Goal: Information Seeking & Learning: Learn about a topic

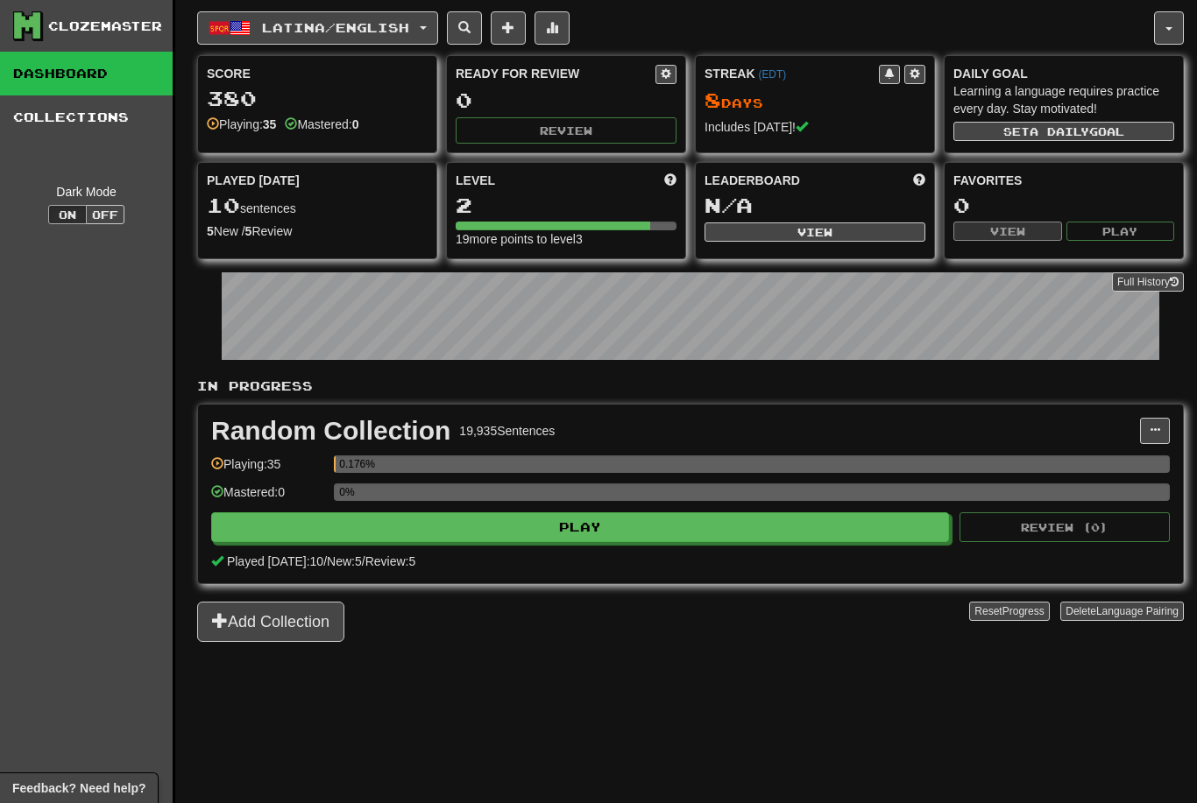
click at [391, 26] on span "Latina / English" at bounding box center [335, 27] width 147 height 15
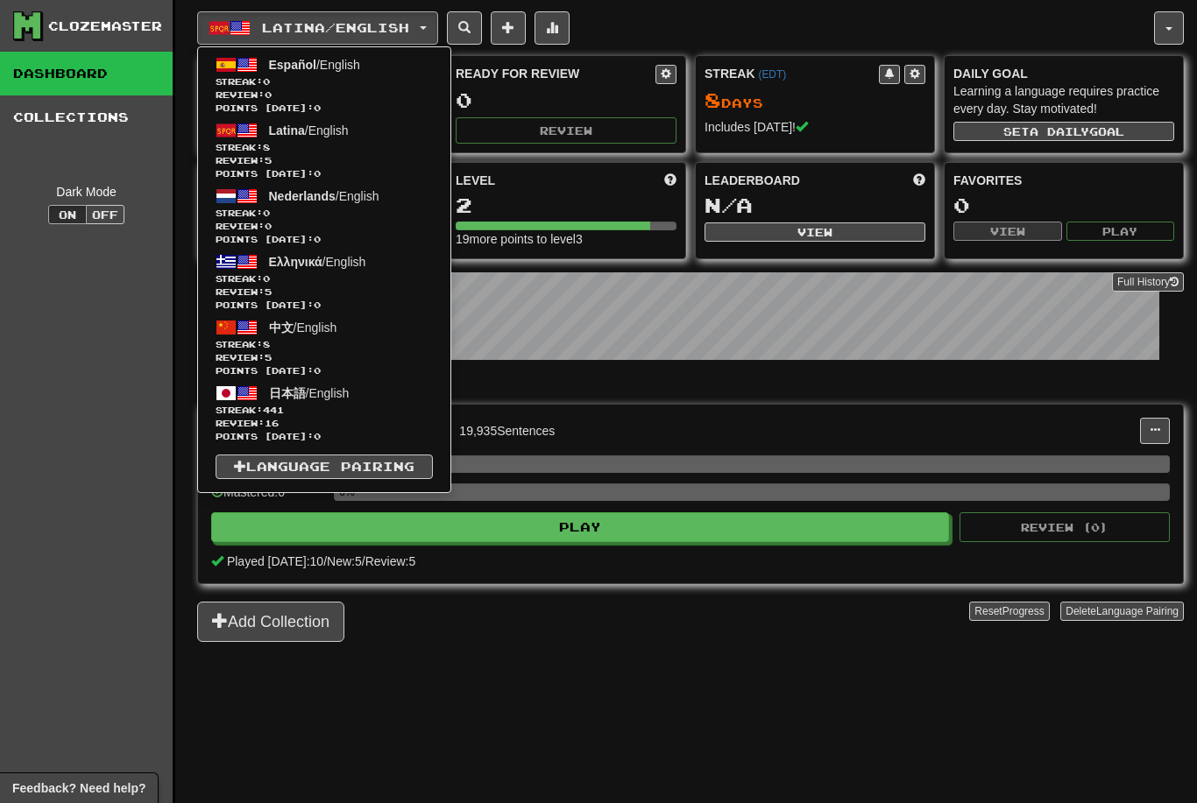
click at [339, 399] on span "日本語 / English" at bounding box center [309, 393] width 81 height 14
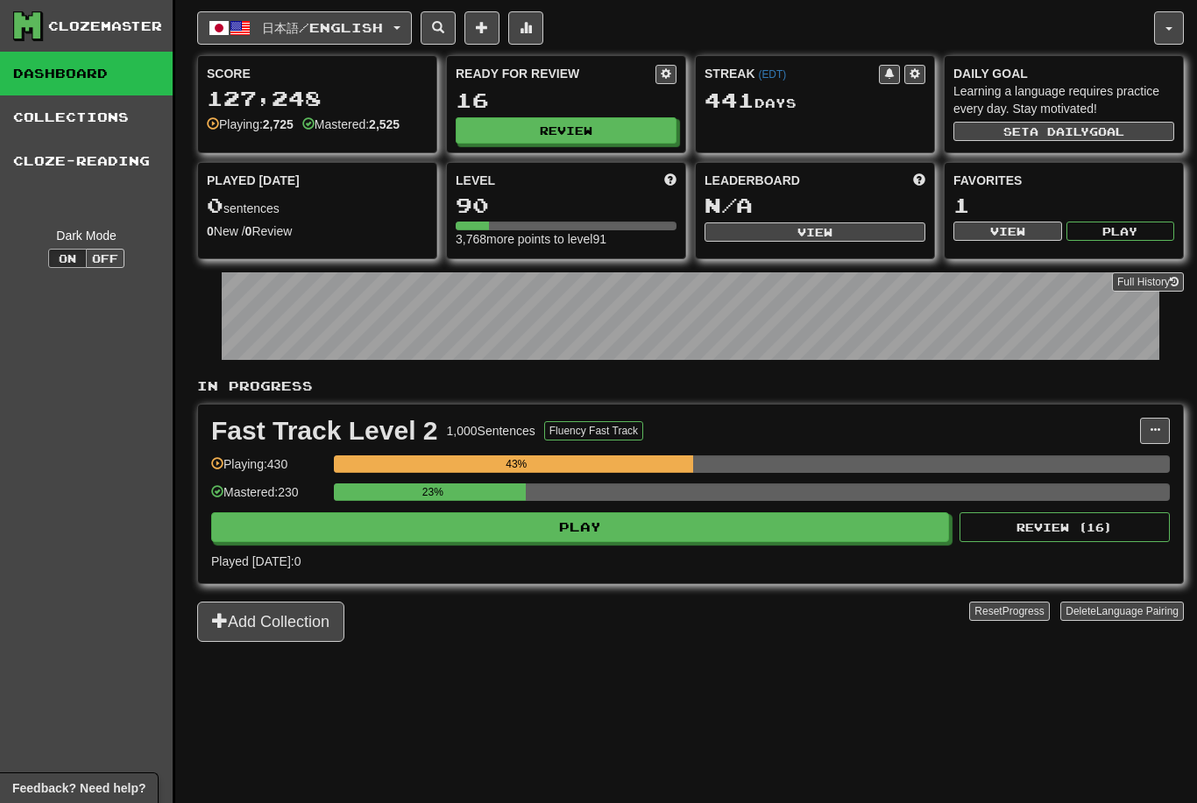
click at [703, 524] on button "Play" at bounding box center [580, 527] width 738 height 30
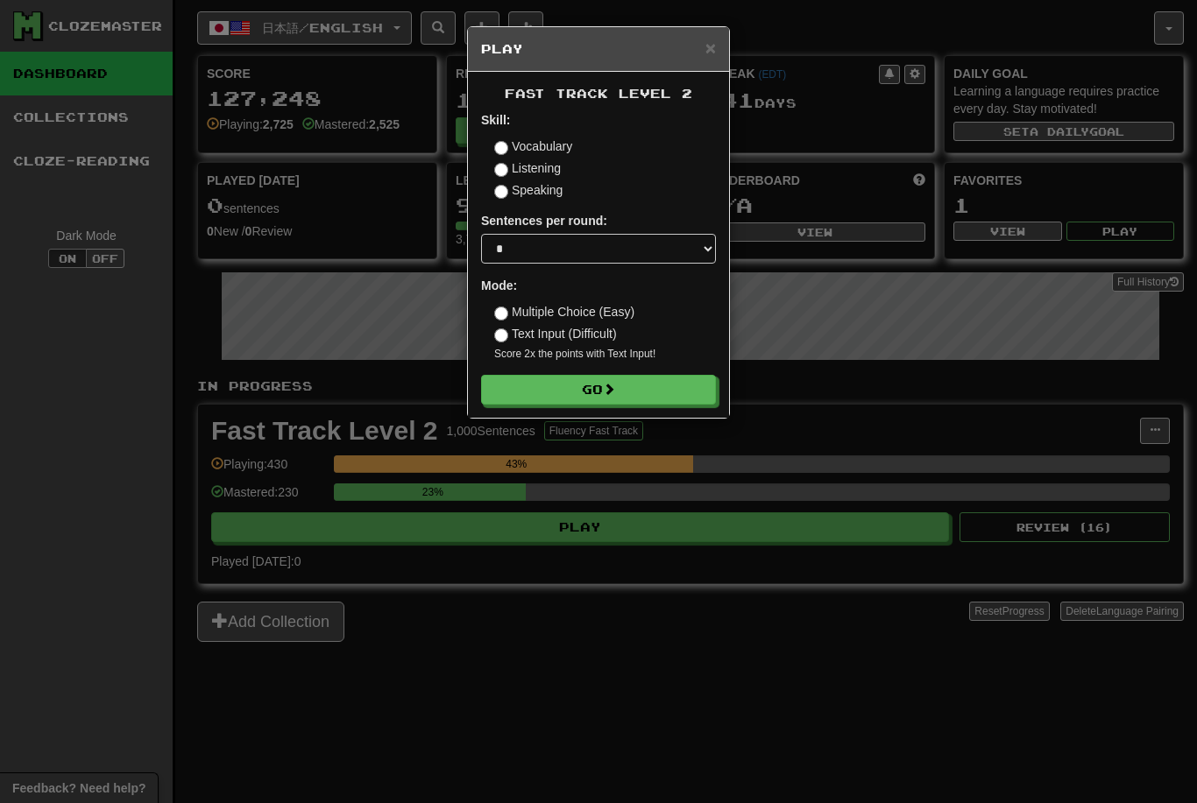
click at [633, 376] on button "Go" at bounding box center [598, 390] width 235 height 30
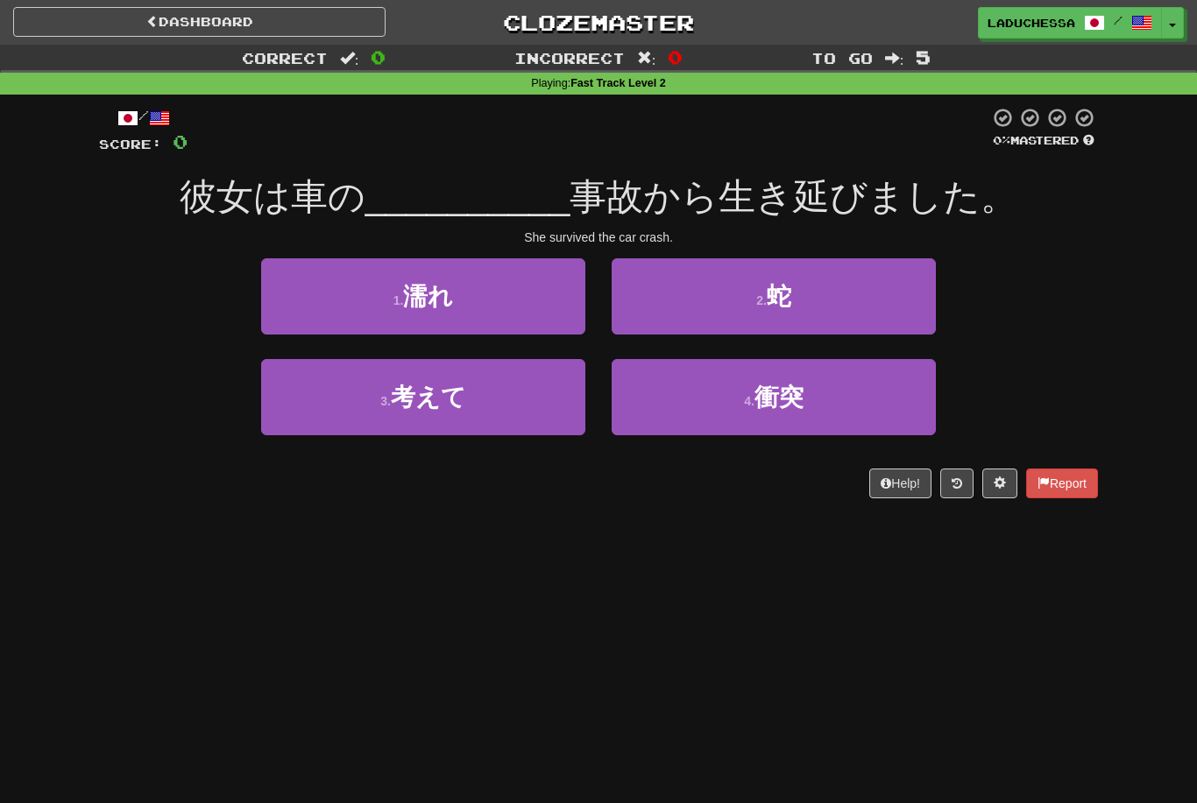
click at [816, 390] on button "4 . 衝突" at bounding box center [773, 397] width 324 height 76
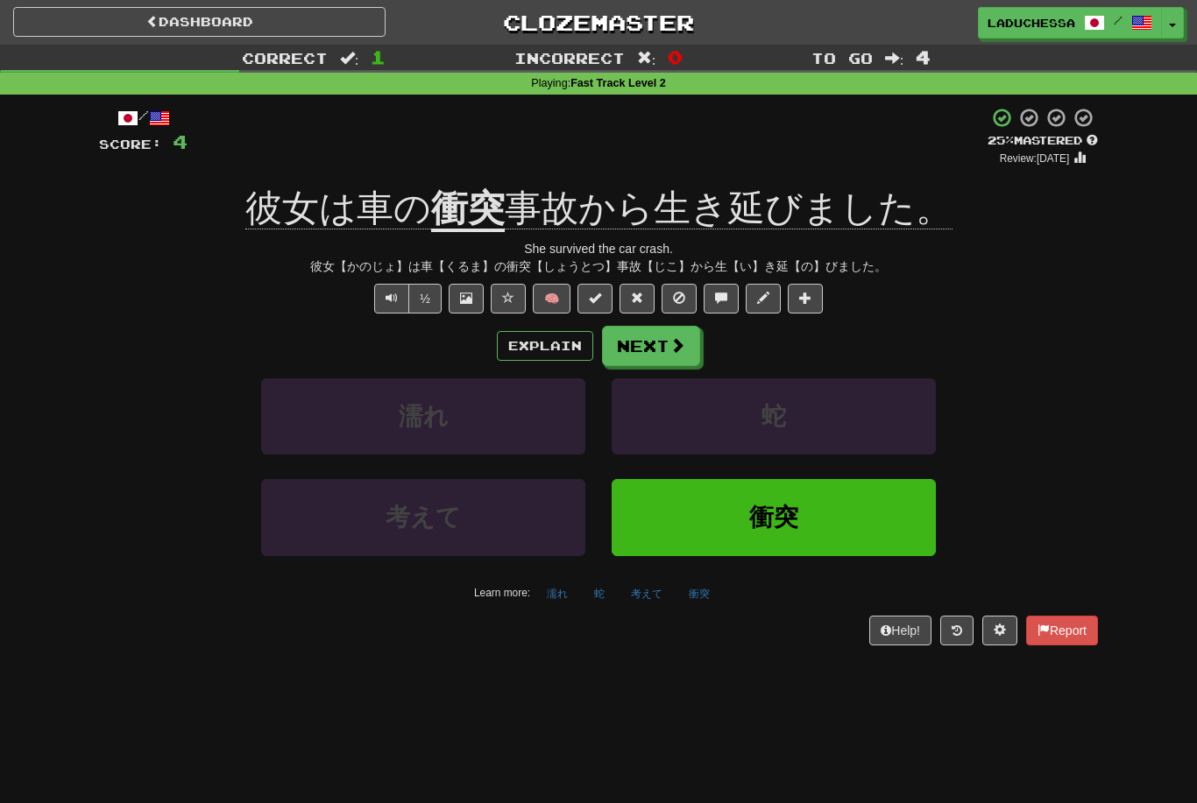
click at [672, 340] on span at bounding box center [677, 345] width 16 height 16
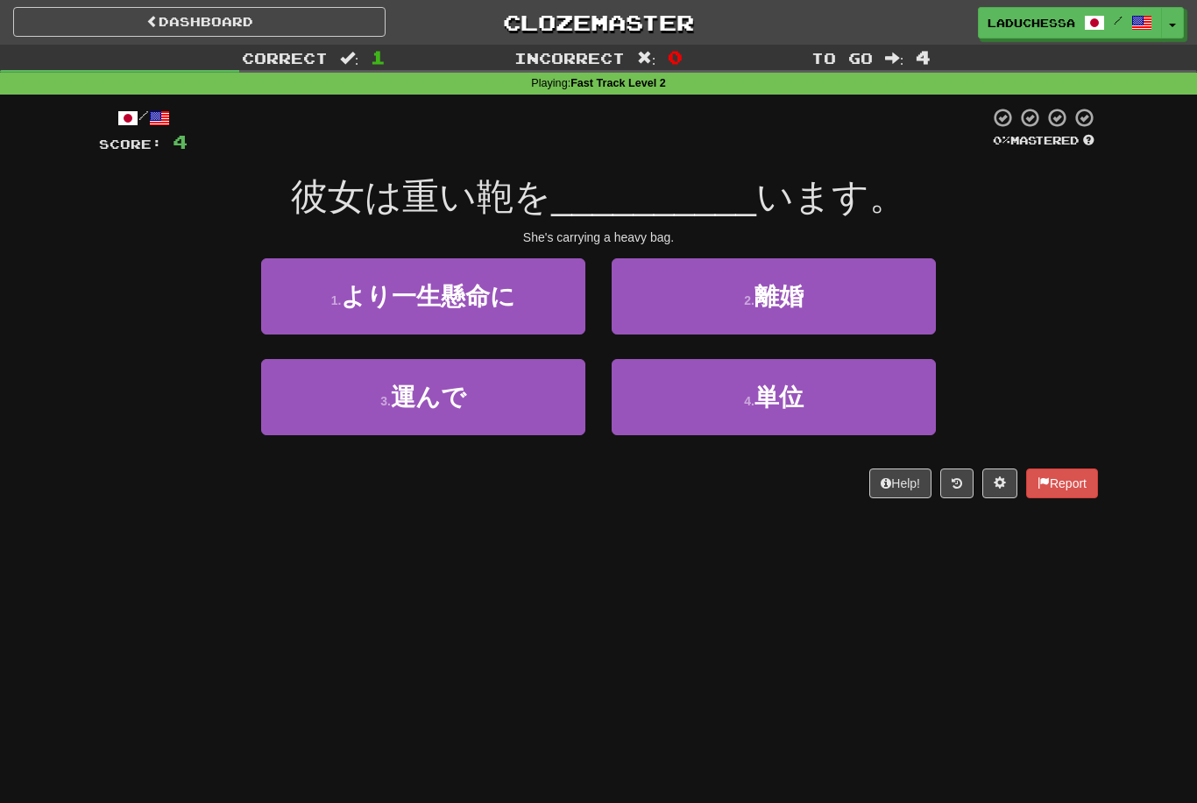
click at [506, 410] on button "3 . 運んで" at bounding box center [423, 397] width 324 height 76
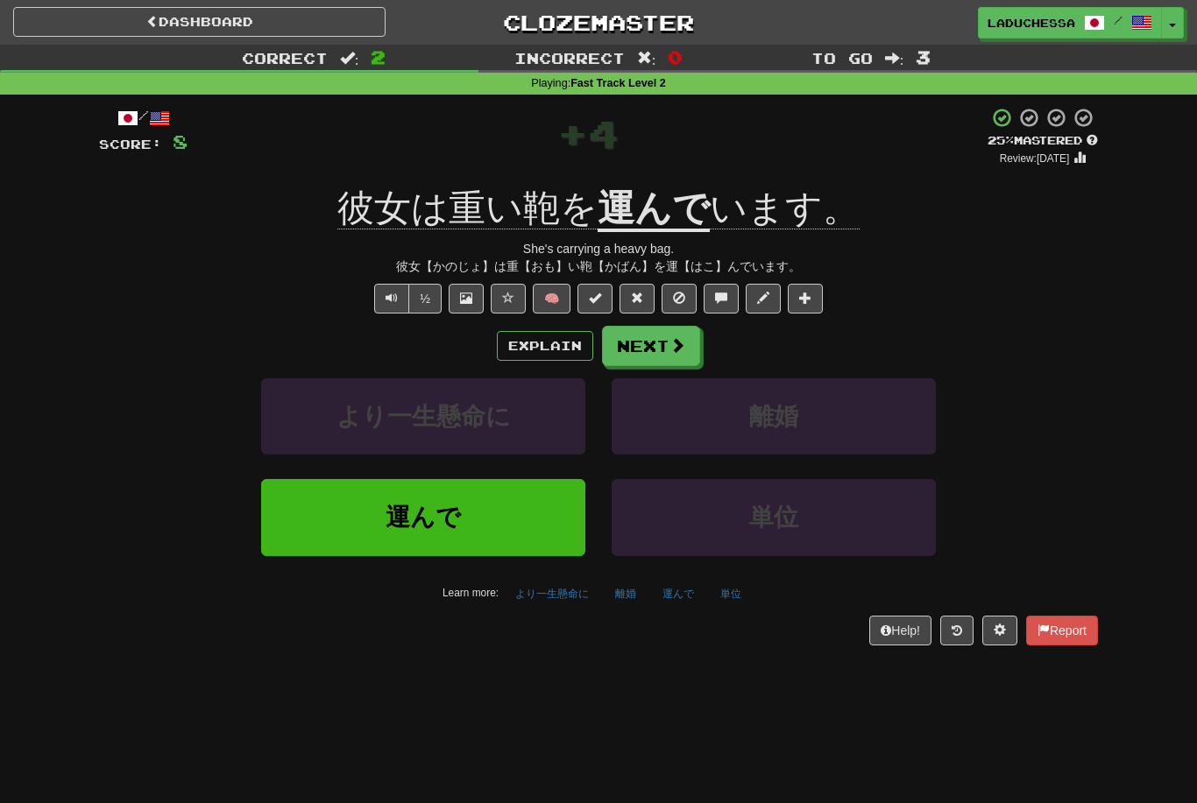
click at [669, 348] on span at bounding box center [677, 345] width 16 height 16
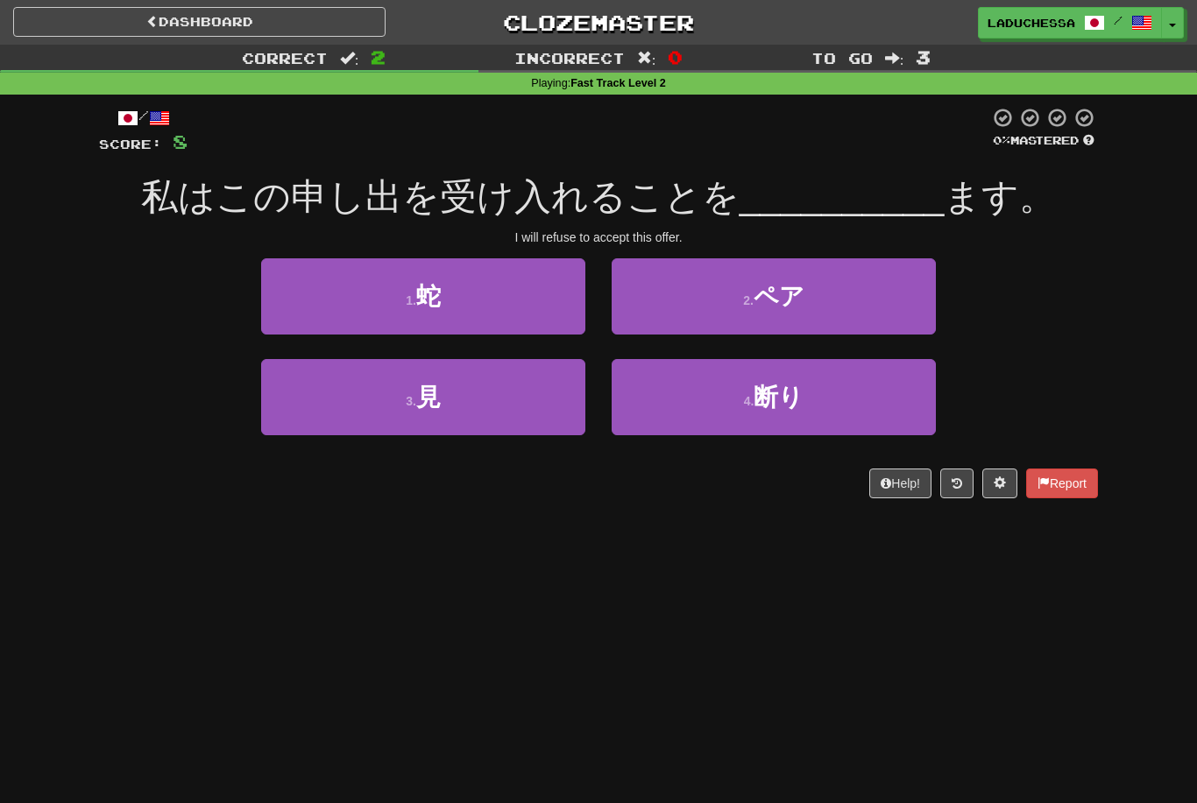
click at [788, 418] on button "4 . 断り" at bounding box center [773, 397] width 324 height 76
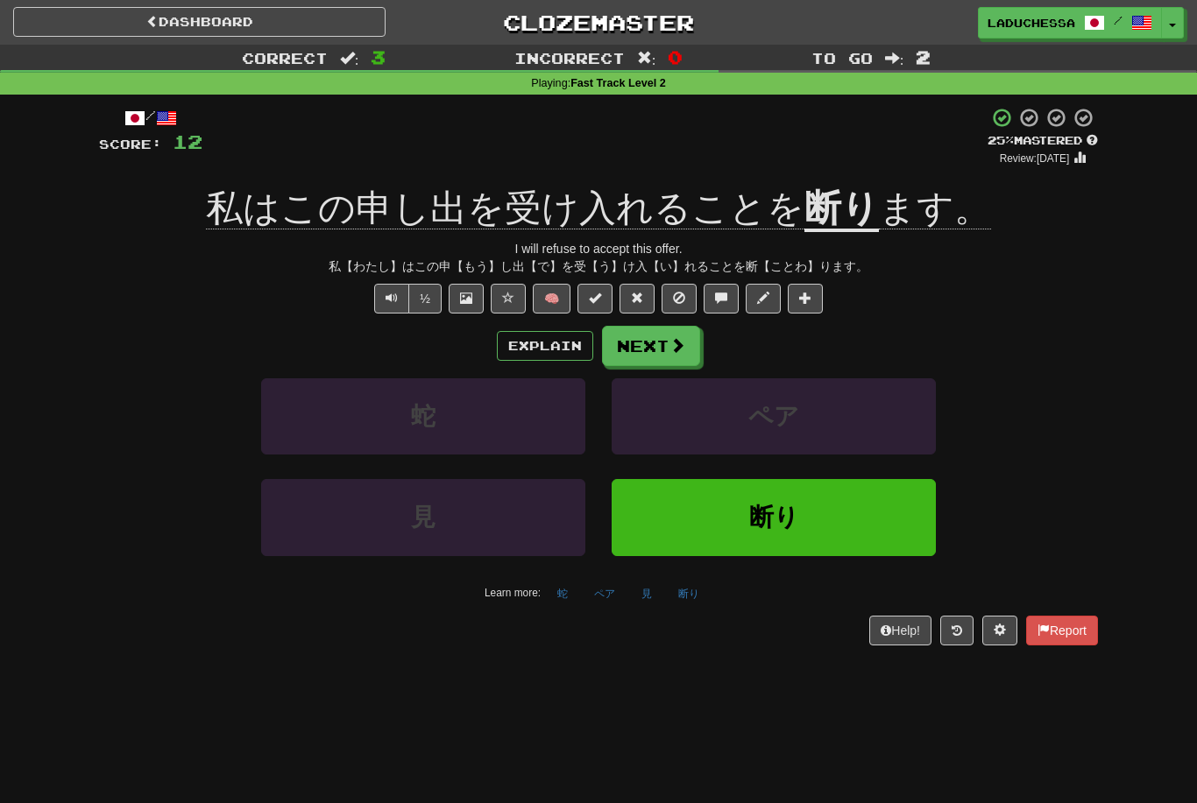
click at [663, 341] on button "Next" at bounding box center [651, 346] width 98 height 40
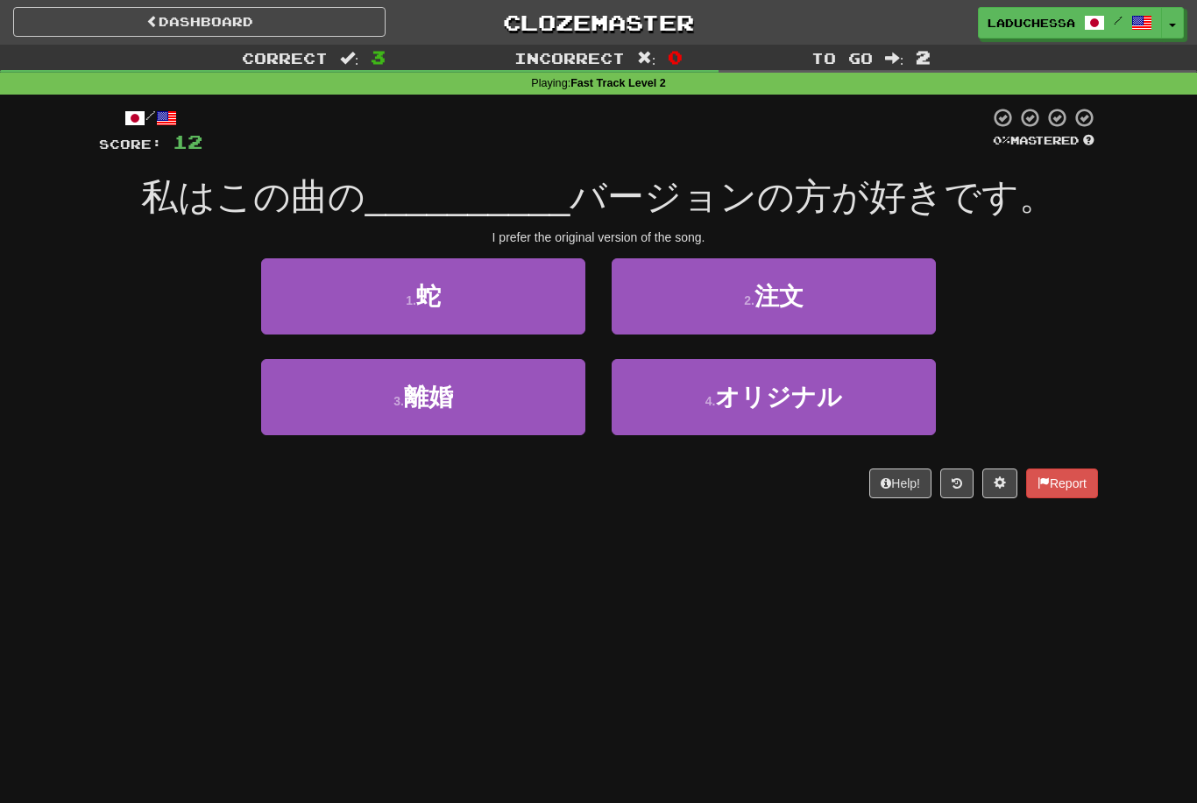
click at [819, 385] on span "オリジナル" at bounding box center [778, 397] width 127 height 27
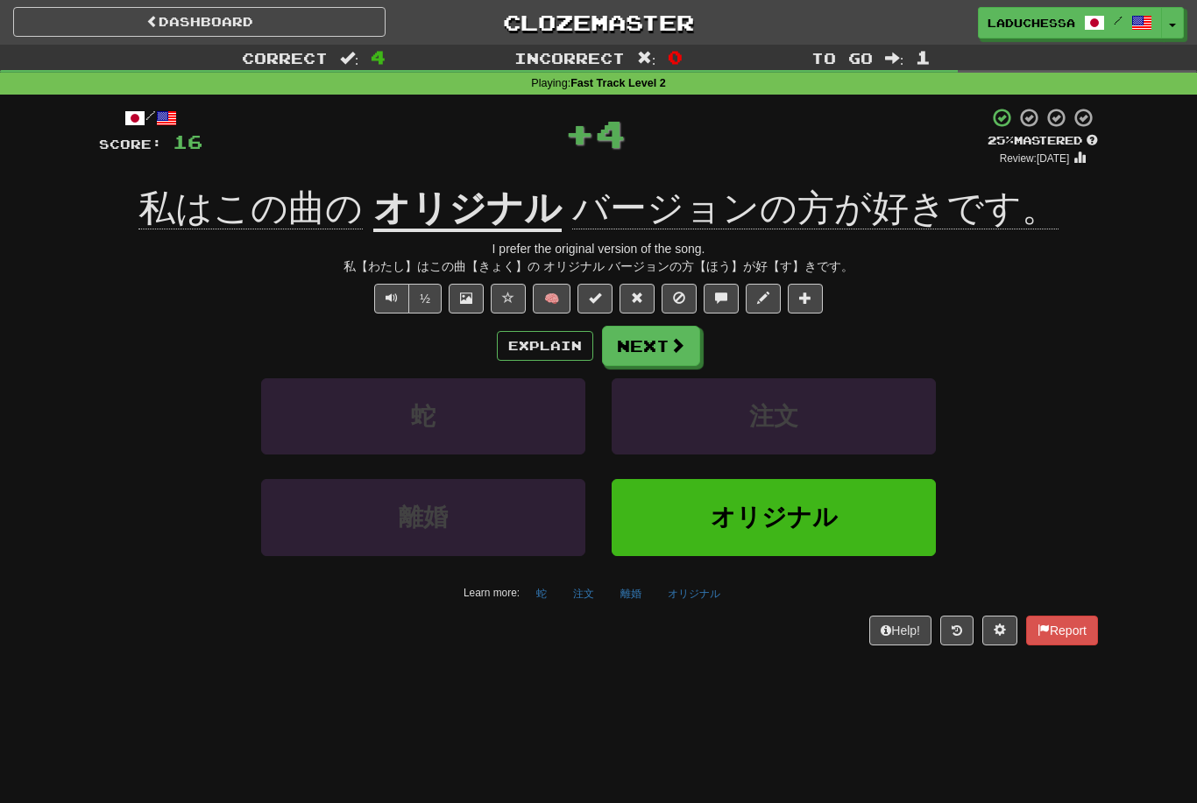
click at [668, 332] on button "Next" at bounding box center [651, 346] width 98 height 40
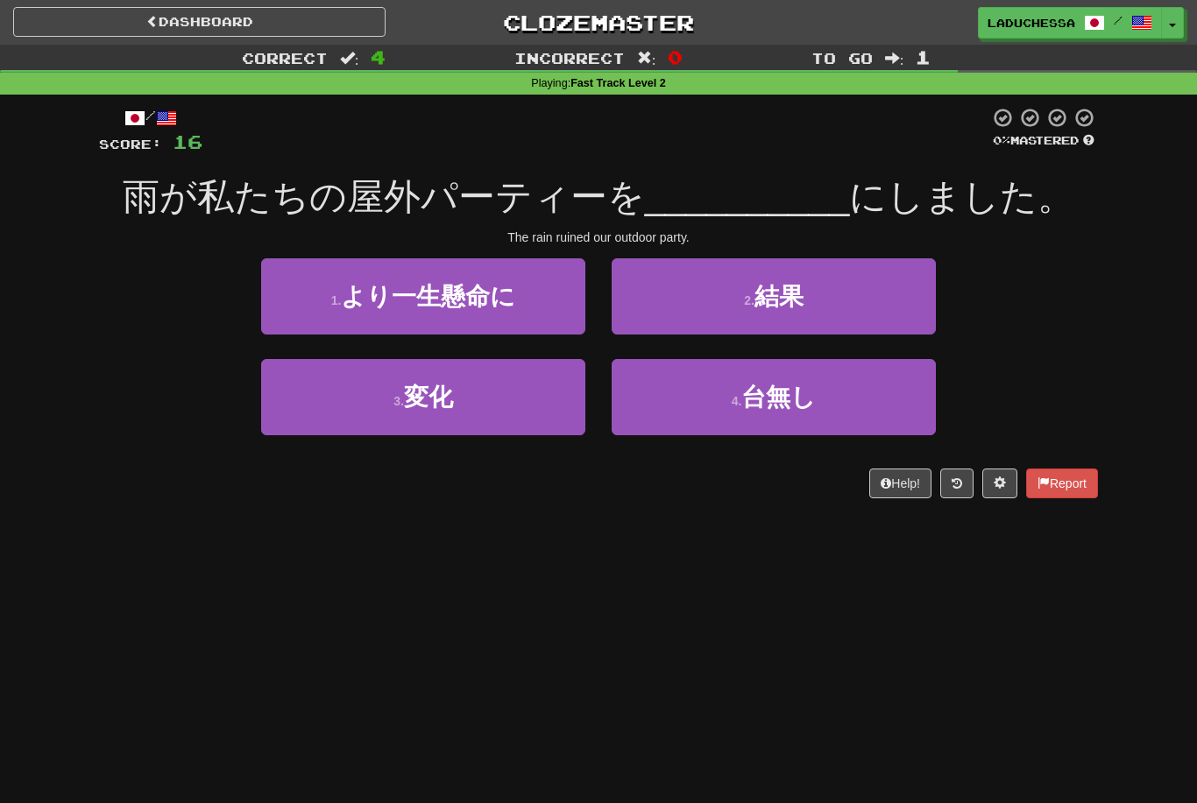
click at [495, 400] on button "3 . 変化" at bounding box center [423, 397] width 324 height 76
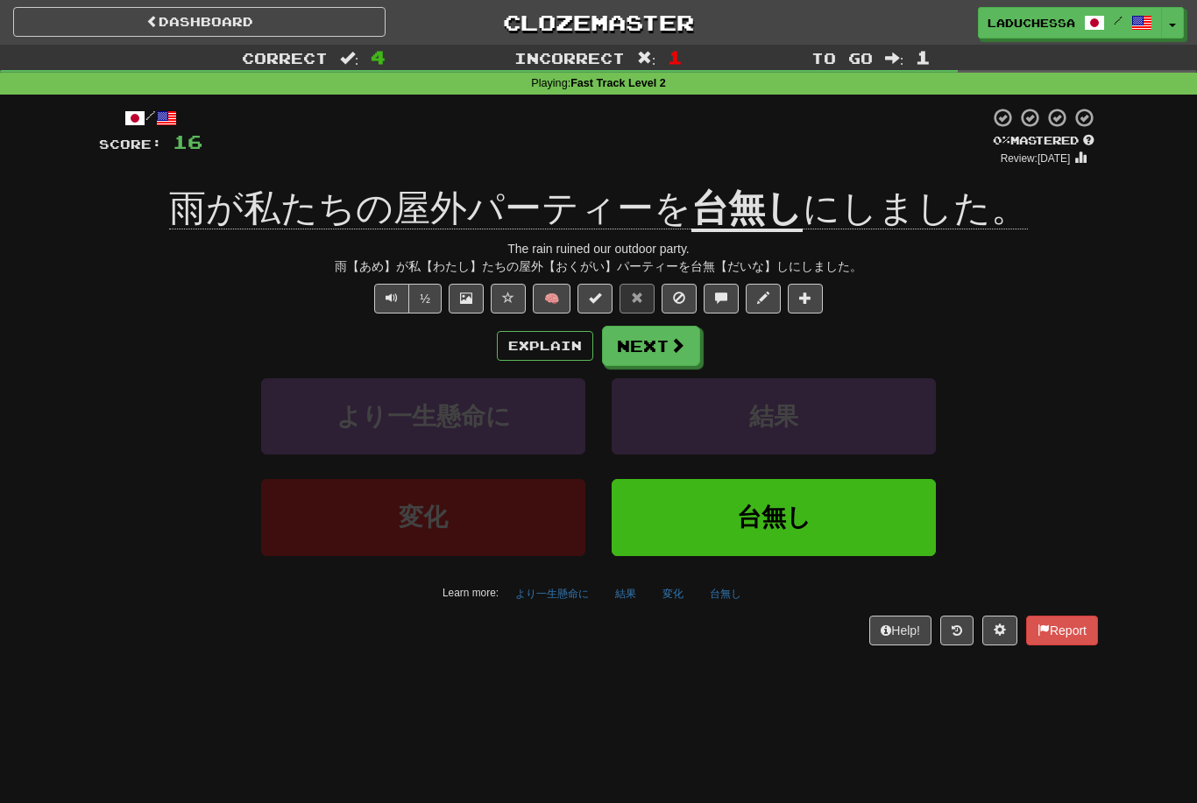
click at [798, 527] on span "台無し" at bounding box center [774, 517] width 74 height 27
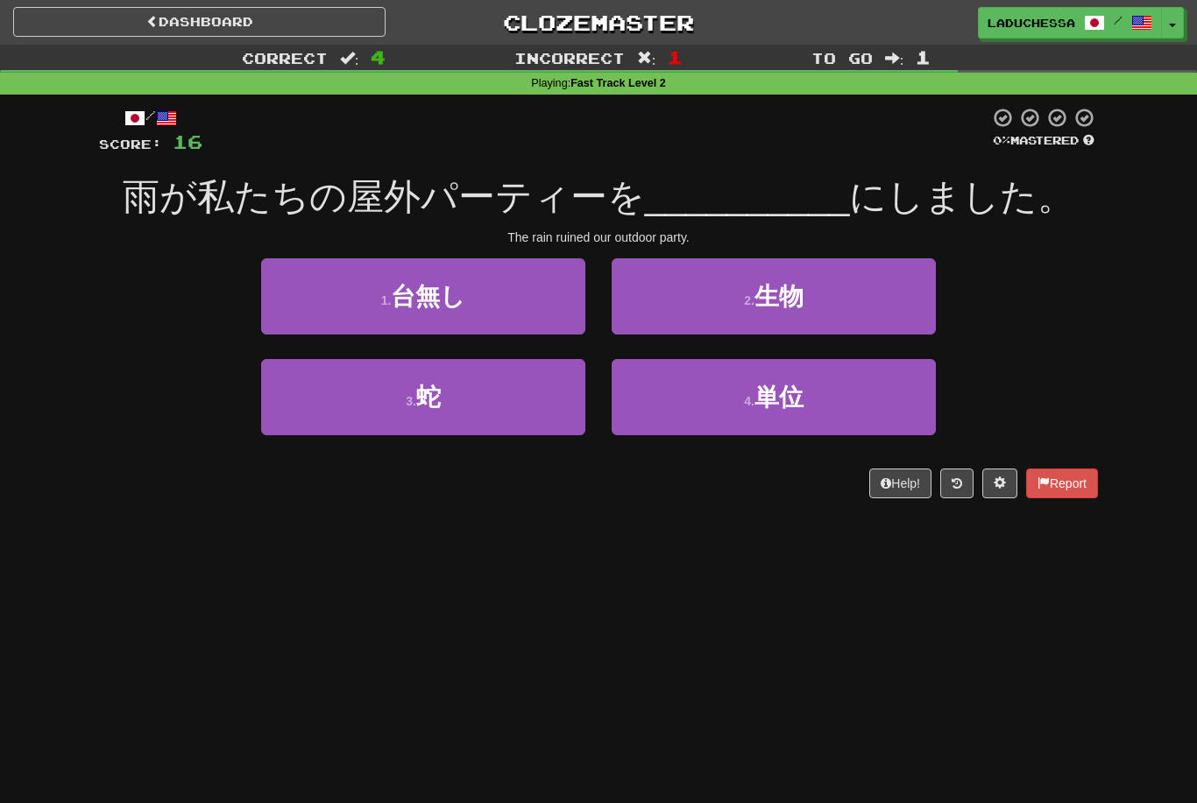
click at [459, 293] on span "台無し" at bounding box center [428, 296] width 74 height 27
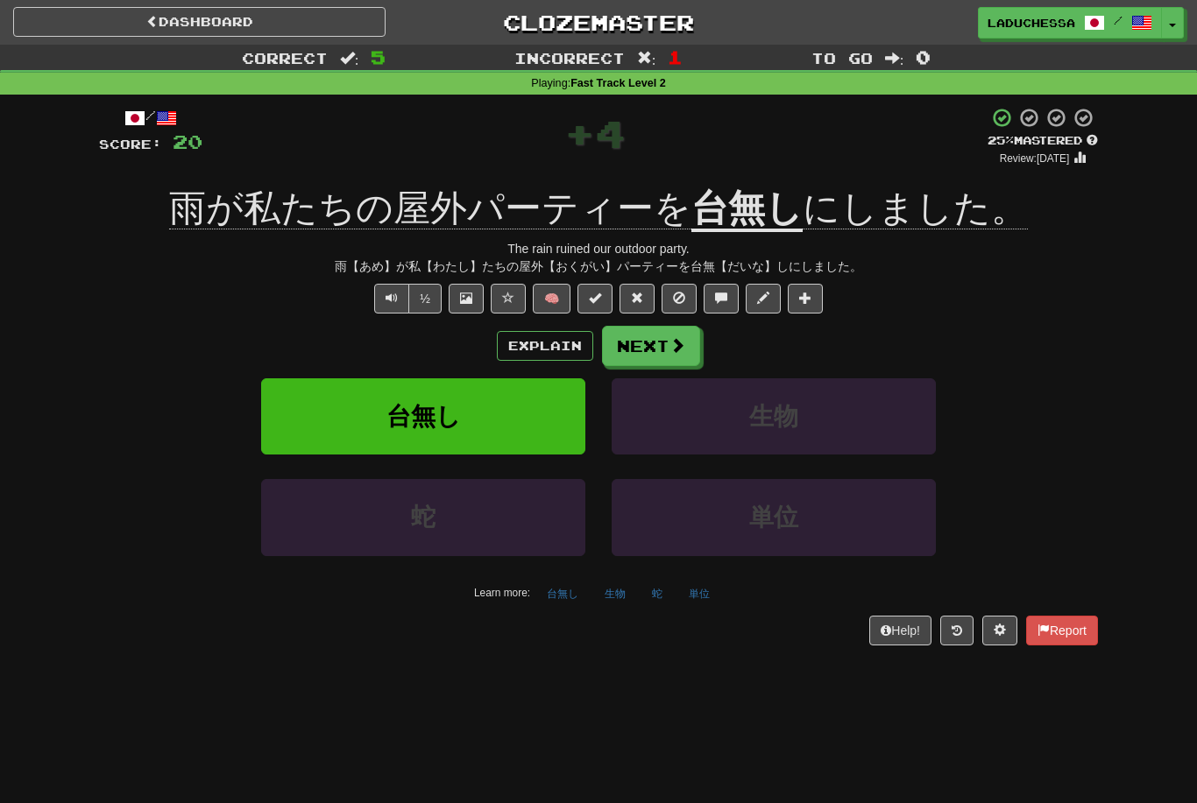
click at [649, 342] on button "Next" at bounding box center [651, 346] width 98 height 40
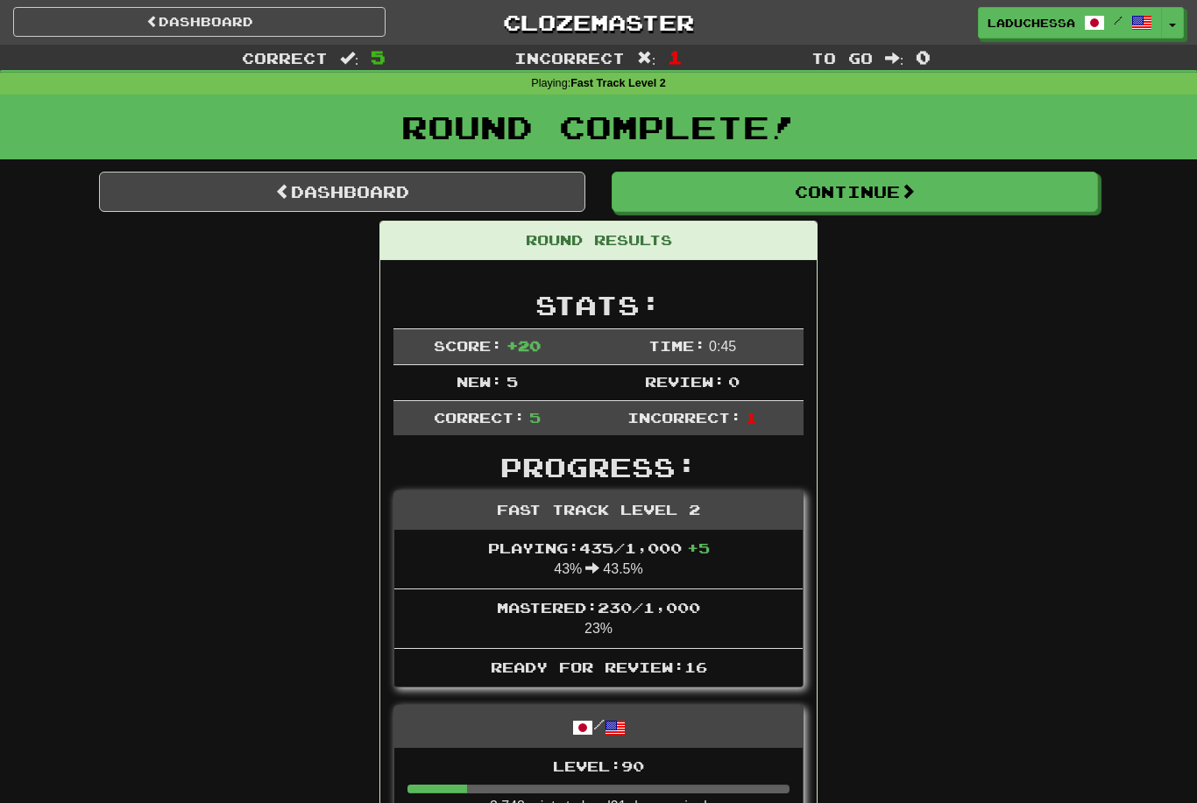
click at [348, 191] on link "Dashboard" at bounding box center [342, 192] width 486 height 40
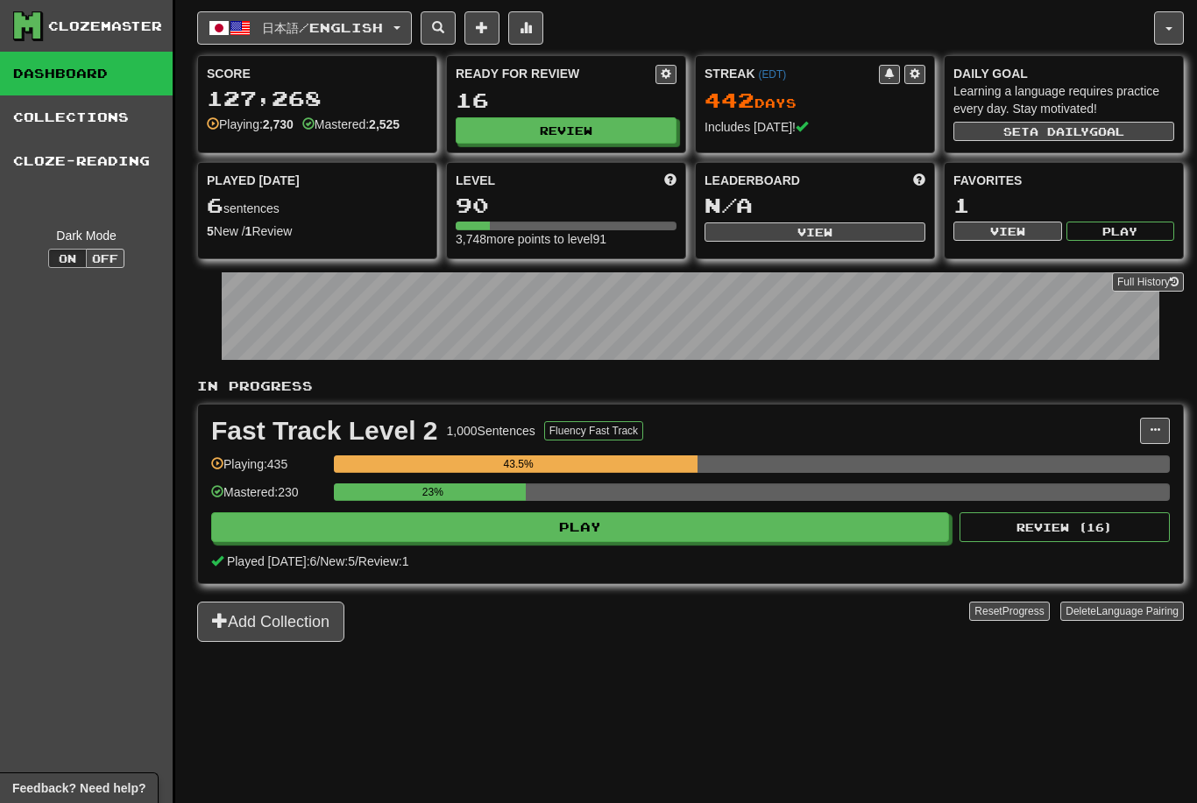
click at [580, 131] on button "Review" at bounding box center [566, 130] width 221 height 26
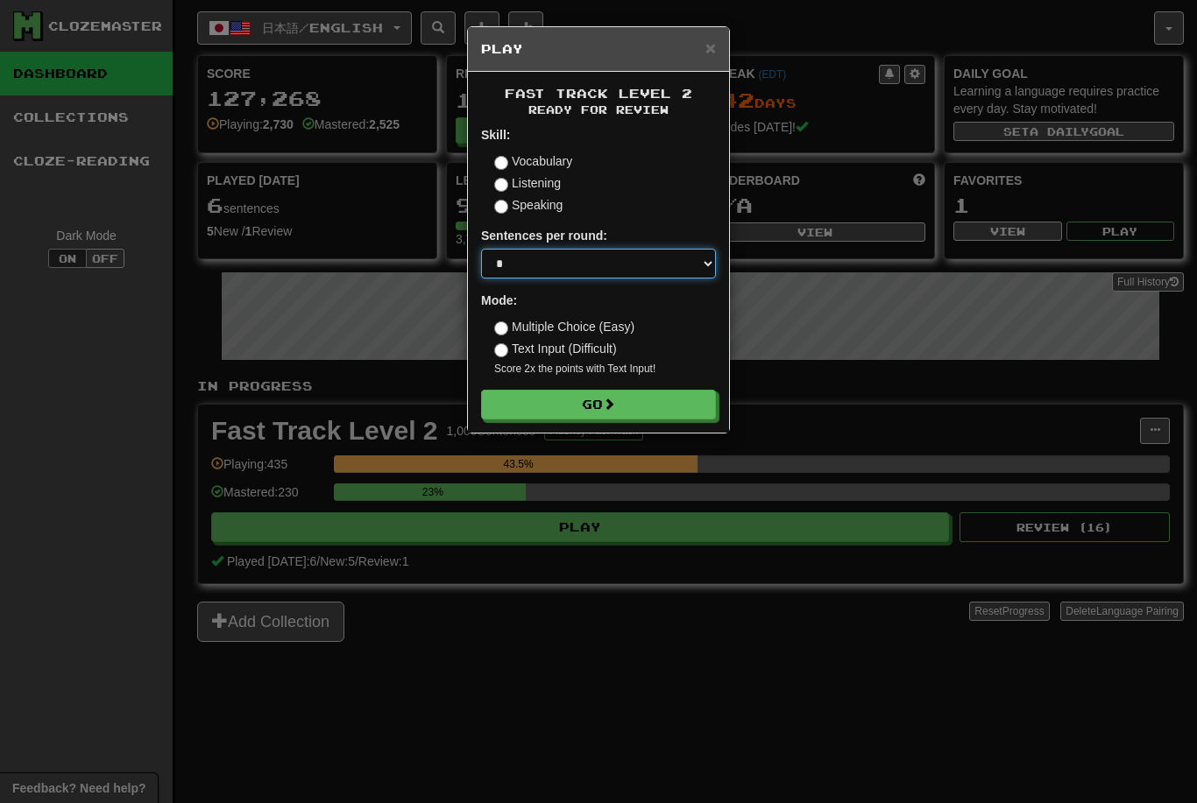
click at [600, 262] on select "* ** ** ** ** ** *** ********" at bounding box center [598, 264] width 235 height 30
select select "**"
click at [619, 392] on button "Go" at bounding box center [598, 405] width 235 height 30
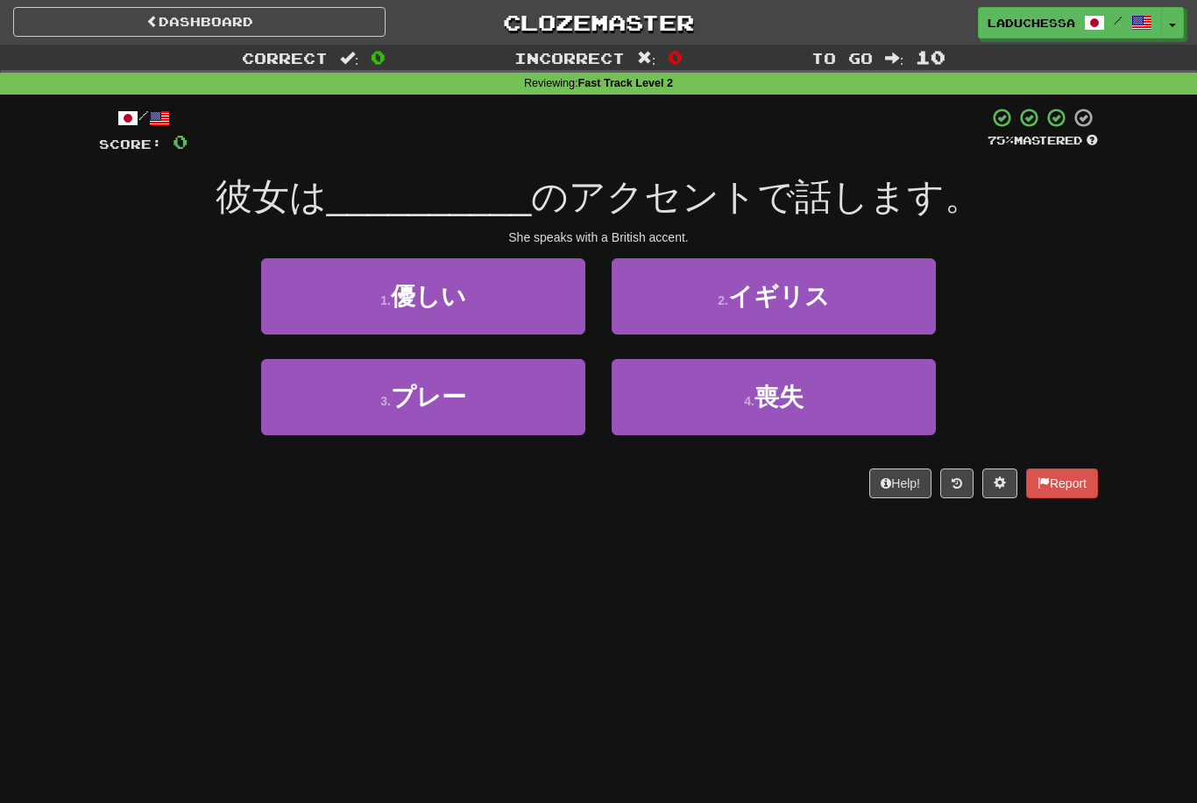
click at [808, 293] on span "イギリス" at bounding box center [779, 296] width 102 height 27
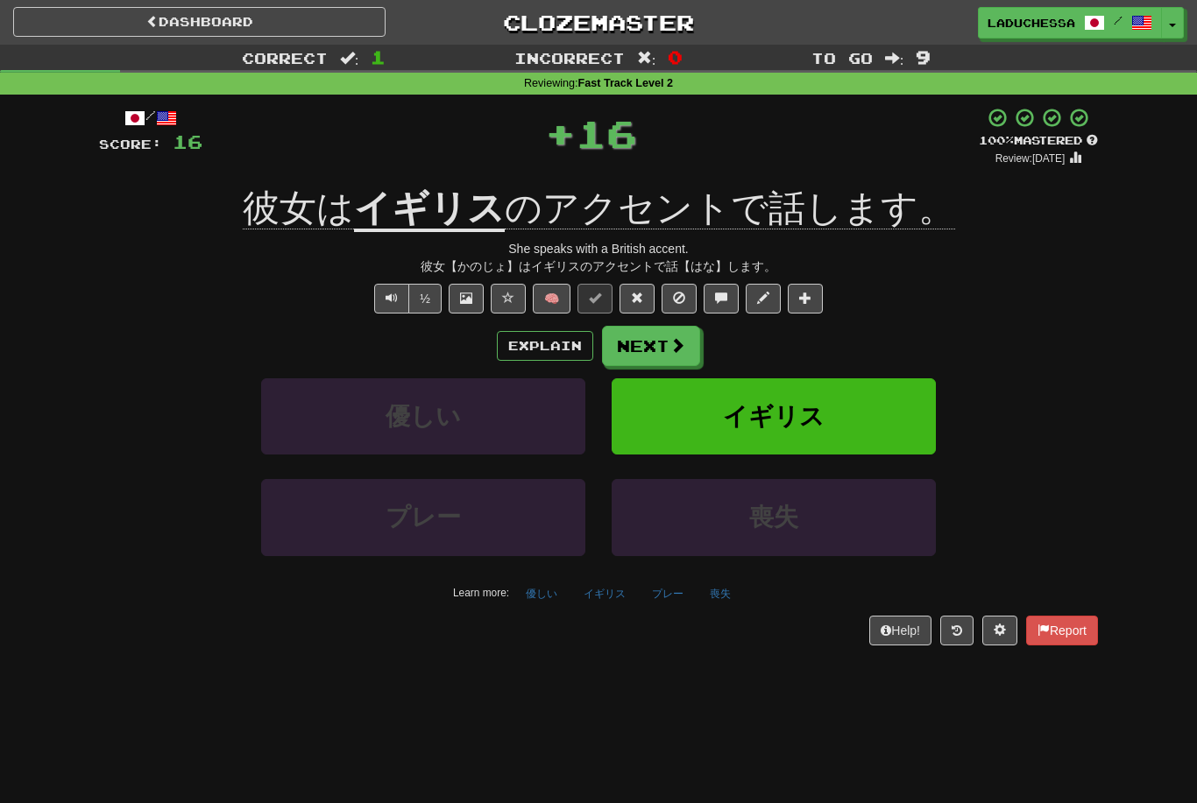
click at [648, 339] on button "Next" at bounding box center [651, 346] width 98 height 40
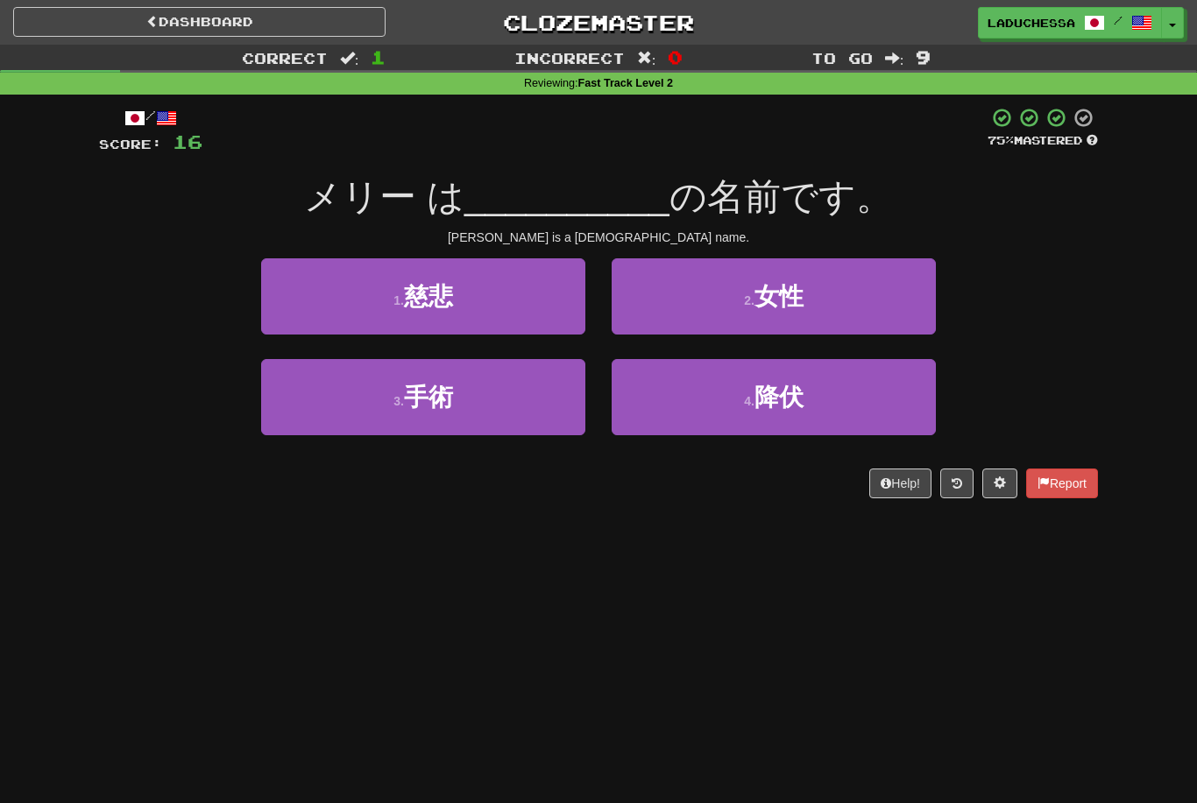
click at [826, 302] on button "2 . 女性" at bounding box center [773, 296] width 324 height 76
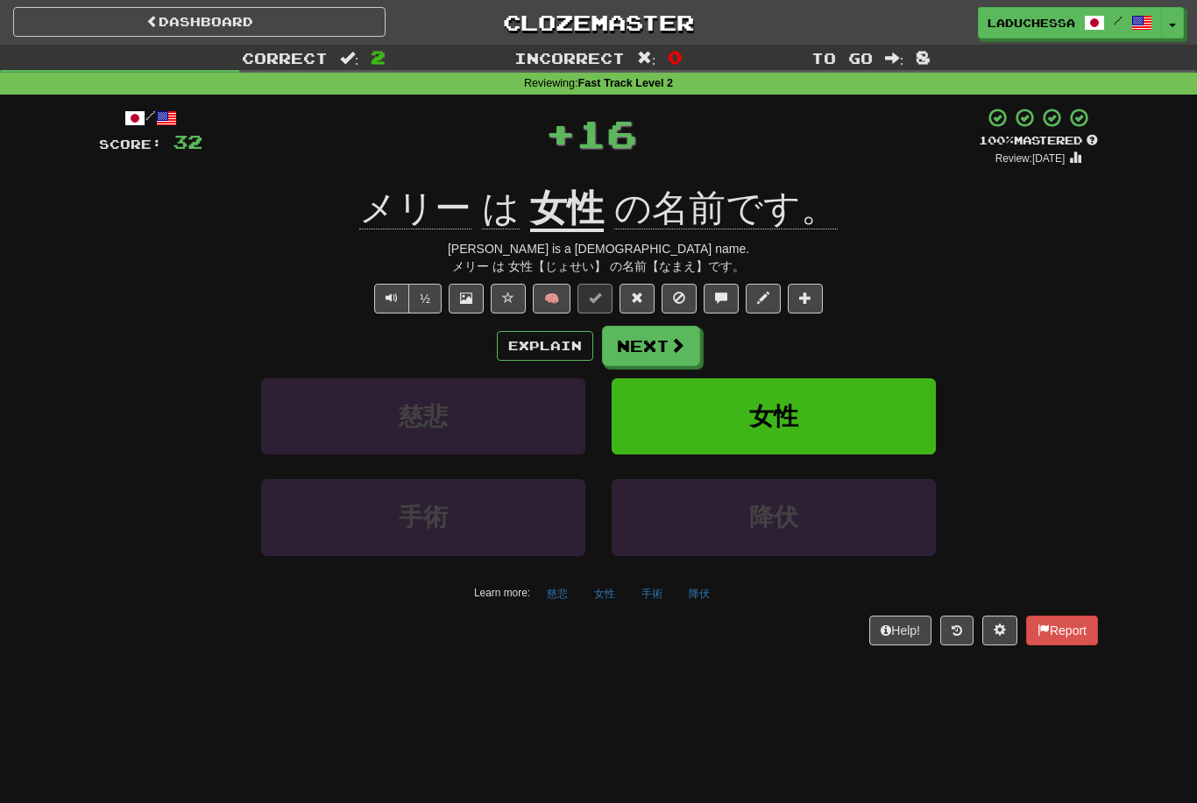
click at [663, 335] on button "Next" at bounding box center [651, 346] width 98 height 40
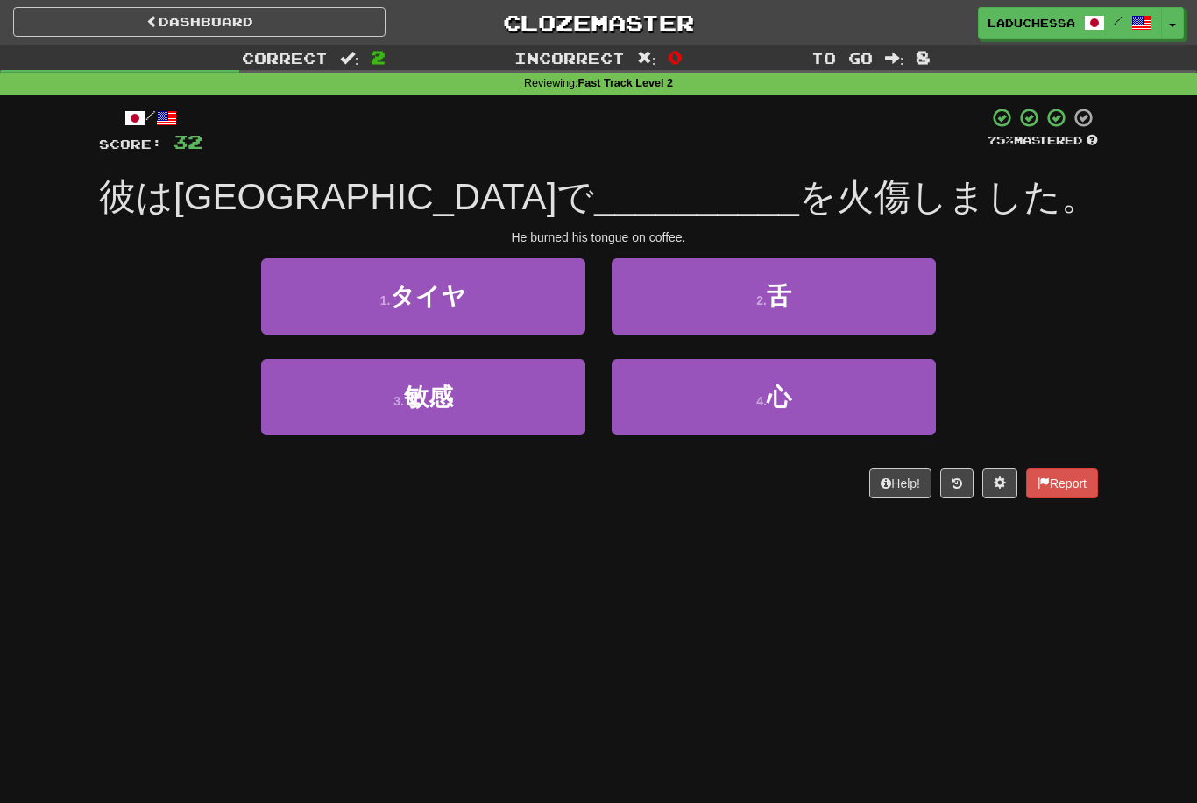
click at [838, 294] on button "2 . 舌" at bounding box center [773, 296] width 324 height 76
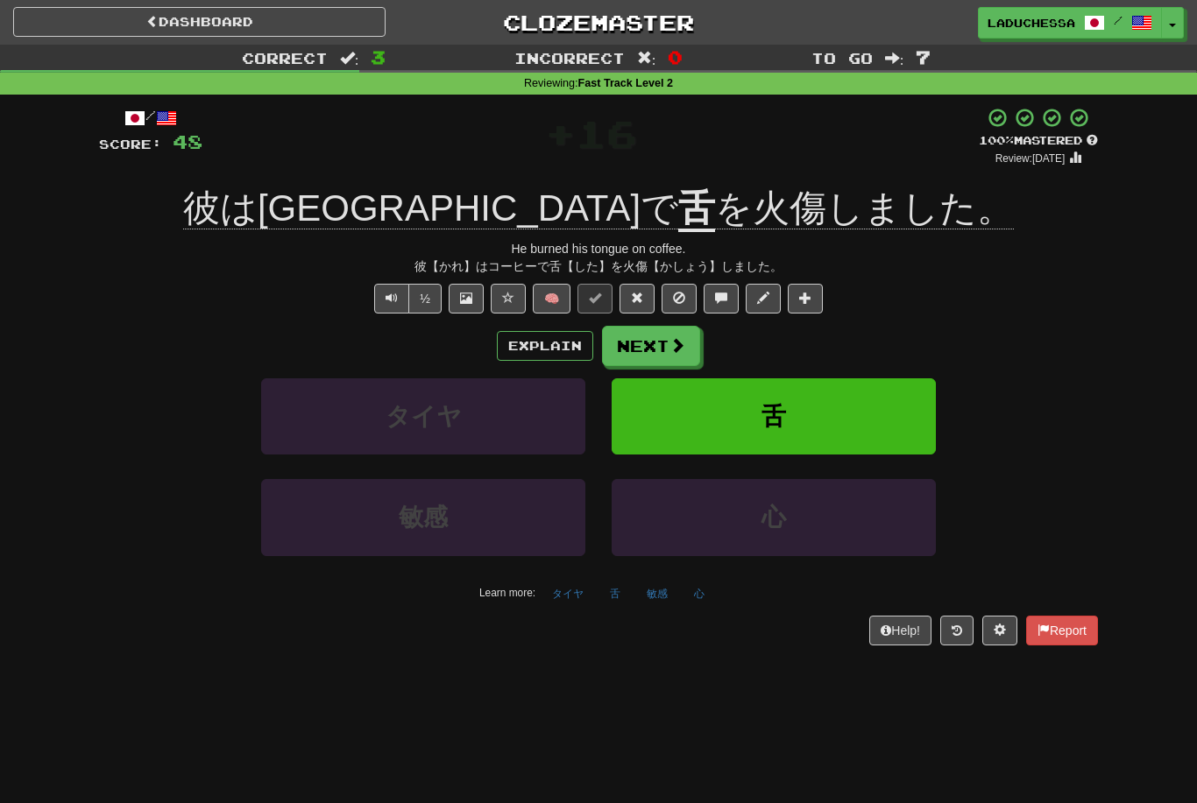
click at [665, 338] on button "Next" at bounding box center [651, 346] width 98 height 40
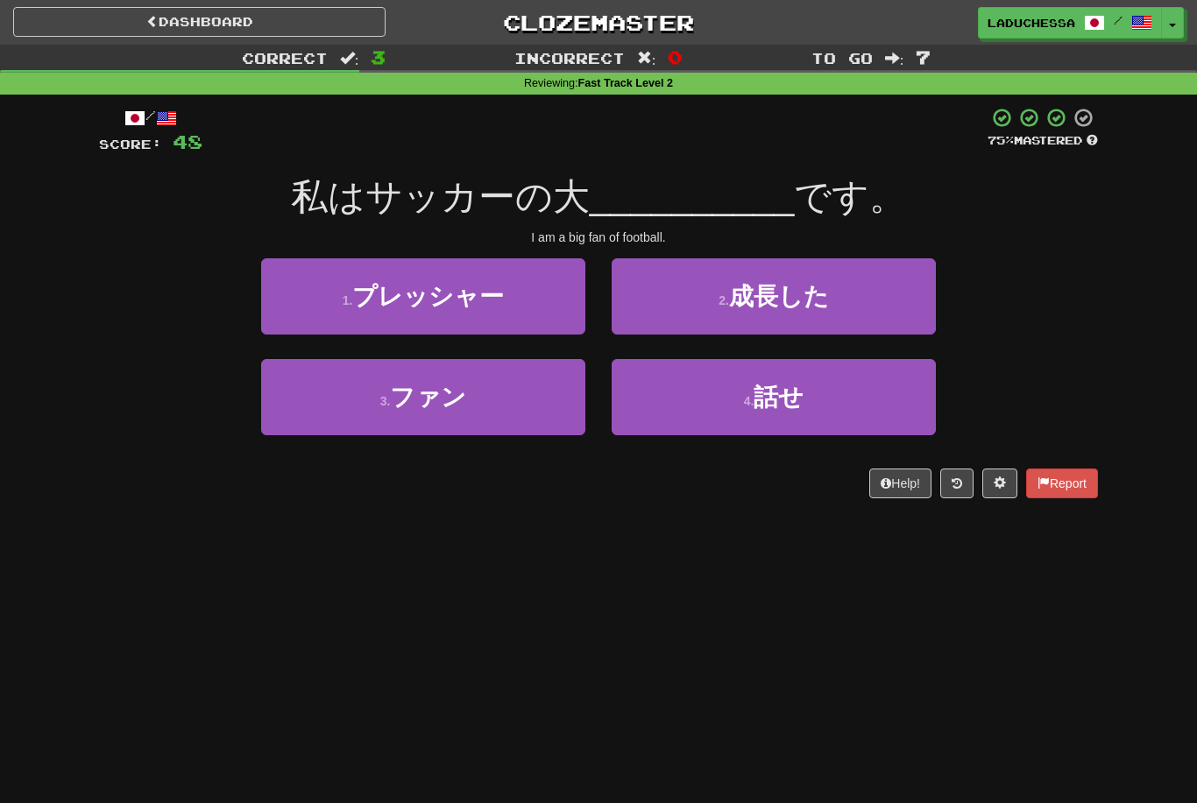
click at [487, 406] on button "3 . ファン" at bounding box center [423, 397] width 324 height 76
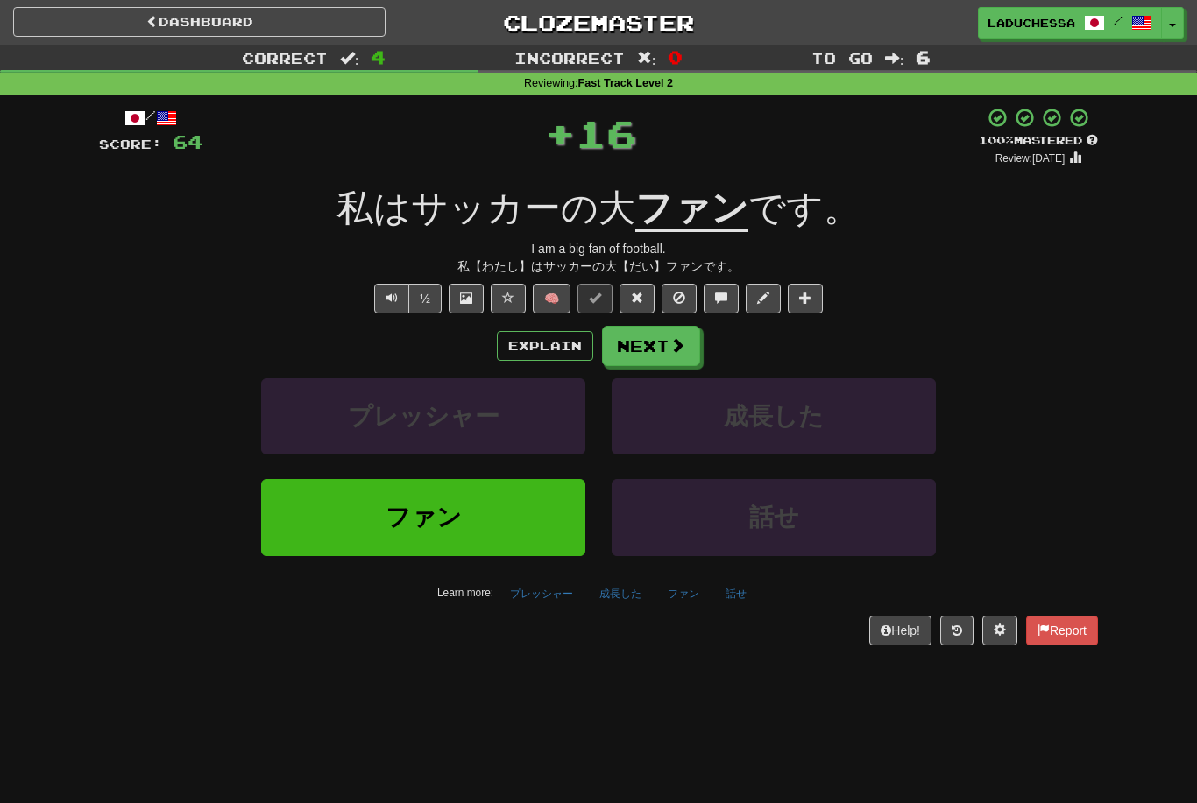
click at [686, 332] on button "Next" at bounding box center [651, 346] width 98 height 40
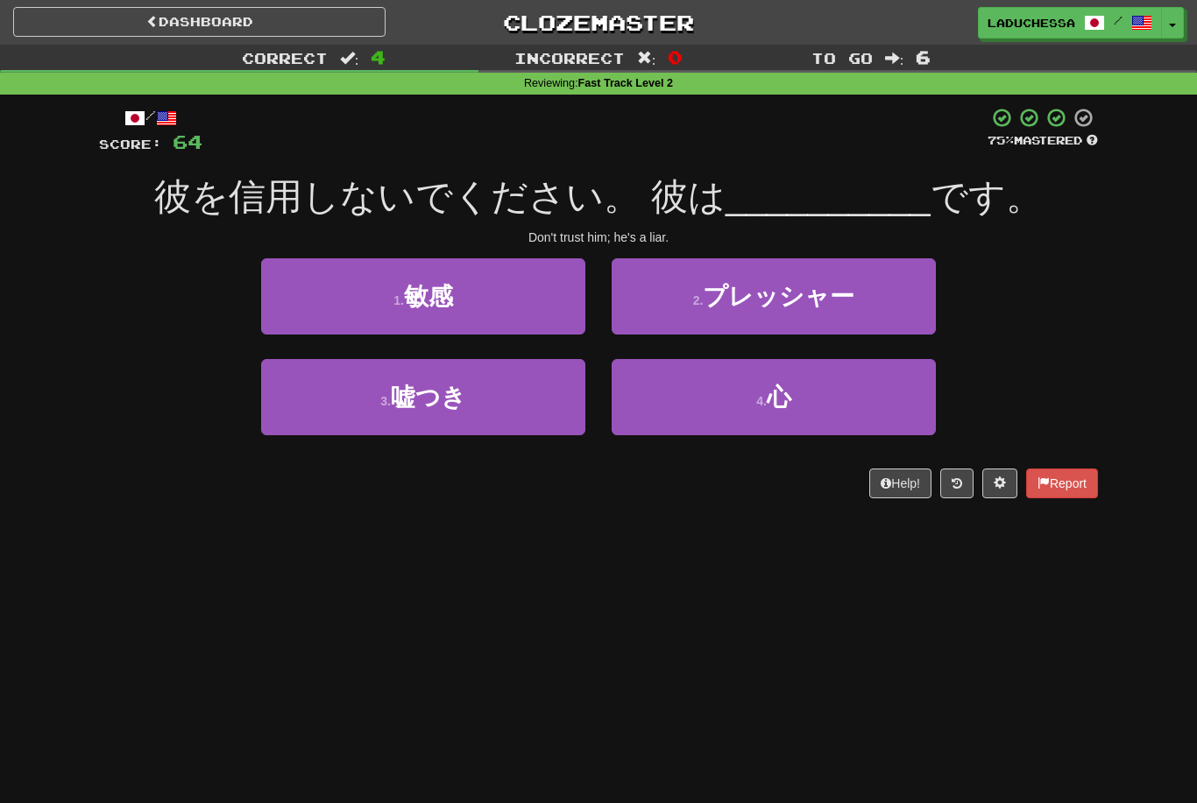
click at [498, 402] on button "3 . 嘘つき" at bounding box center [423, 397] width 324 height 76
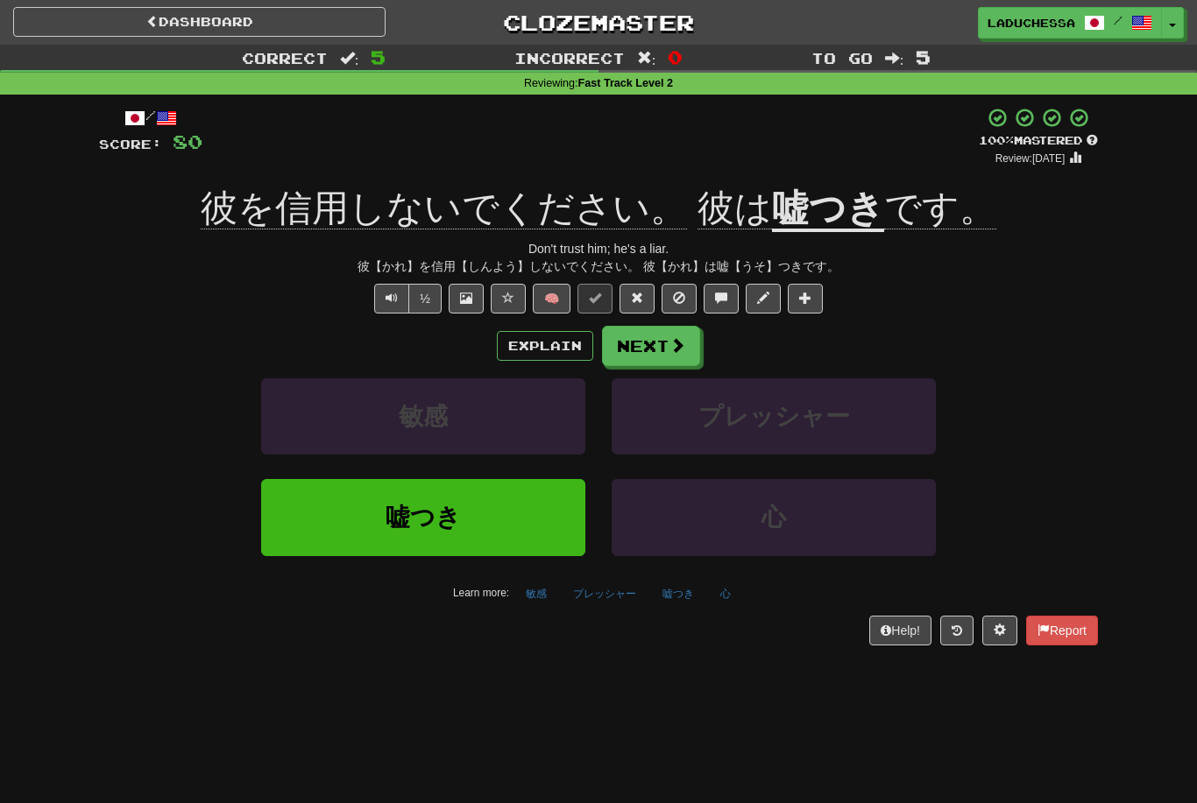
click at [663, 350] on button "Next" at bounding box center [651, 346] width 98 height 40
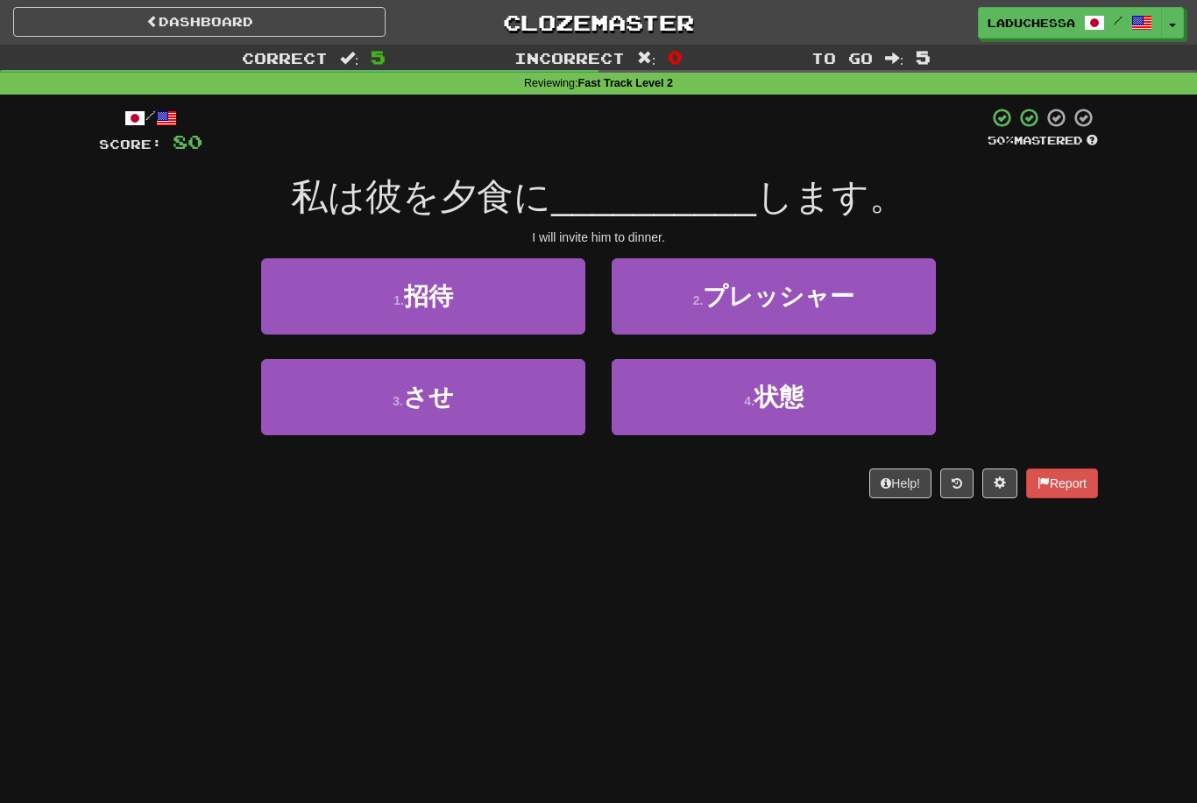
click at [491, 306] on button "1 . 招待" at bounding box center [423, 296] width 324 height 76
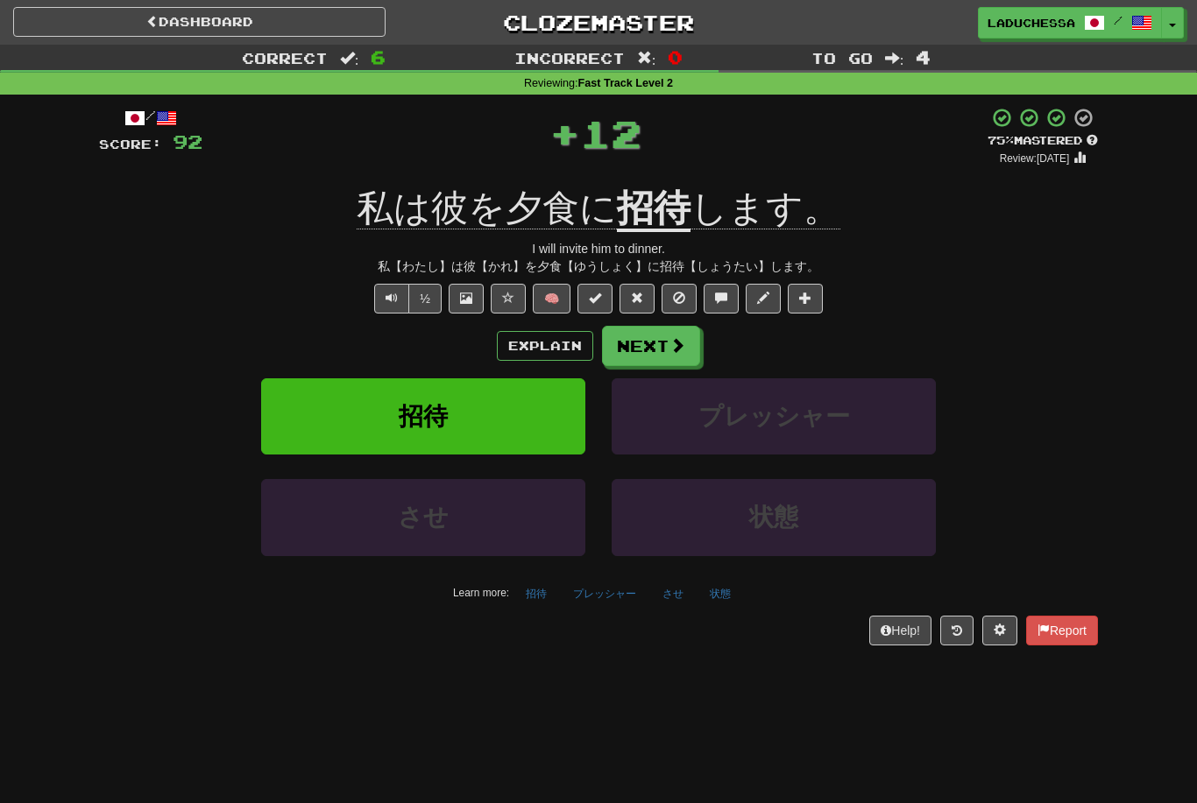
click at [663, 336] on button "Next" at bounding box center [651, 346] width 98 height 40
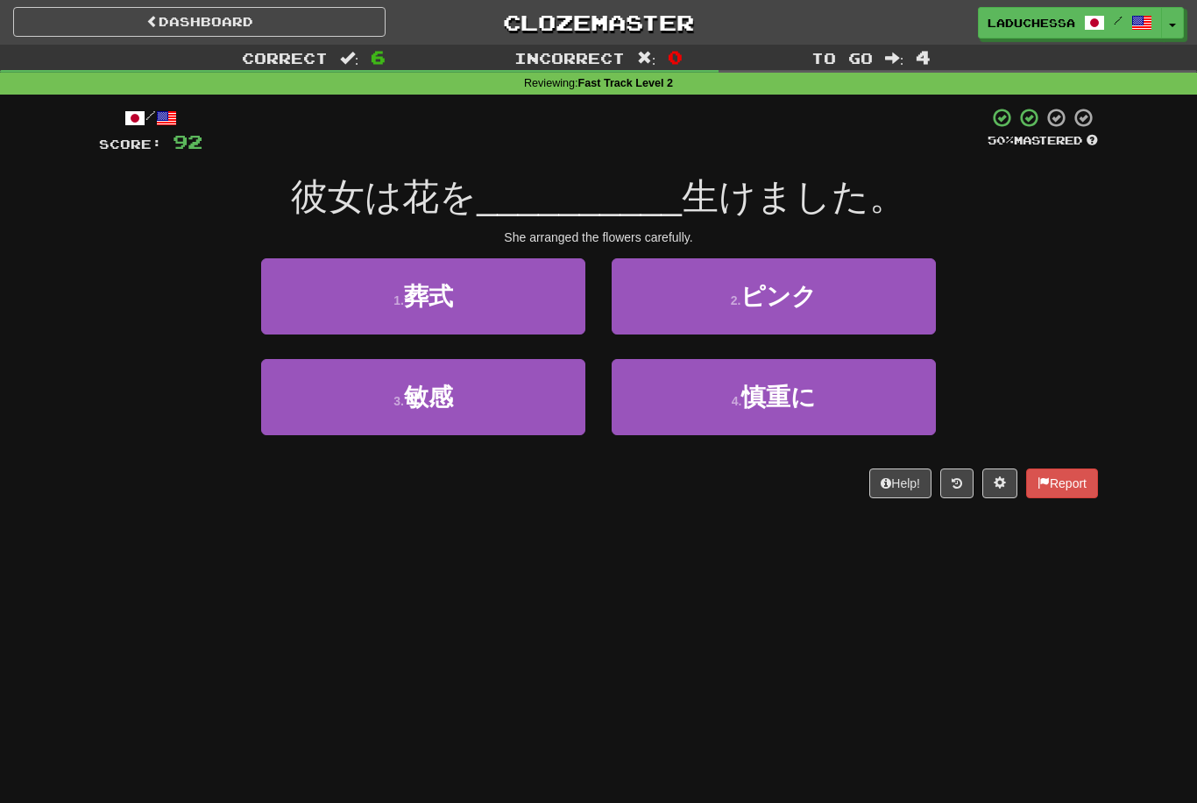
click at [809, 384] on span "慎重に" at bounding box center [778, 397] width 74 height 27
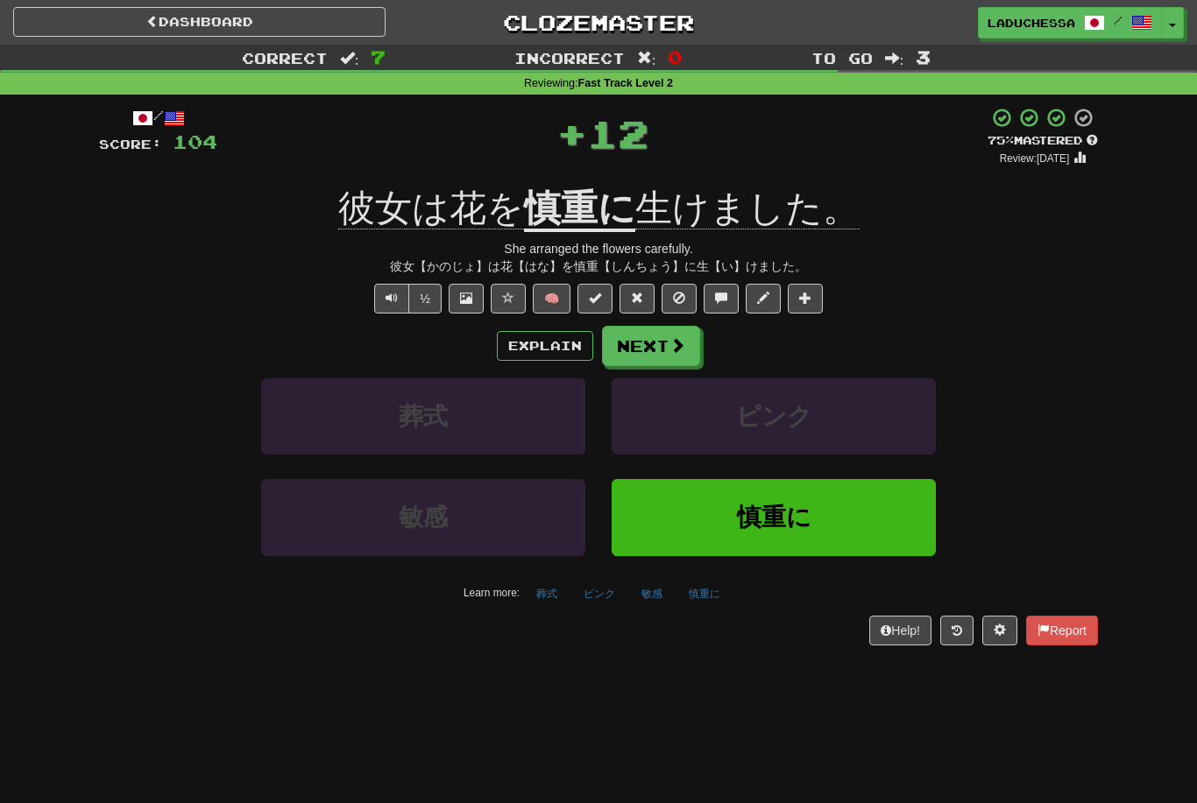
click at [663, 348] on button "Next" at bounding box center [651, 346] width 98 height 40
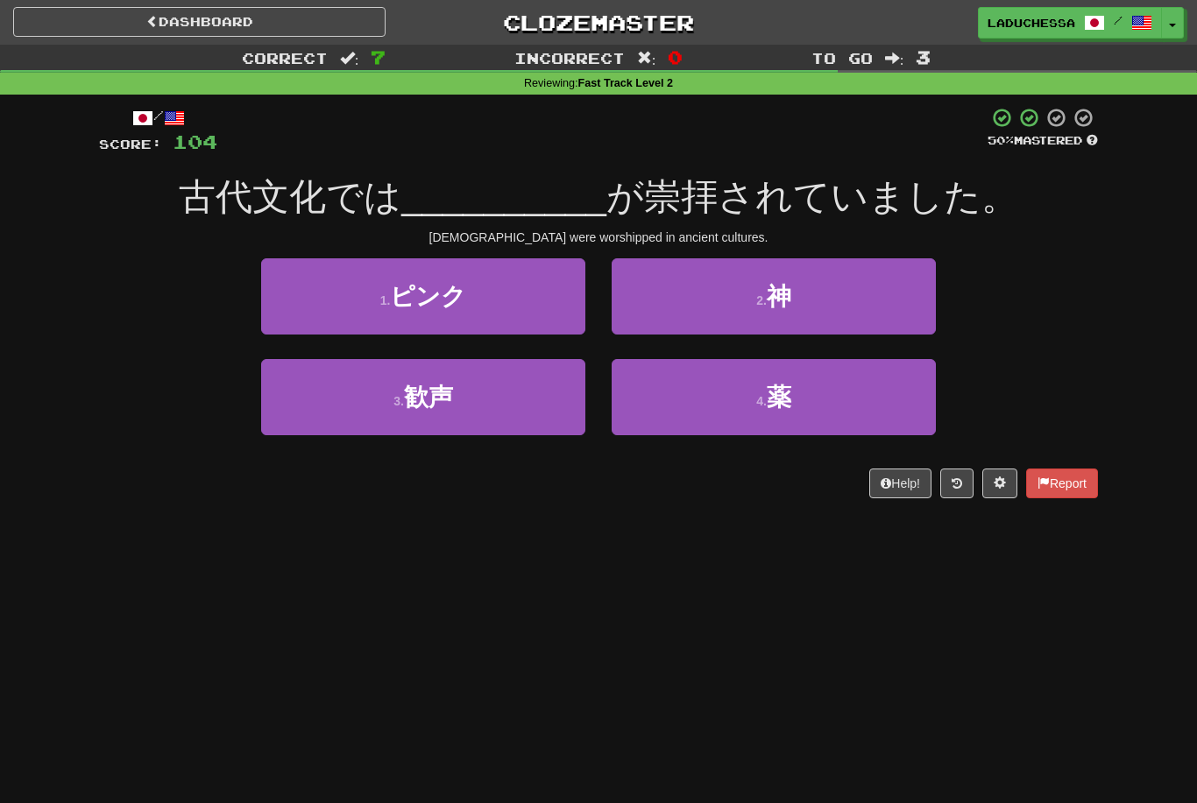
click at [852, 305] on button "2 . 神" at bounding box center [773, 296] width 324 height 76
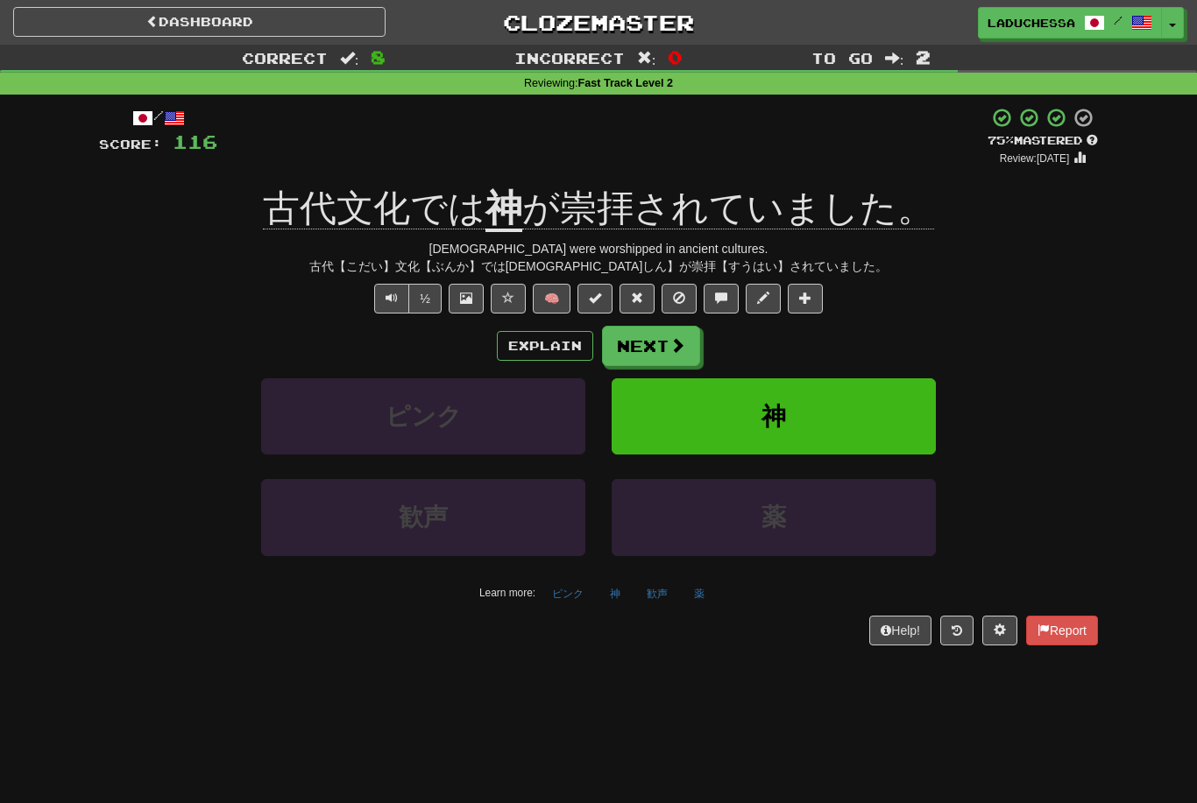
click at [681, 341] on span at bounding box center [677, 345] width 16 height 16
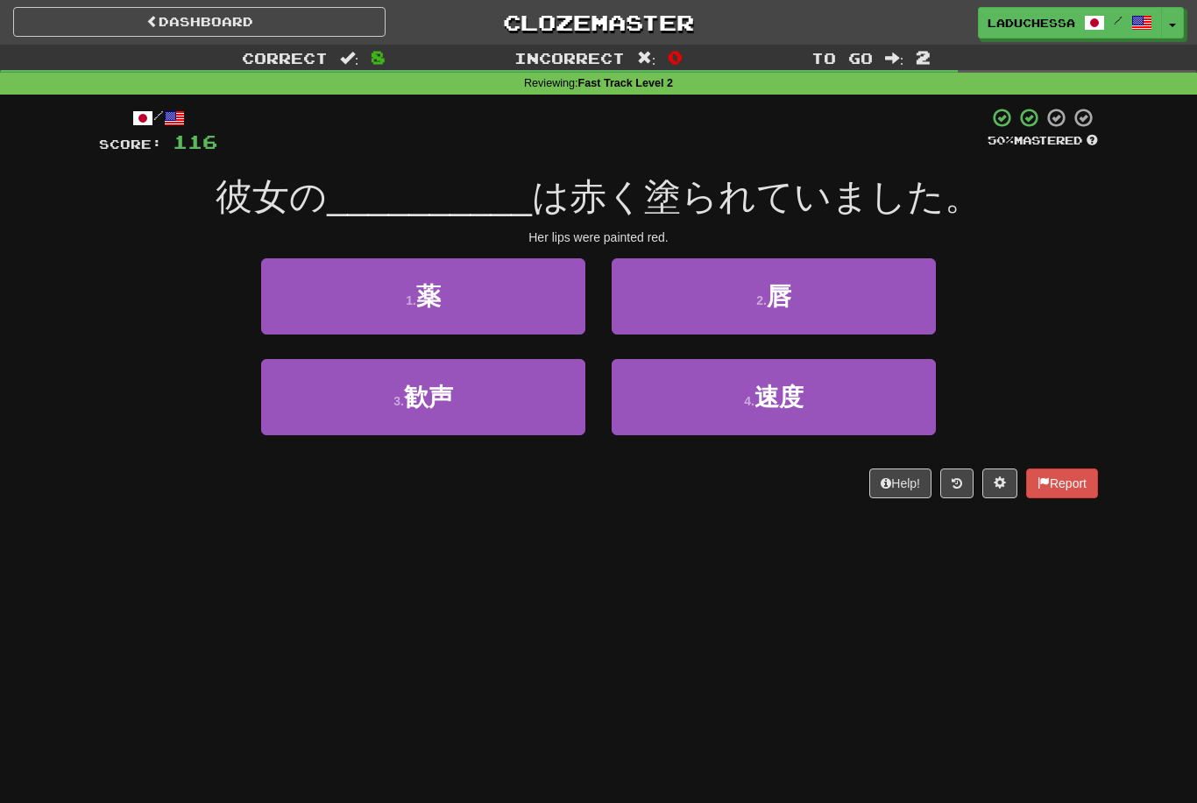
click at [849, 296] on button "2 . 唇" at bounding box center [773, 296] width 324 height 76
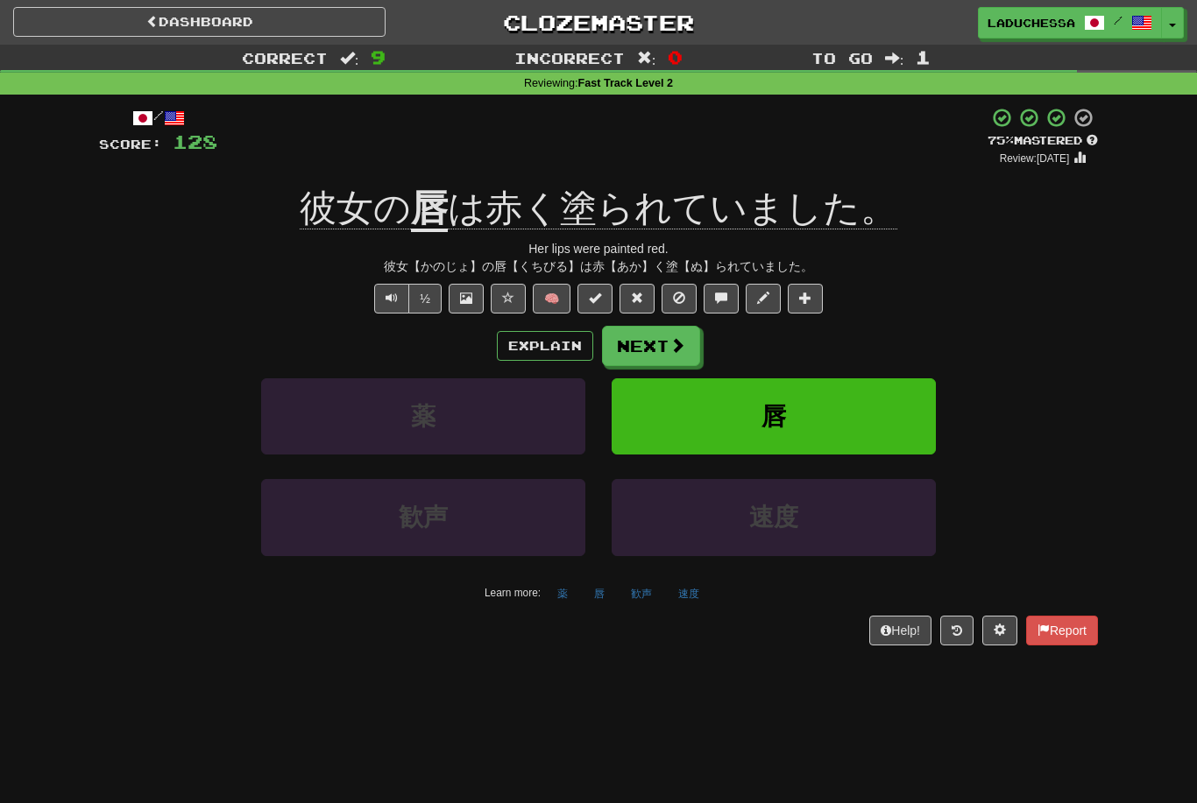
click at [686, 350] on button "Next" at bounding box center [651, 346] width 98 height 40
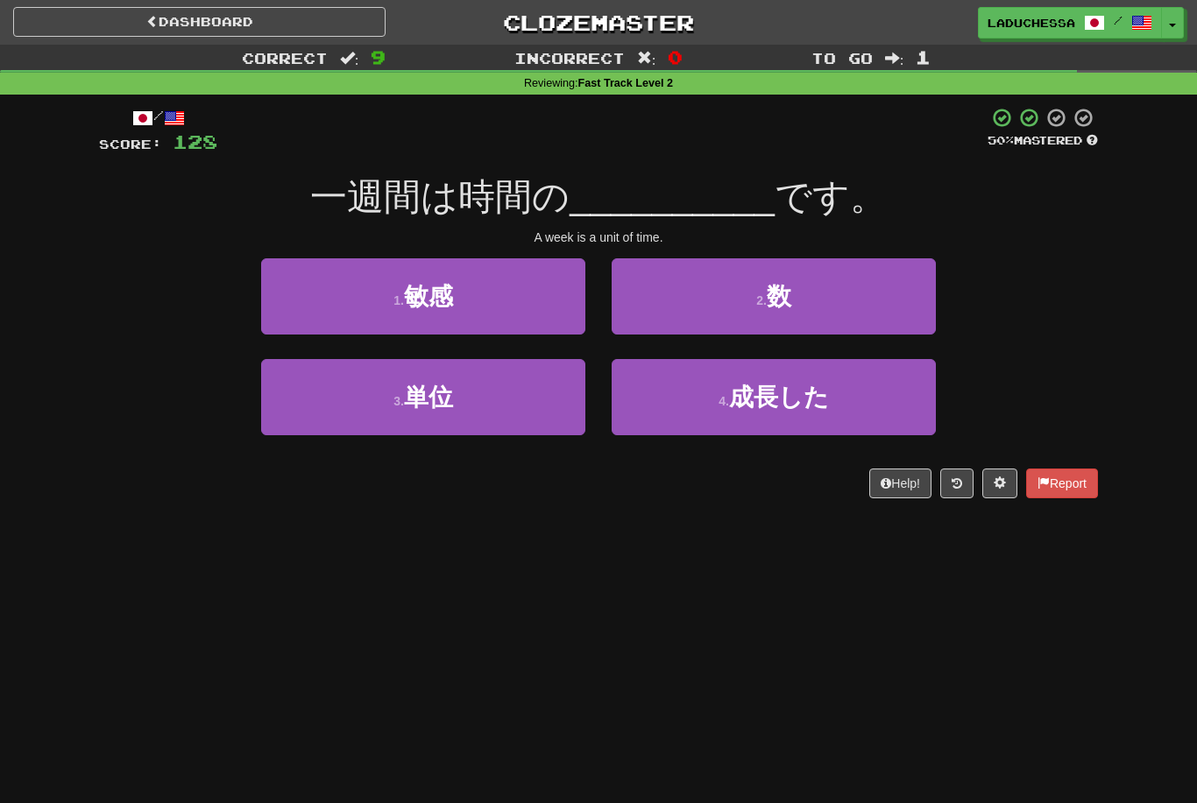
click at [1116, 401] on div "Correct : 9 Incorrect : 0 To go : 1 Reviewing : Fast Track Level 2 / Score: 128…" at bounding box center [598, 284] width 1197 height 478
click at [493, 401] on button "3 . 単位" at bounding box center [423, 397] width 324 height 76
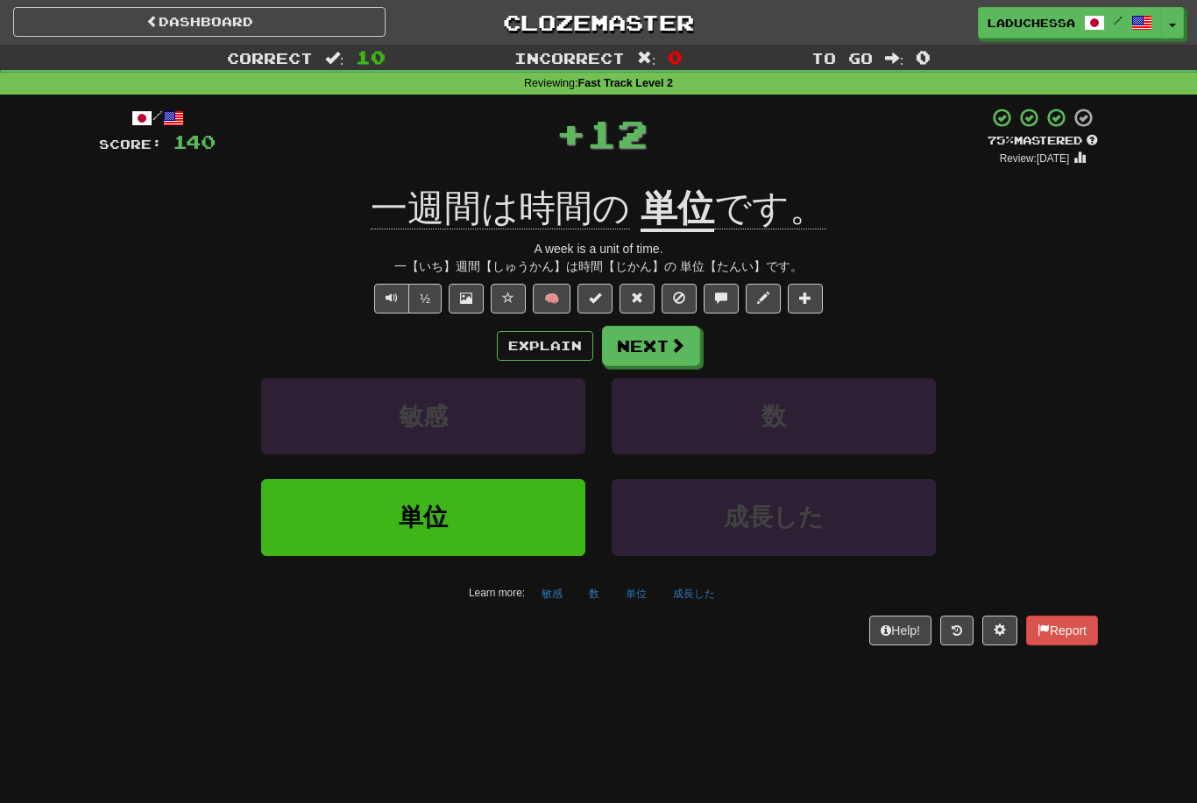
click at [740, 388] on button "数" at bounding box center [773, 416] width 324 height 76
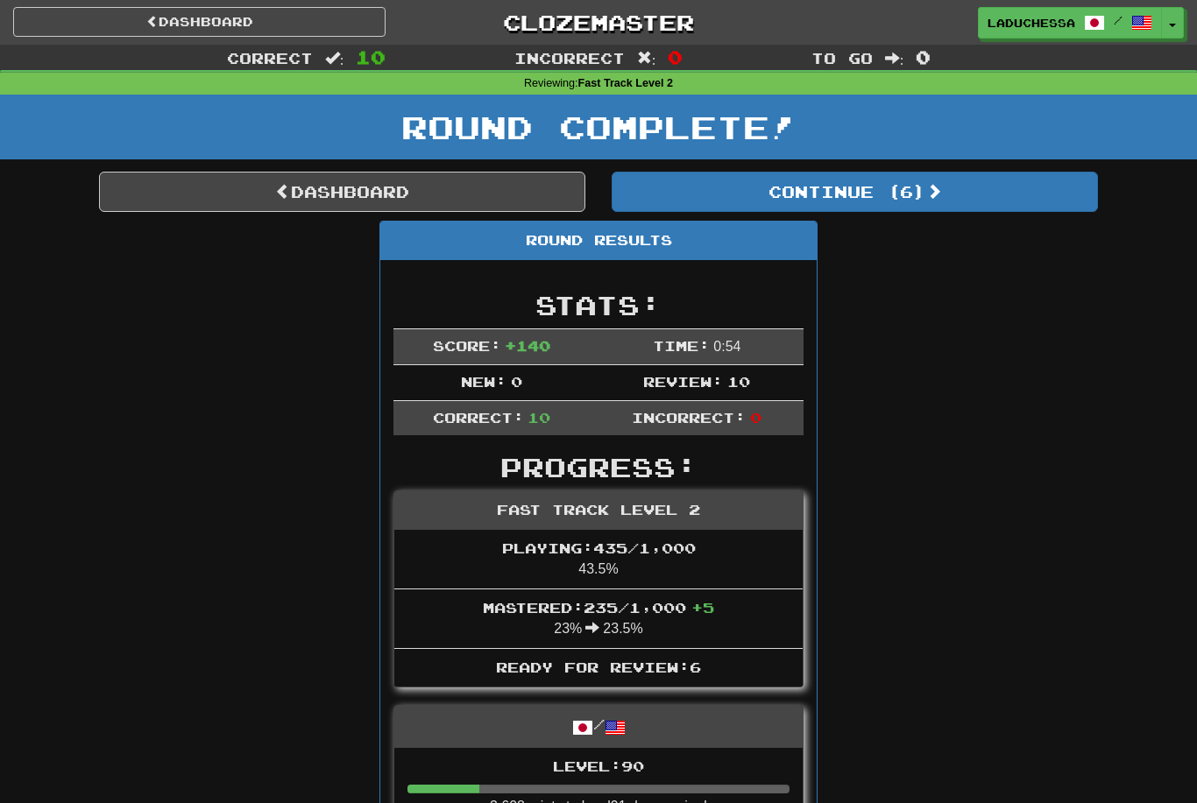
click at [873, 207] on button "Continue ( 6 )" at bounding box center [854, 192] width 486 height 40
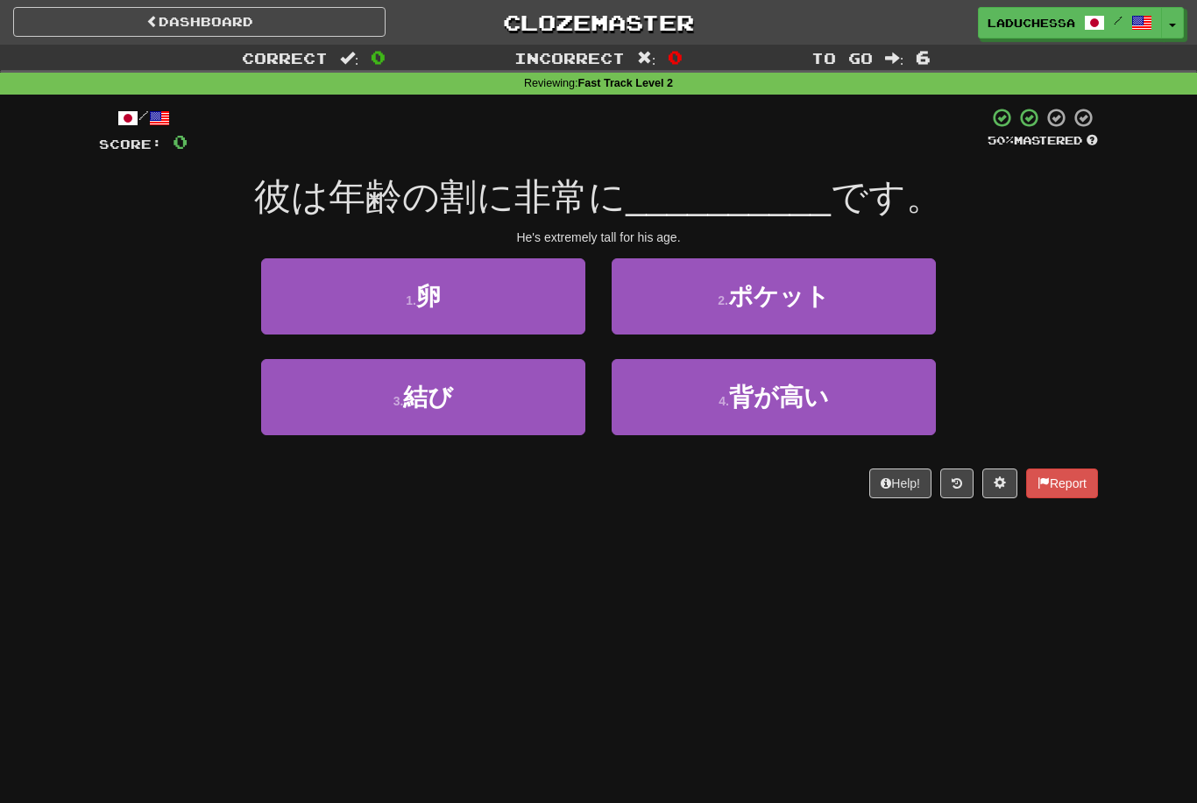
click at [817, 386] on span "背が高い" at bounding box center [779, 397] width 100 height 27
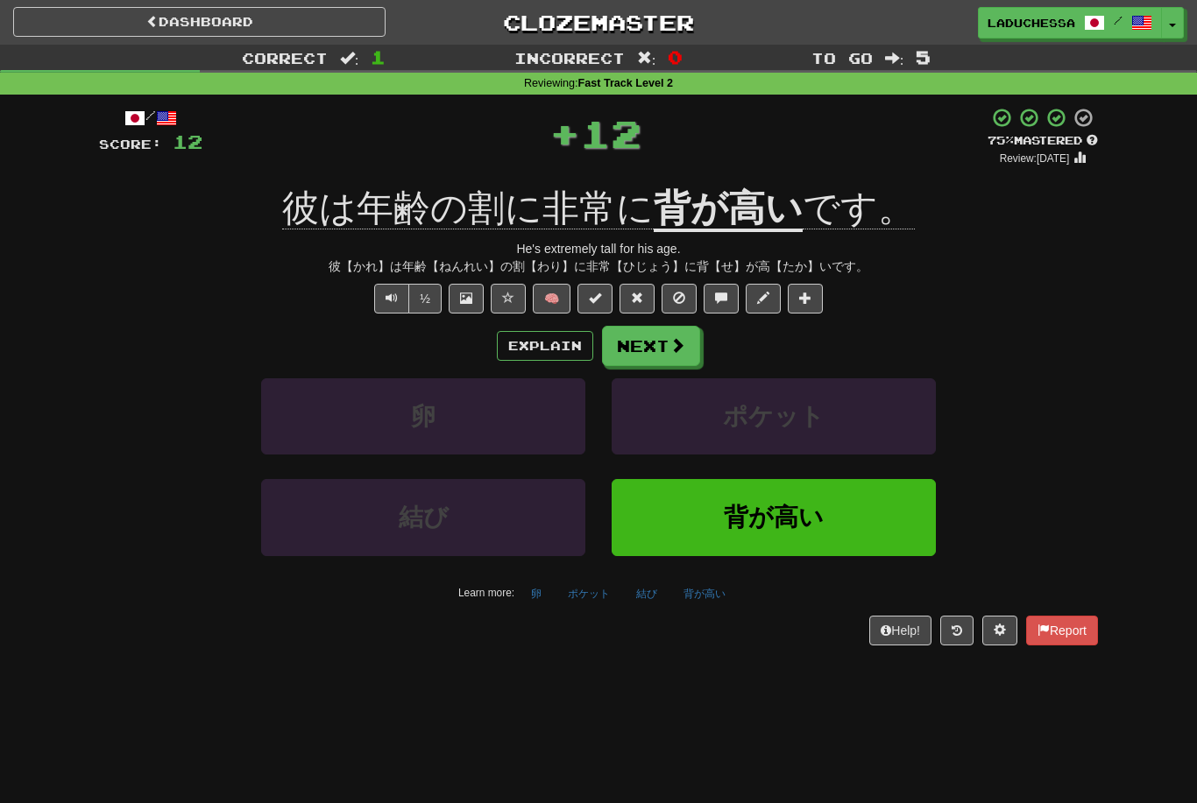
click at [661, 337] on button "Next" at bounding box center [651, 346] width 98 height 40
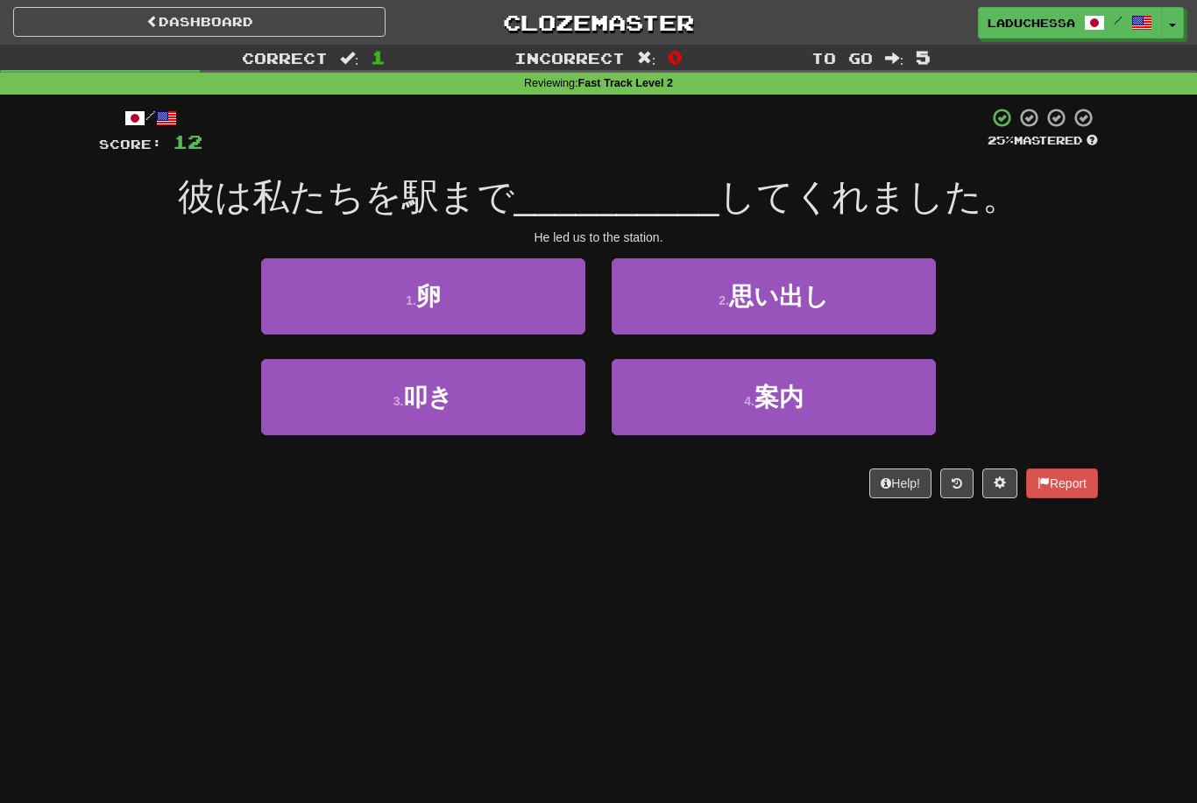
click at [1119, 439] on div "Correct : 1 Incorrect : 0 To go : 5 Reviewing : Fast Track Level 2 / Score: 12 …" at bounding box center [598, 284] width 1197 height 478
click at [812, 378] on button "4 . 案内" at bounding box center [773, 397] width 324 height 76
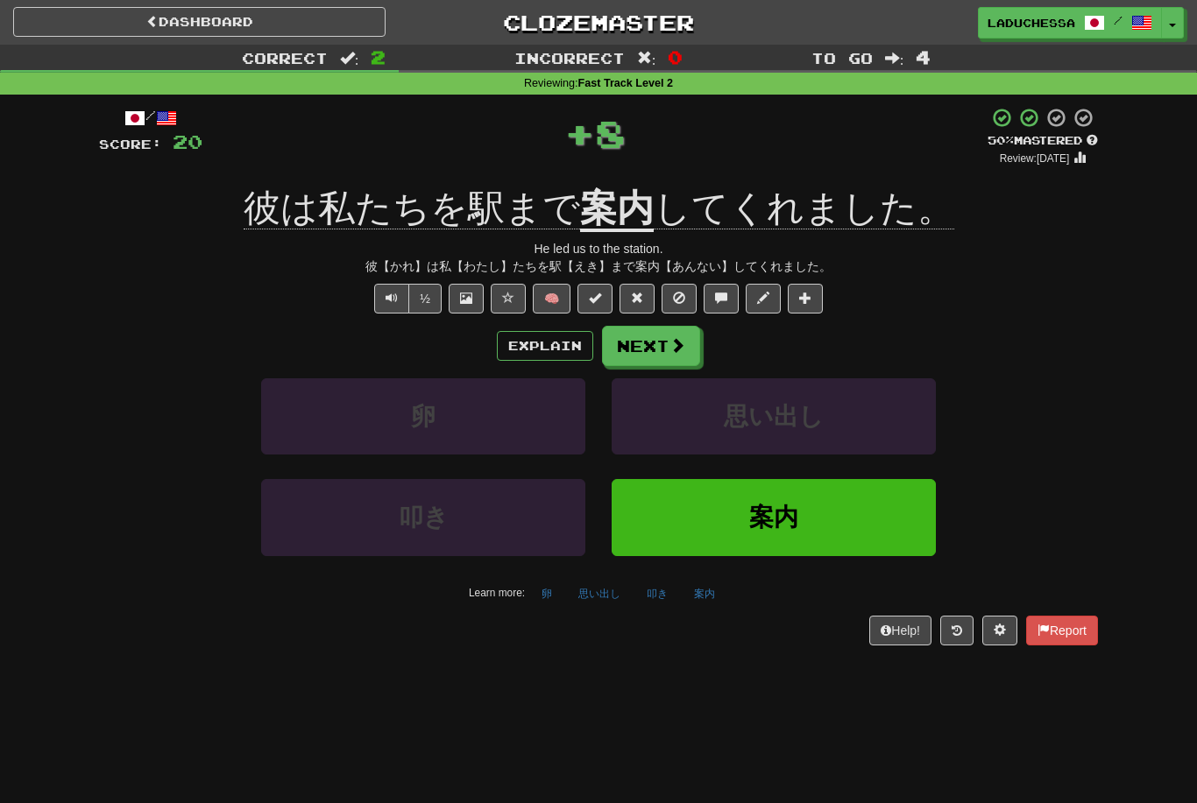
click at [657, 337] on button "Next" at bounding box center [651, 346] width 98 height 40
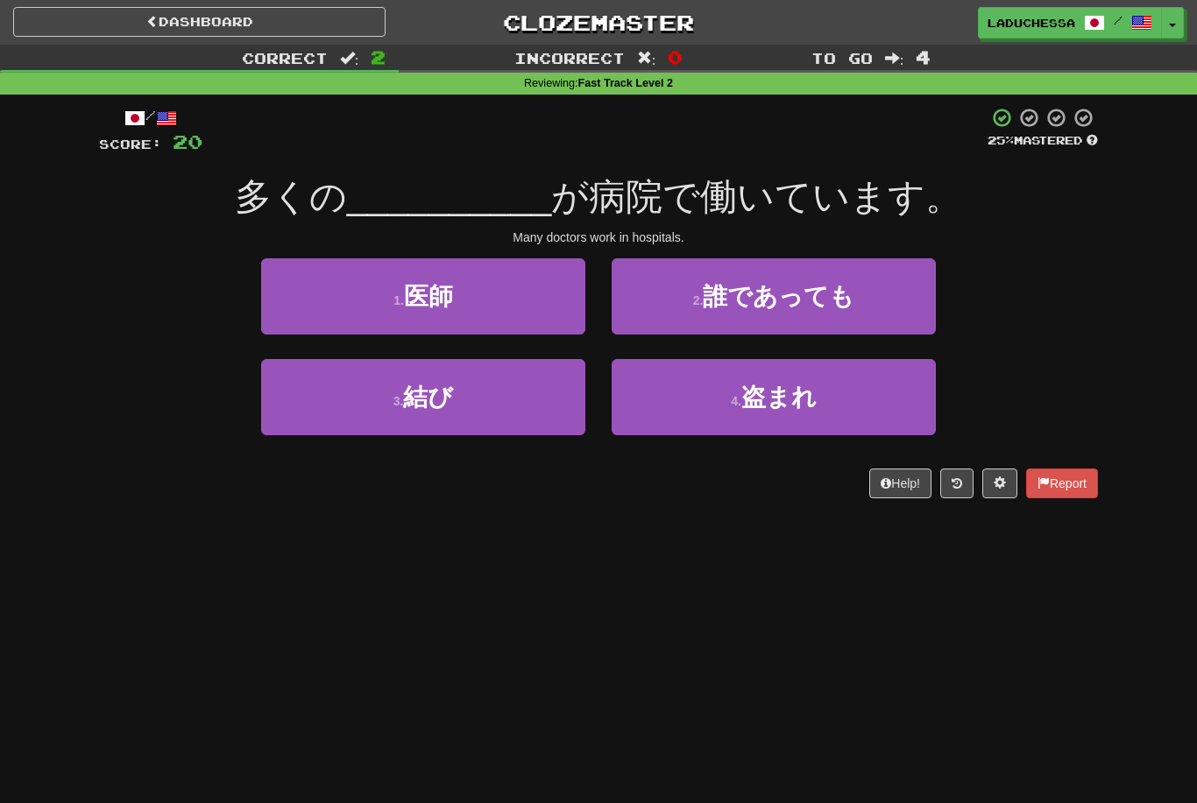
click at [526, 307] on button "1 . 医師" at bounding box center [423, 296] width 324 height 76
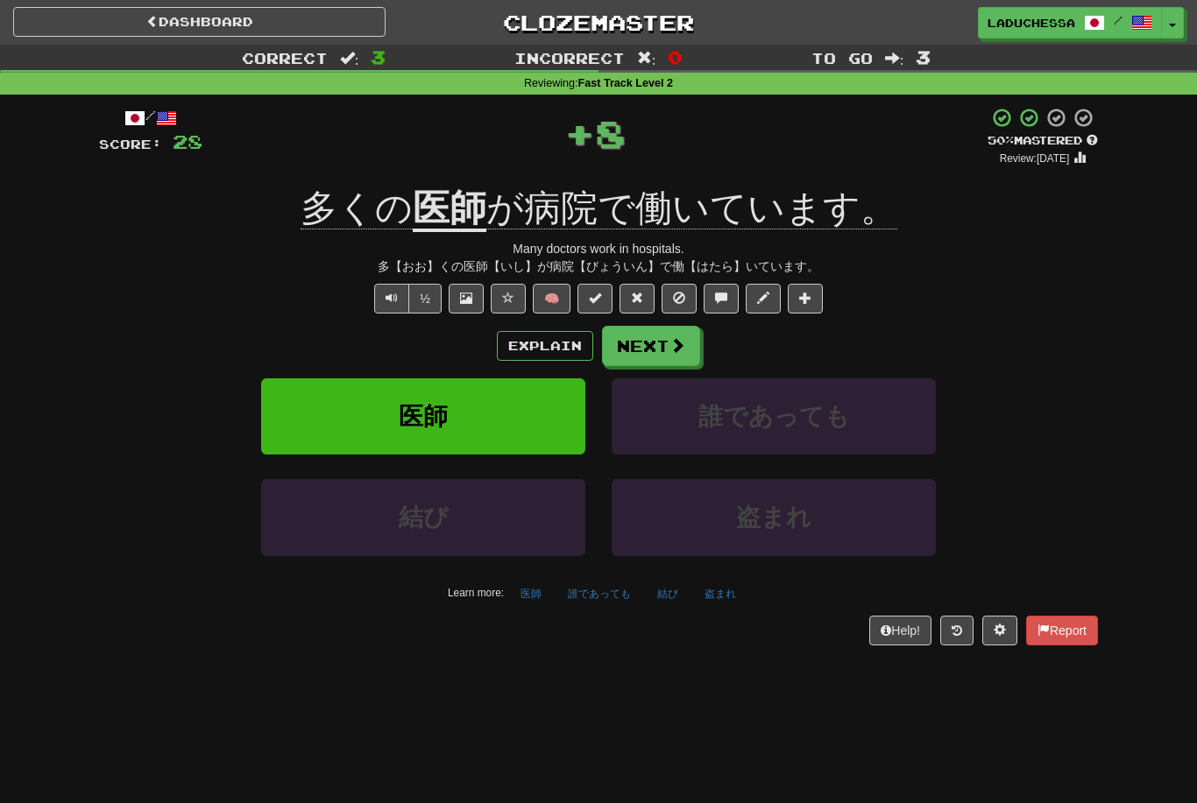
click at [662, 344] on button "Next" at bounding box center [651, 346] width 98 height 40
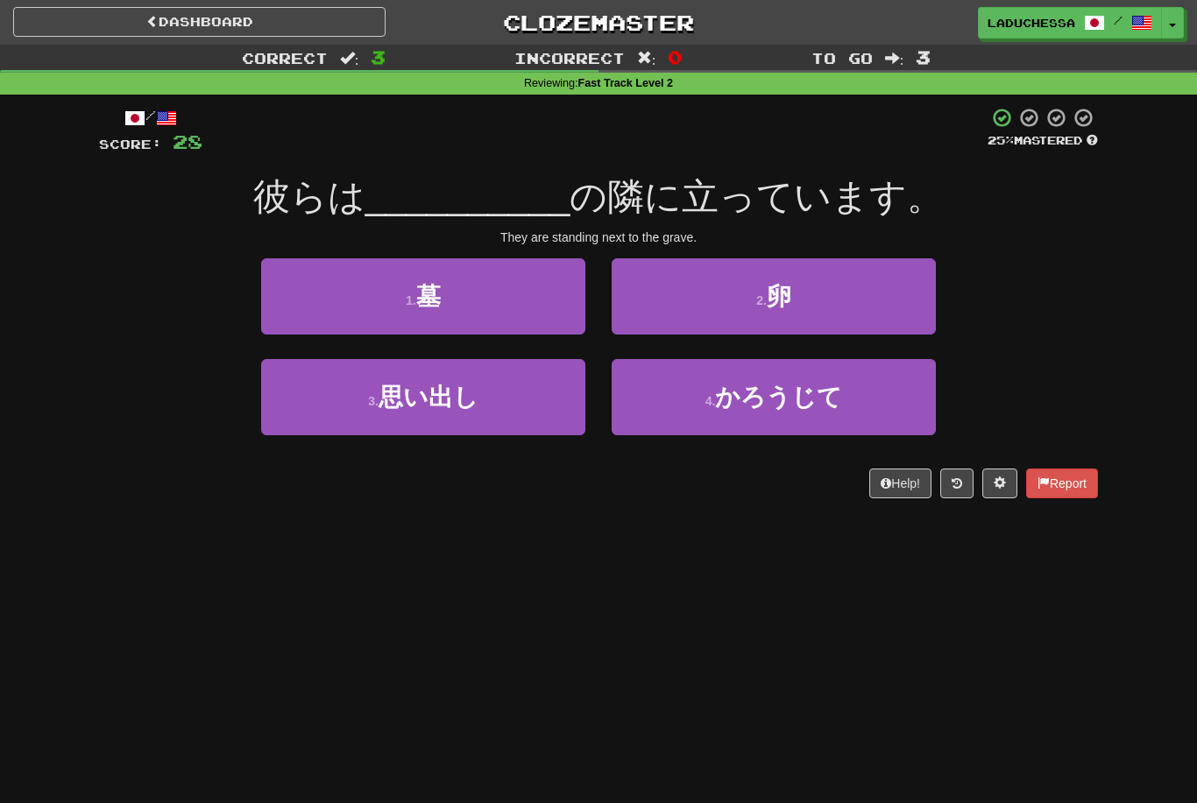
click at [519, 296] on button "1 . 墓" at bounding box center [423, 296] width 324 height 76
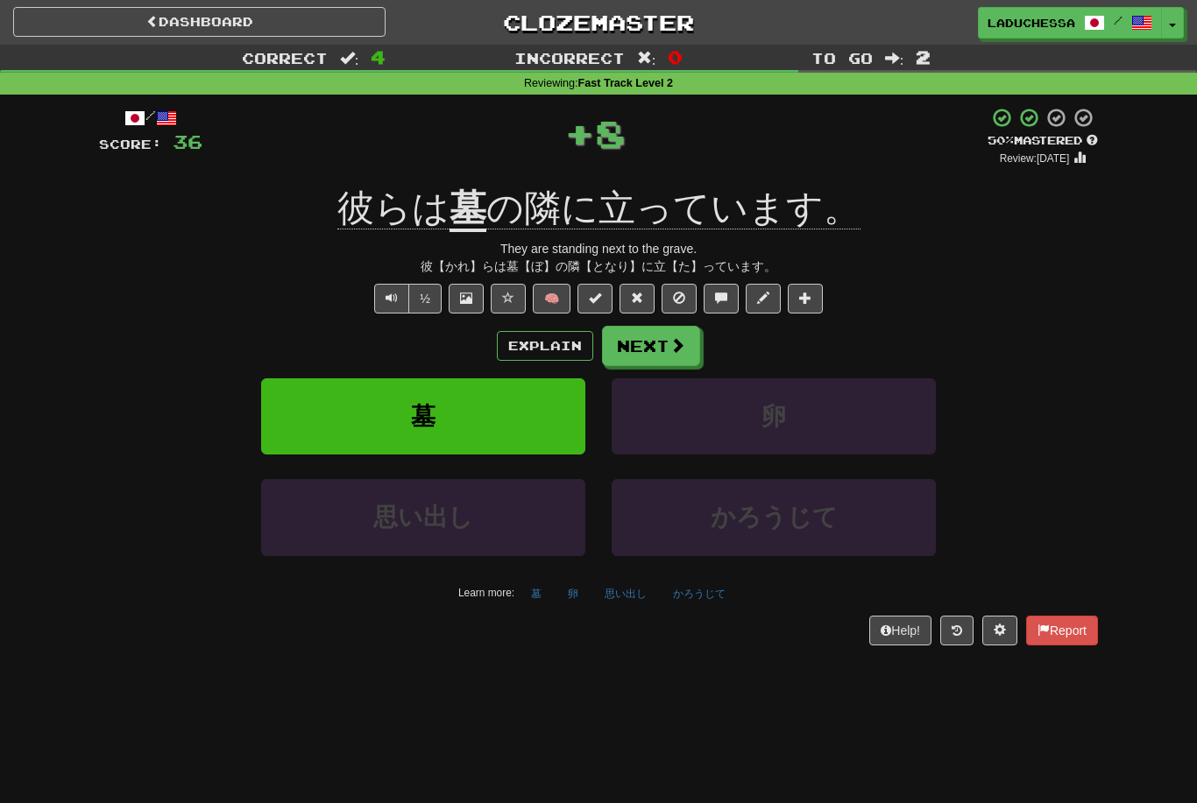
click at [660, 339] on button "Next" at bounding box center [651, 346] width 98 height 40
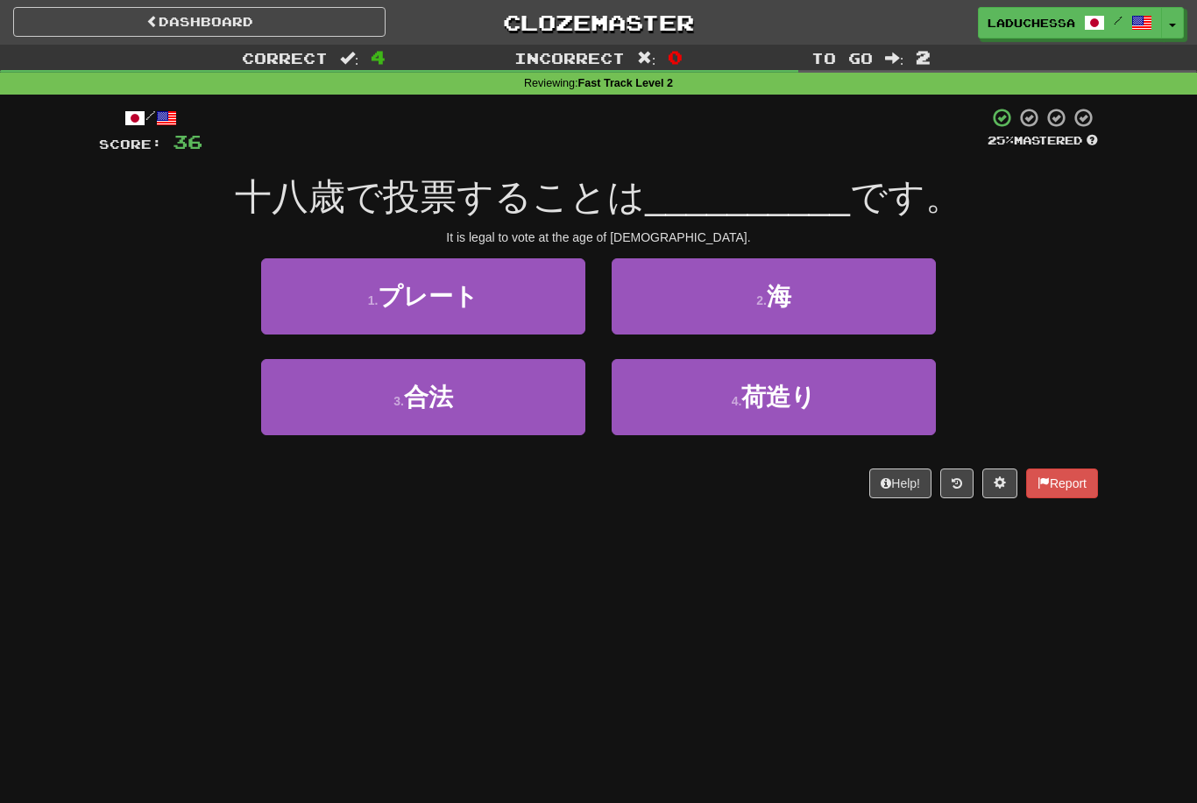
click at [498, 403] on button "3 . 合法" at bounding box center [423, 397] width 324 height 76
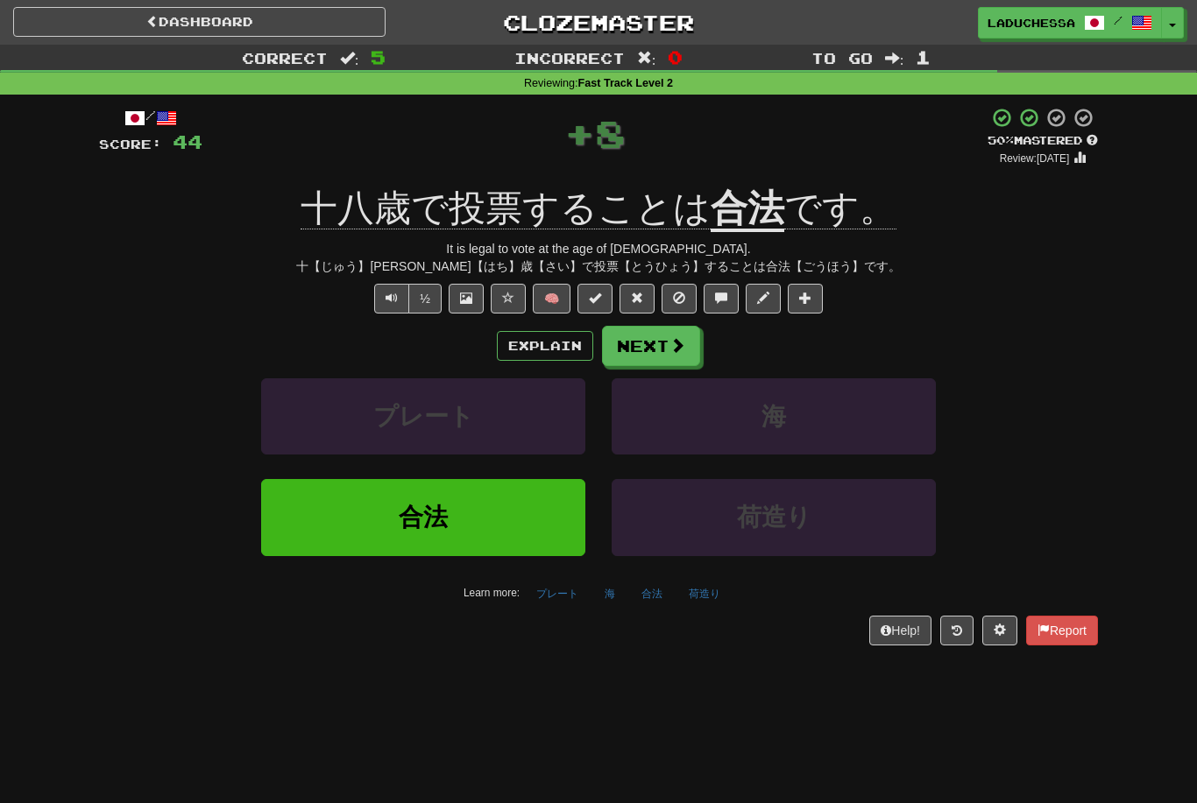
click at [657, 343] on button "Next" at bounding box center [651, 346] width 98 height 40
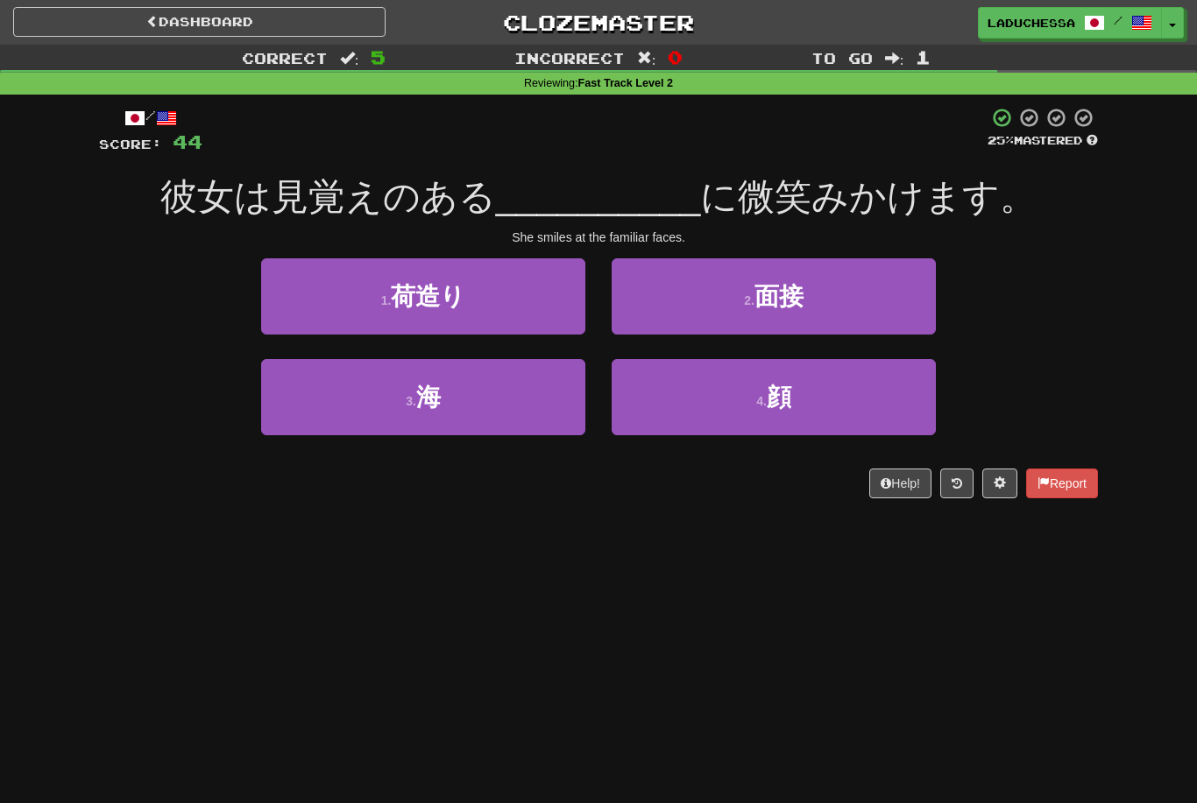
click at [812, 396] on button "4 . 顔" at bounding box center [773, 397] width 324 height 76
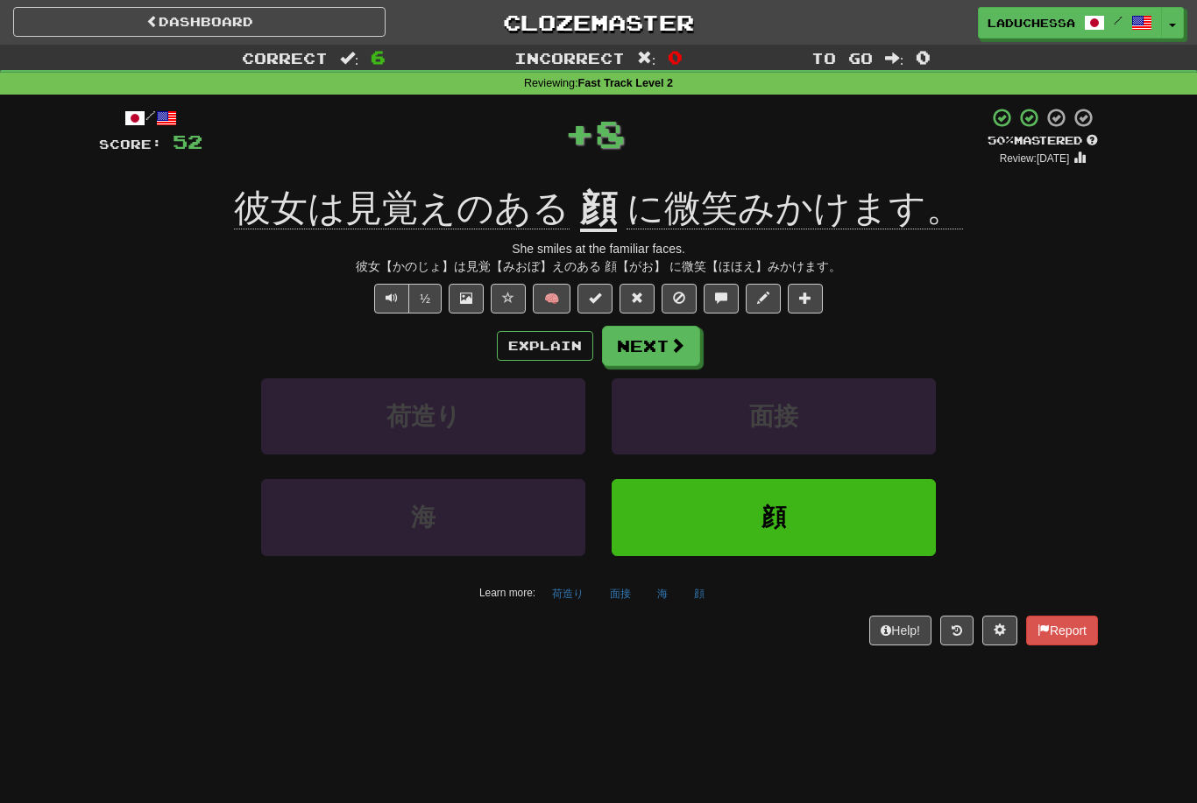
click at [663, 339] on button "Next" at bounding box center [651, 346] width 98 height 40
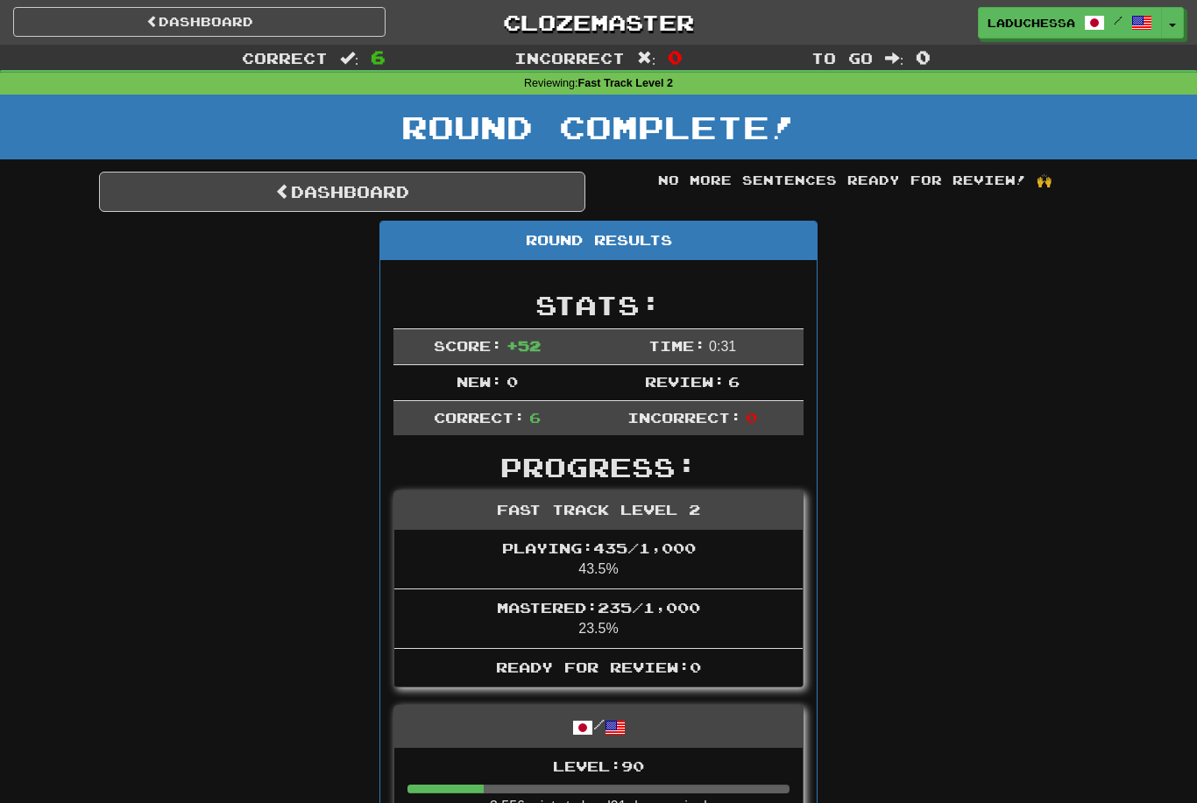
click at [367, 195] on link "Dashboard" at bounding box center [342, 192] width 486 height 40
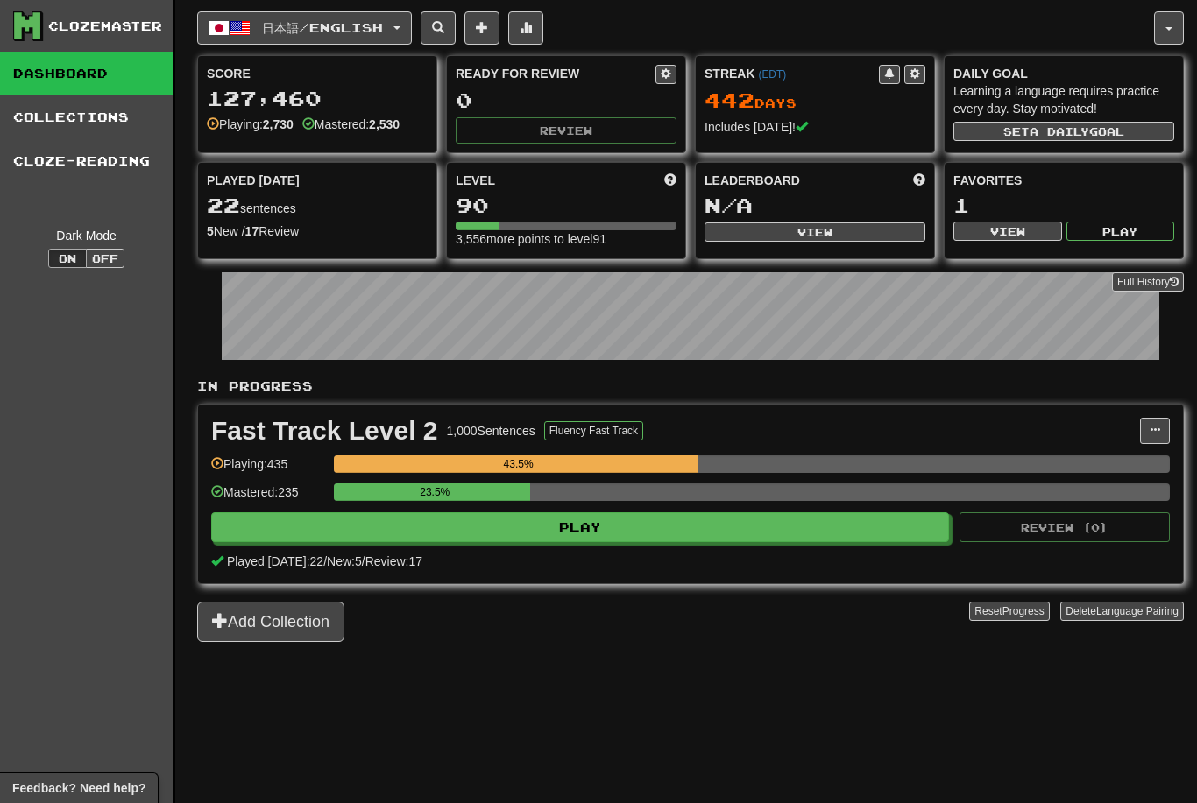
click at [688, 522] on button "Play" at bounding box center [580, 527] width 738 height 30
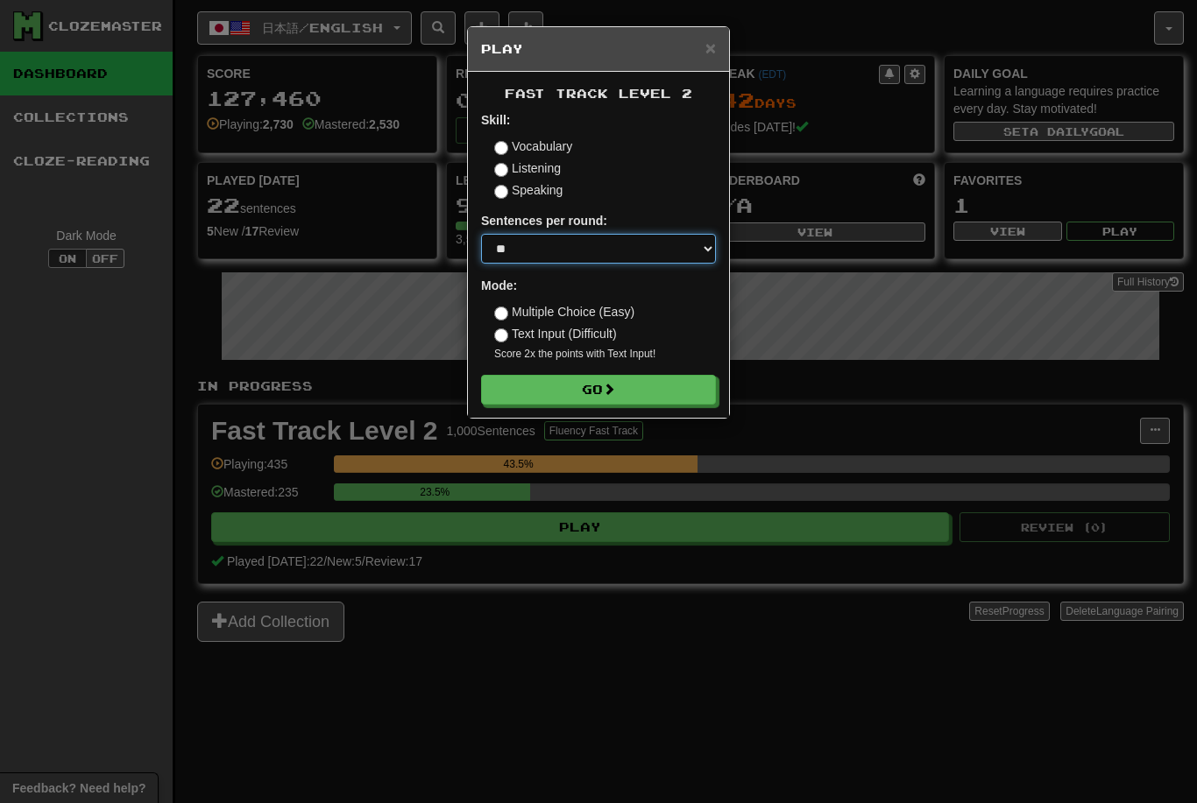
click at [638, 249] on select "* ** ** ** ** ** *** ********" at bounding box center [598, 249] width 235 height 30
select select "*"
click at [680, 704] on div "× Play Fast Track Level 2 Skill: Vocabulary Listening Speaking Sentences per ro…" at bounding box center [598, 401] width 1197 height 803
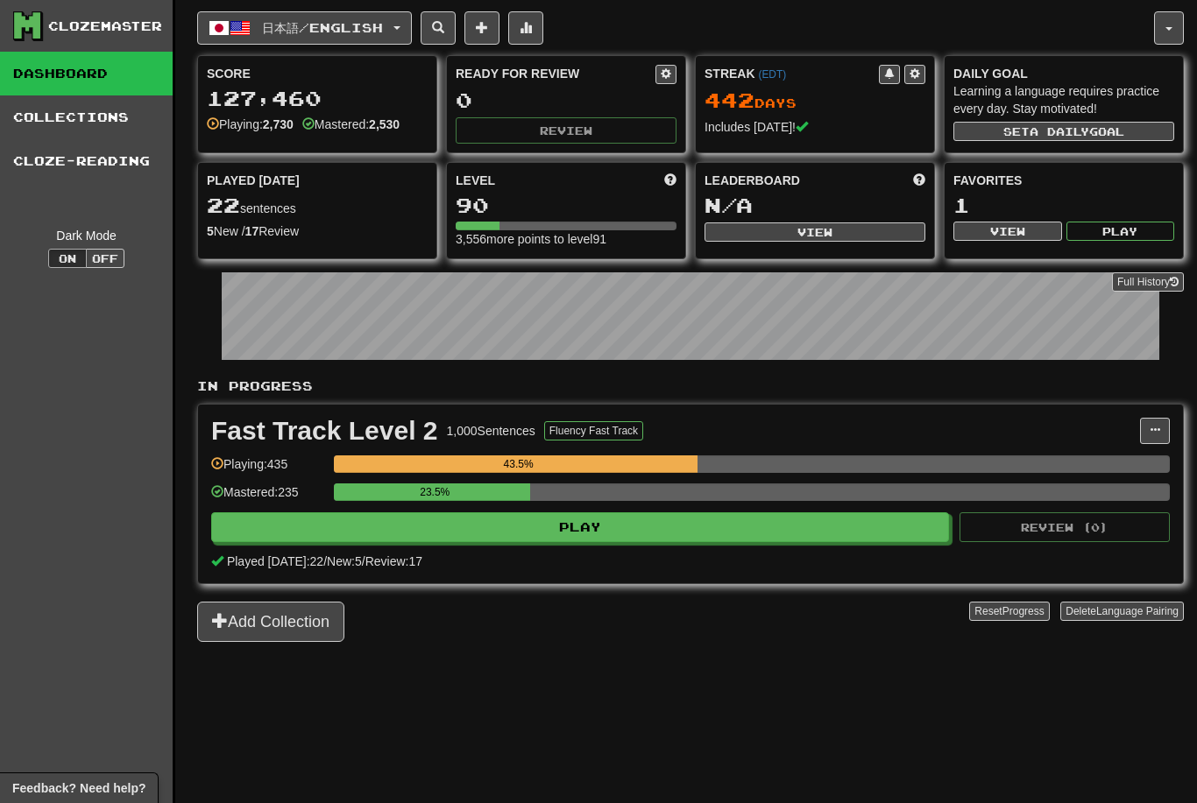
click at [381, 18] on button "日本語 / English" at bounding box center [304, 27] width 215 height 33
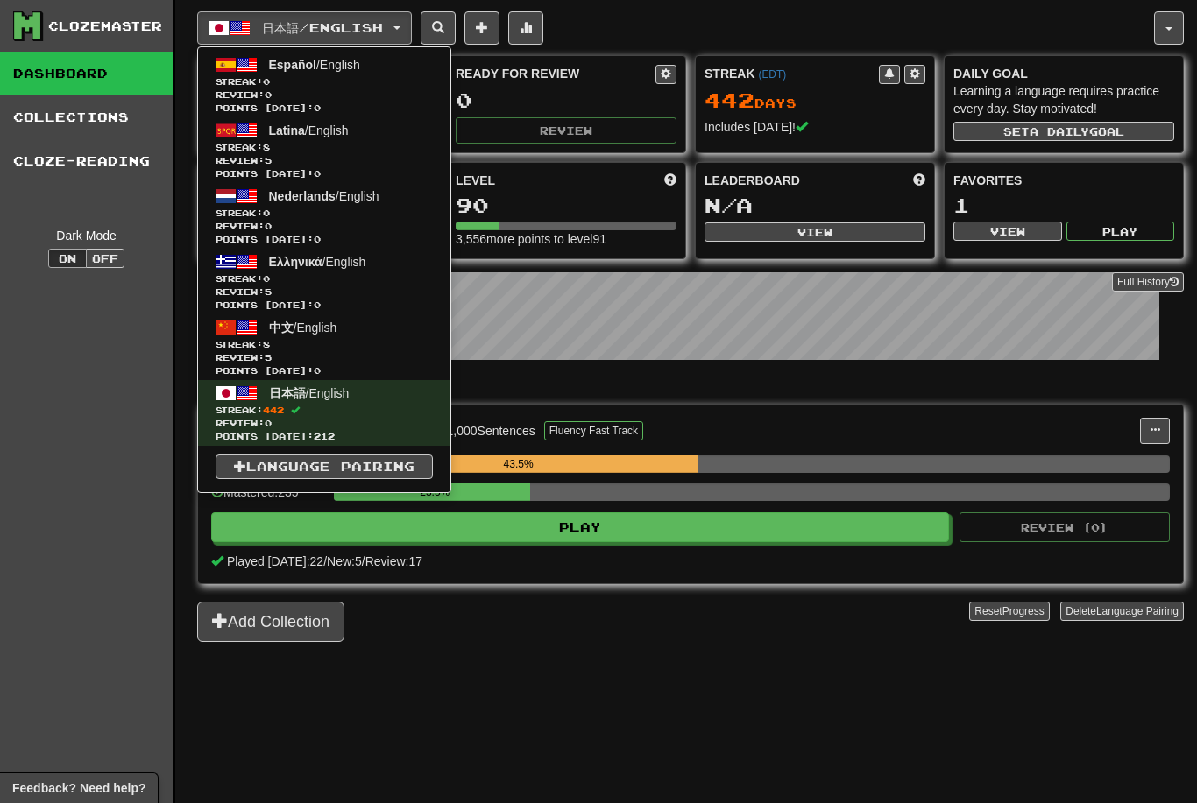
click at [316, 329] on span "中文 / English" at bounding box center [303, 328] width 68 height 14
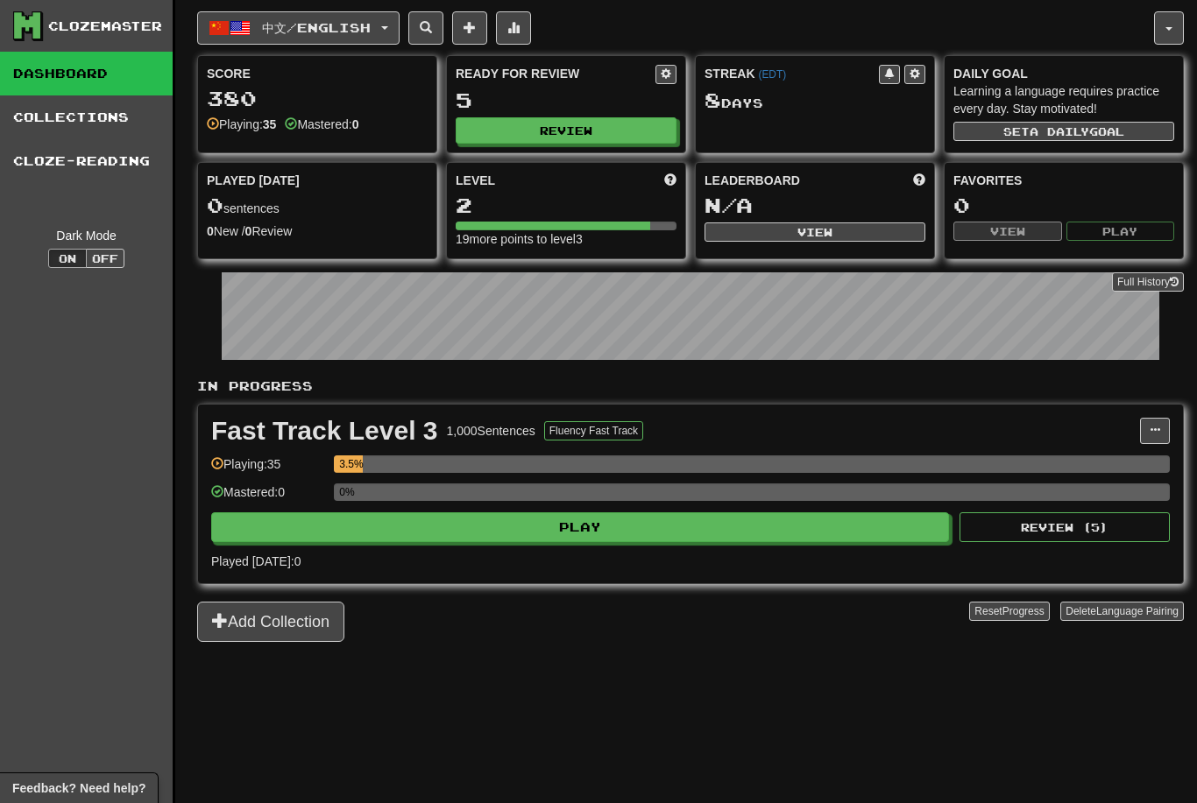
click at [606, 519] on button "Play" at bounding box center [580, 527] width 738 height 30
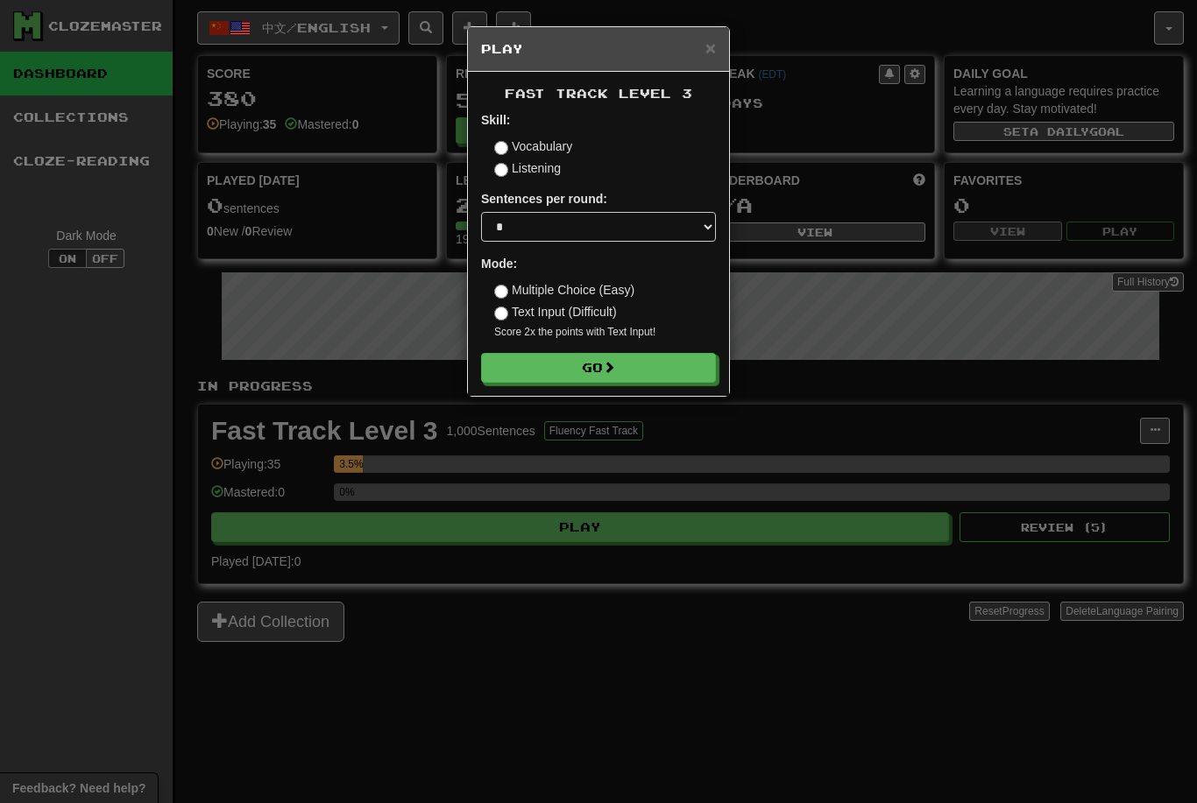
click at [608, 354] on button "Go" at bounding box center [598, 368] width 235 height 30
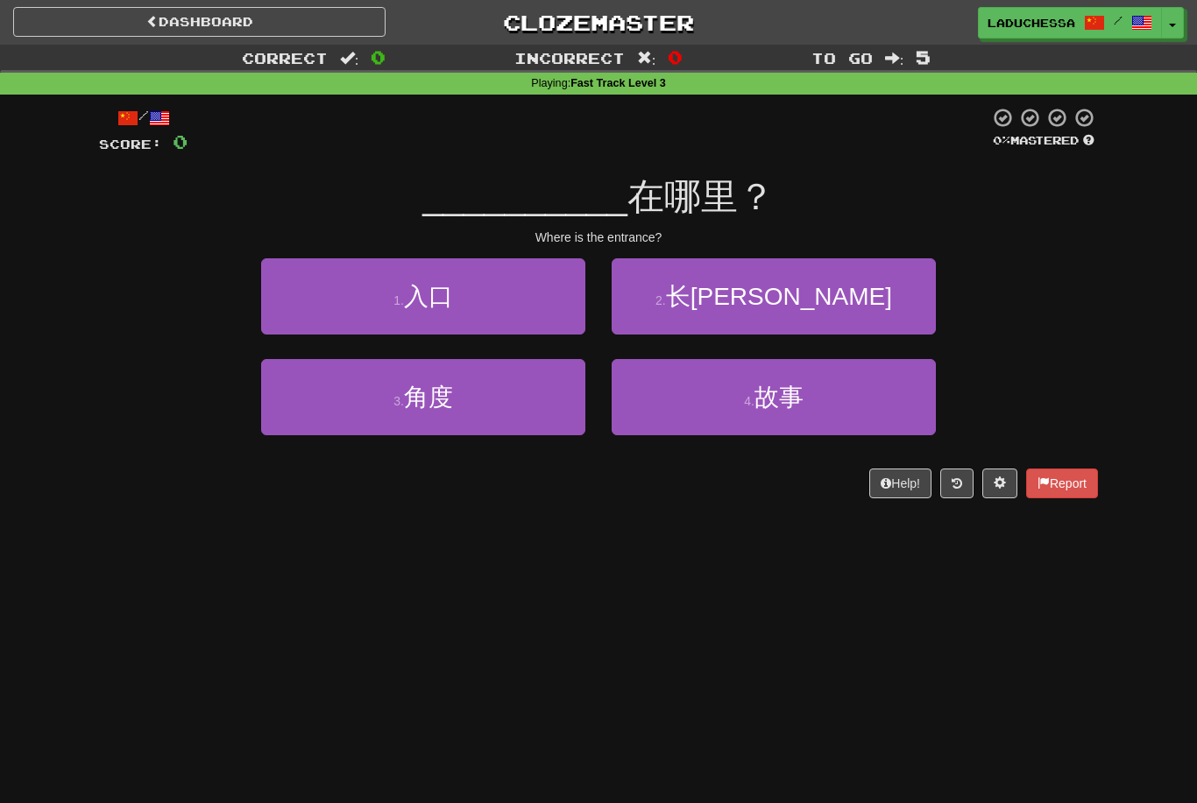
click at [526, 305] on button "1 . 入口" at bounding box center [423, 296] width 324 height 76
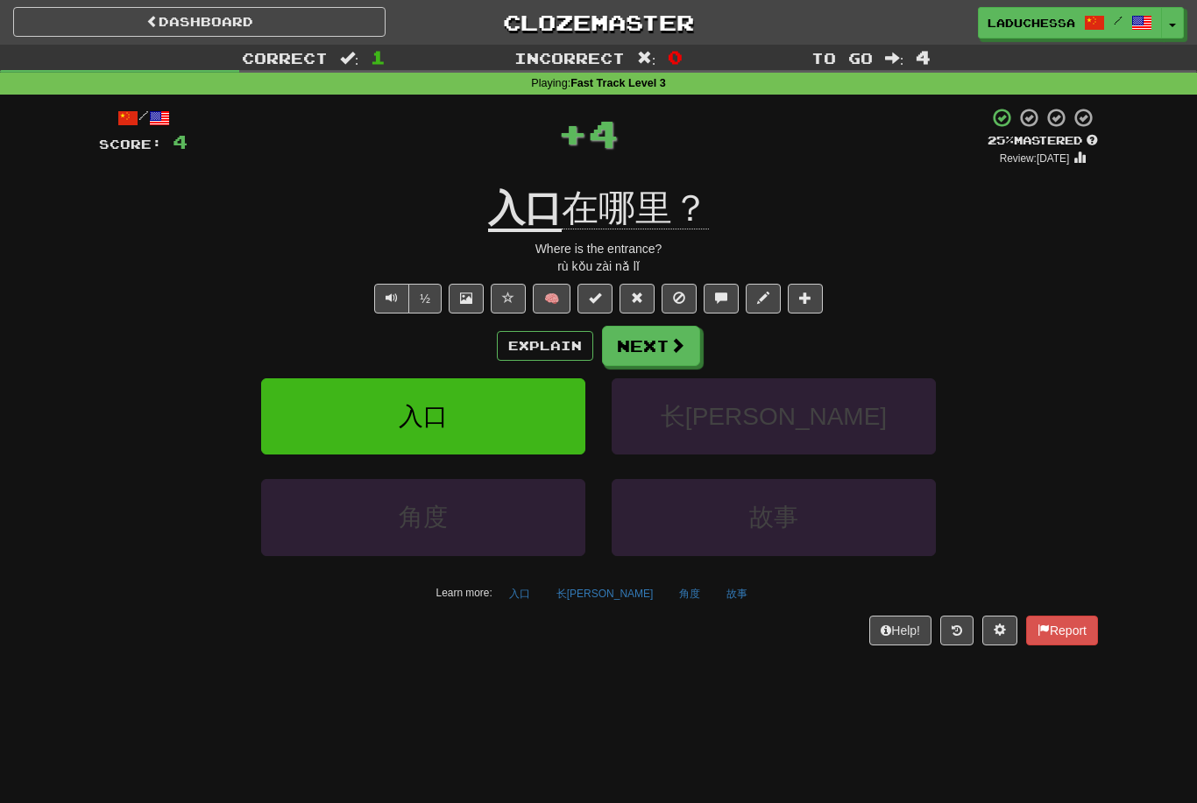
click at [661, 330] on button "Next" at bounding box center [651, 346] width 98 height 40
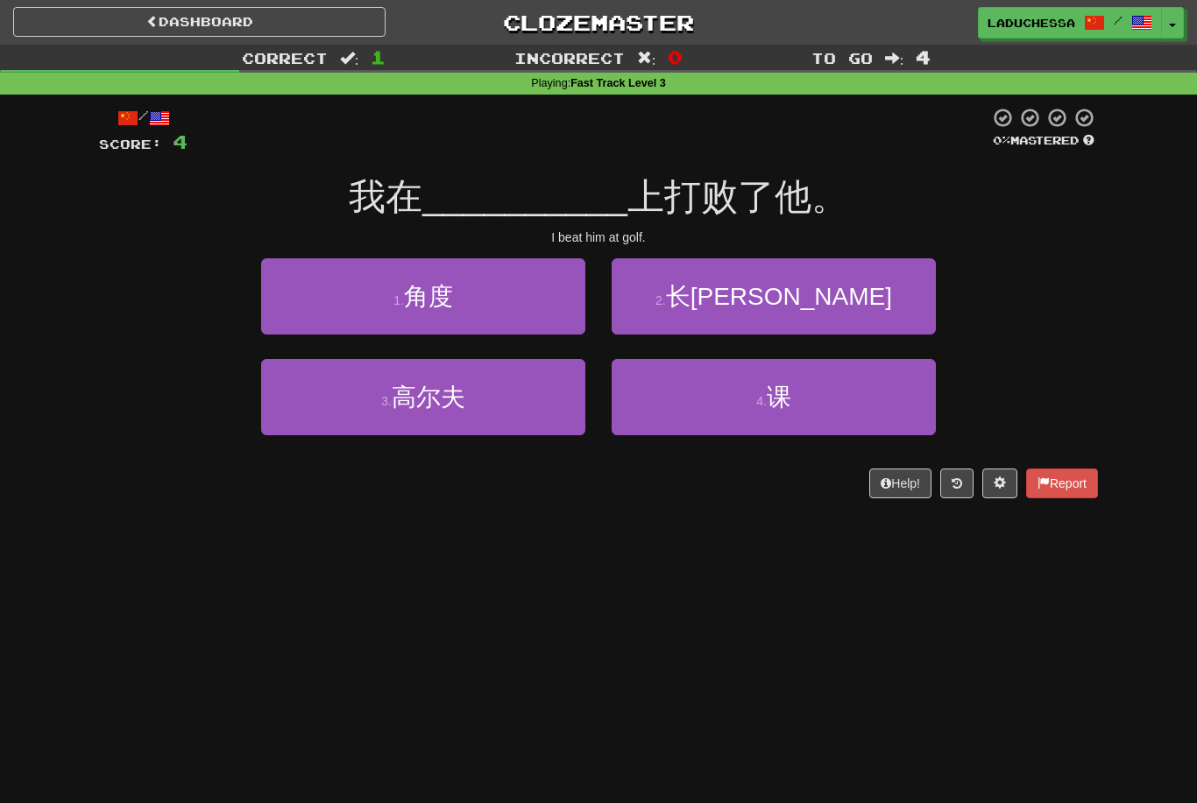
click at [531, 382] on button "3 . 高尔夫" at bounding box center [423, 397] width 324 height 76
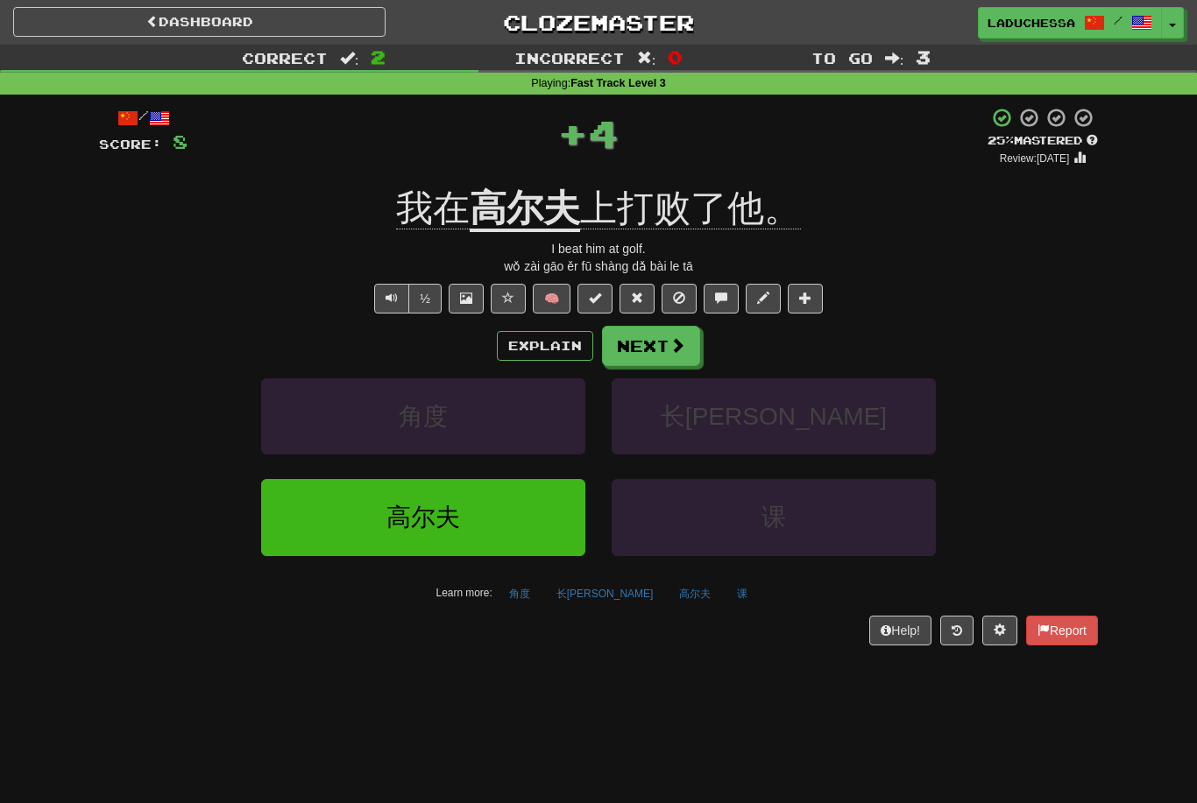
click at [672, 343] on span at bounding box center [677, 345] width 16 height 16
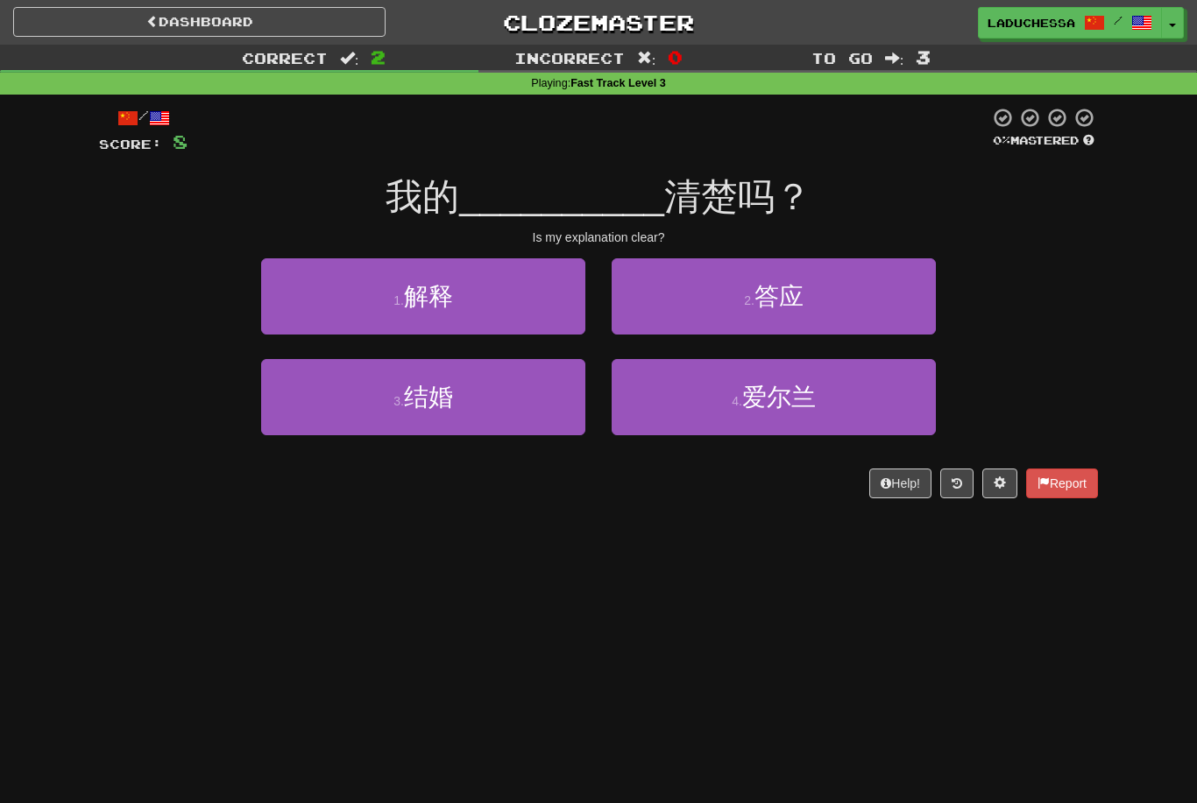
click at [510, 293] on button "1 . 解释" at bounding box center [423, 296] width 324 height 76
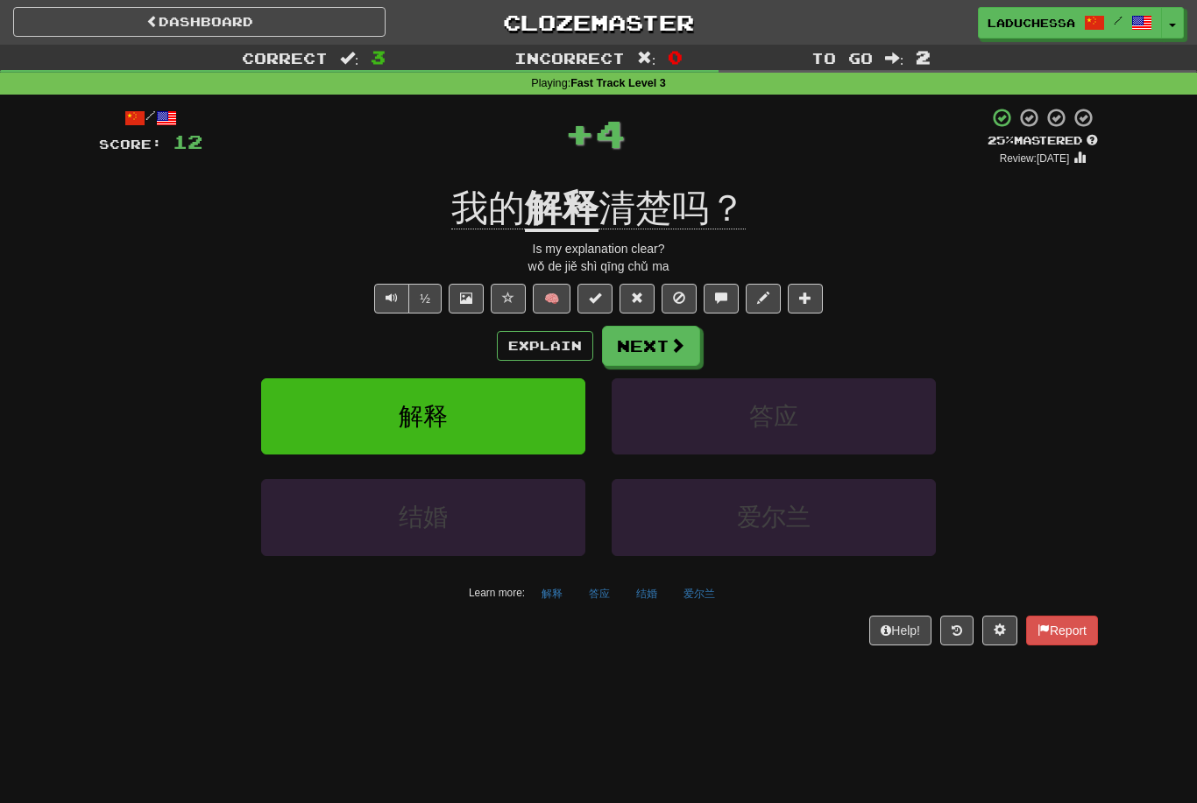
click at [669, 330] on button "Next" at bounding box center [651, 346] width 98 height 40
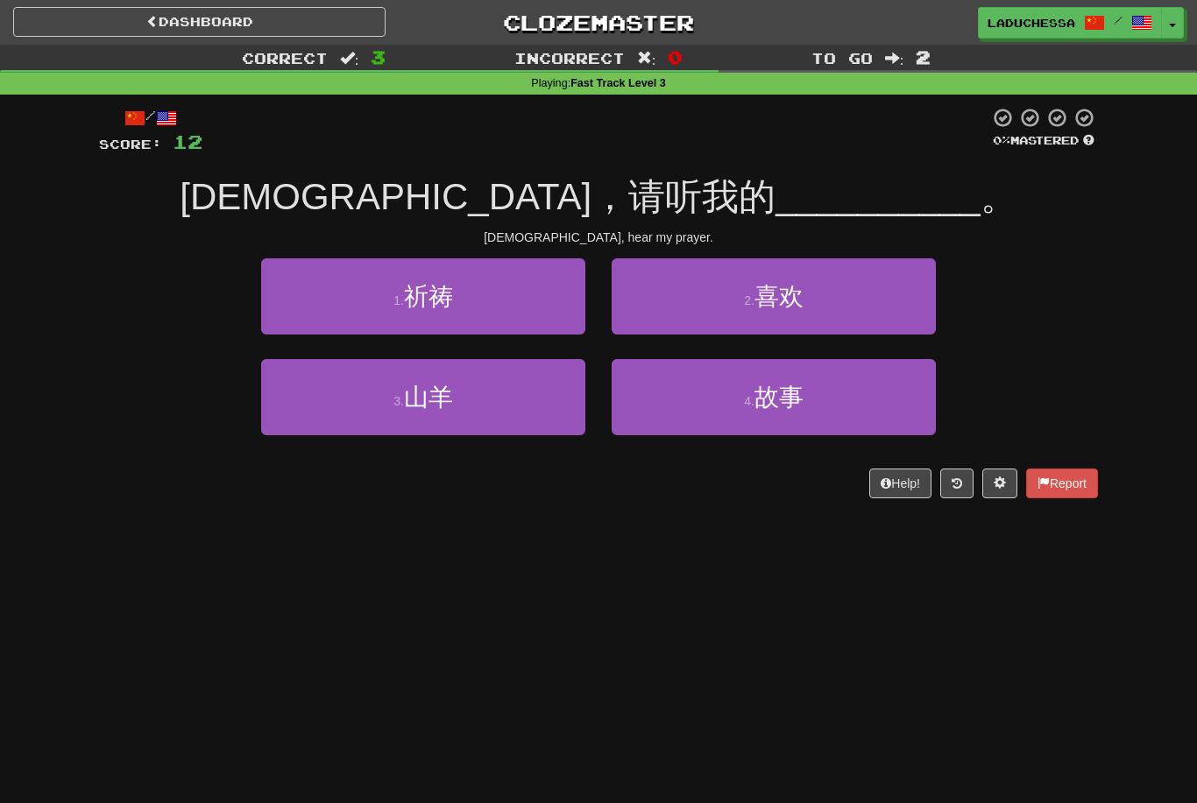
click at [512, 300] on button "1 . 祈祷" at bounding box center [423, 296] width 324 height 76
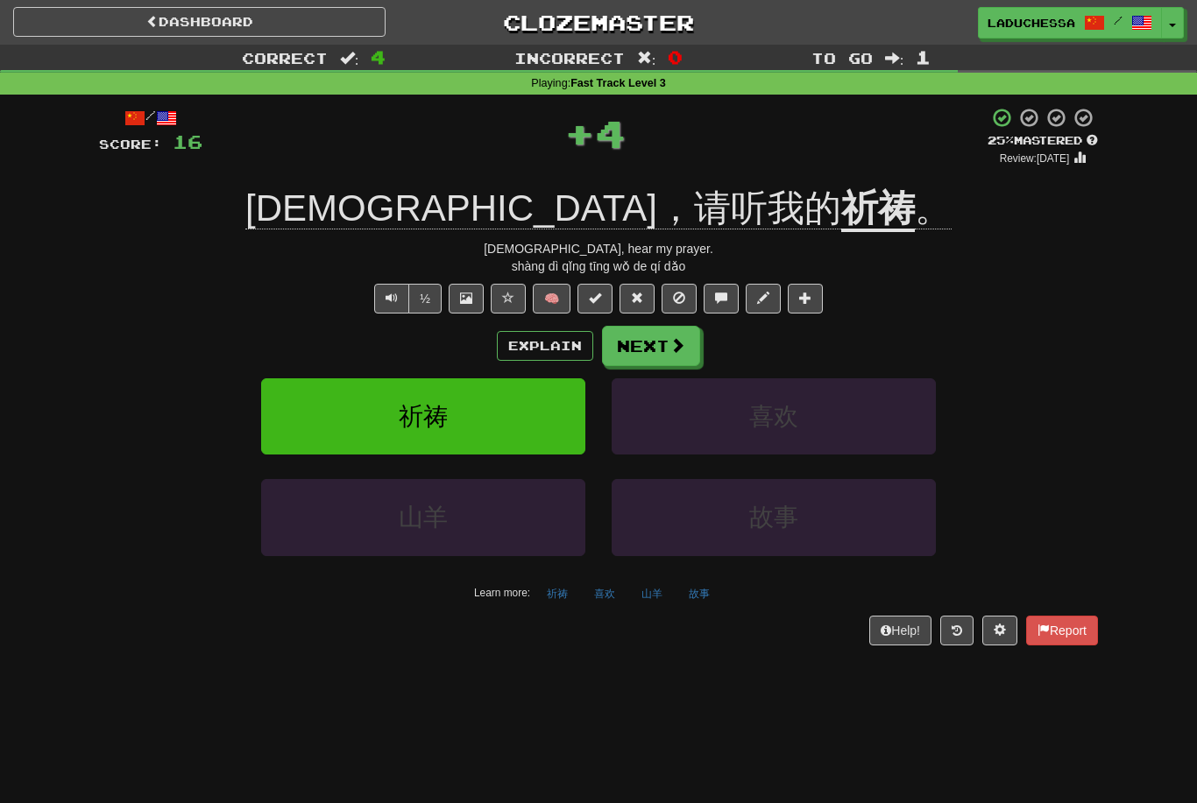
click at [661, 332] on button "Next" at bounding box center [651, 346] width 98 height 40
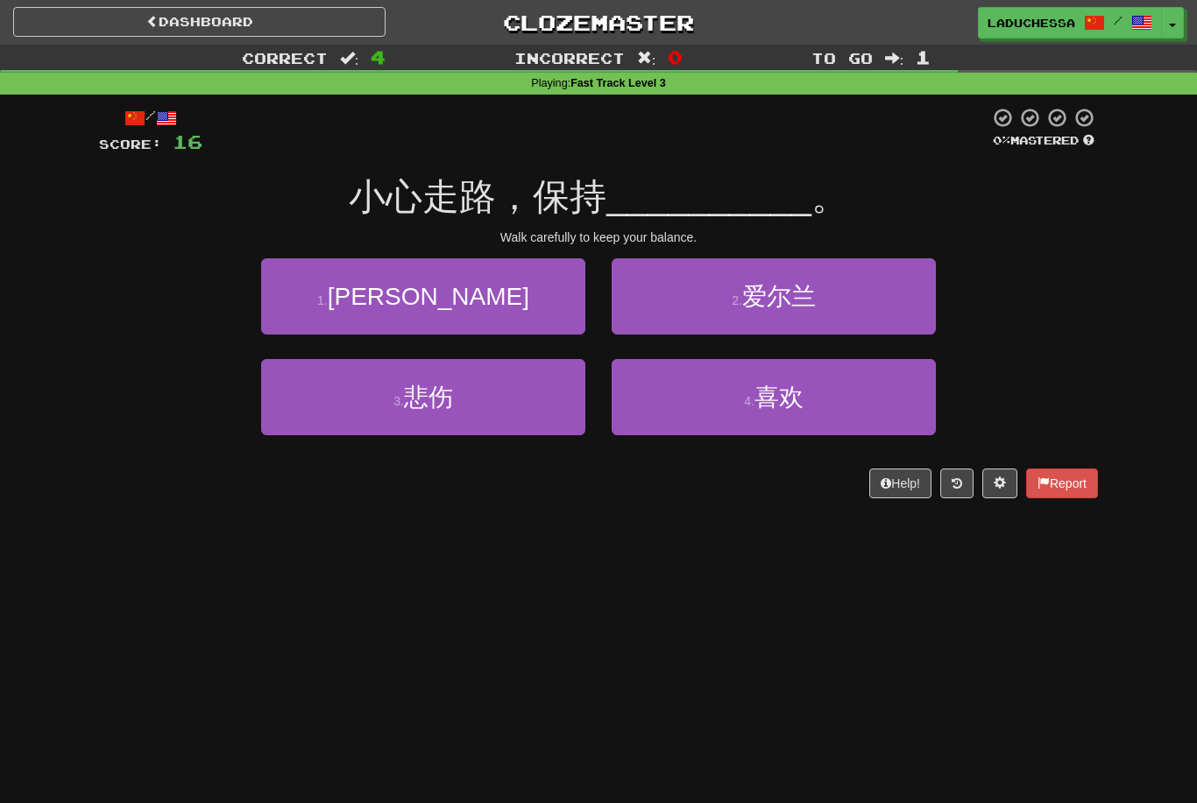
click at [533, 304] on button "1 . 平衡" at bounding box center [423, 296] width 324 height 76
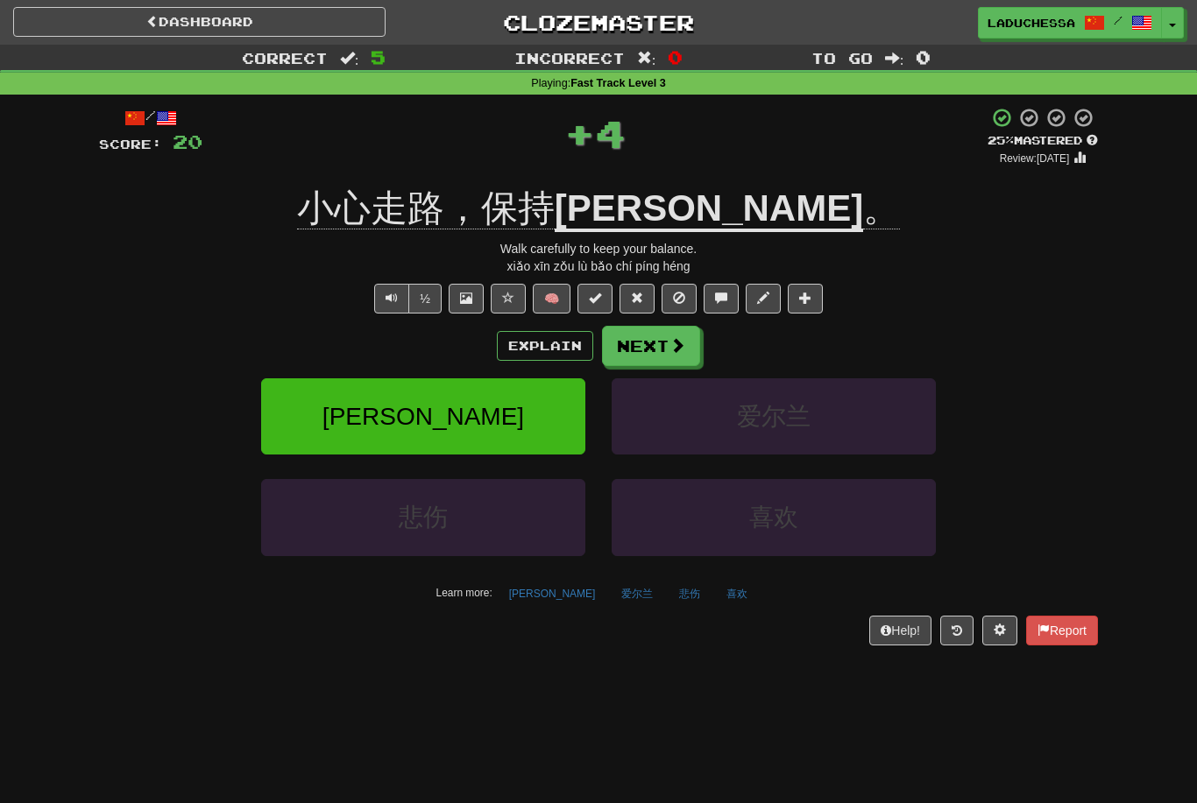
click at [663, 341] on button "Next" at bounding box center [651, 346] width 98 height 40
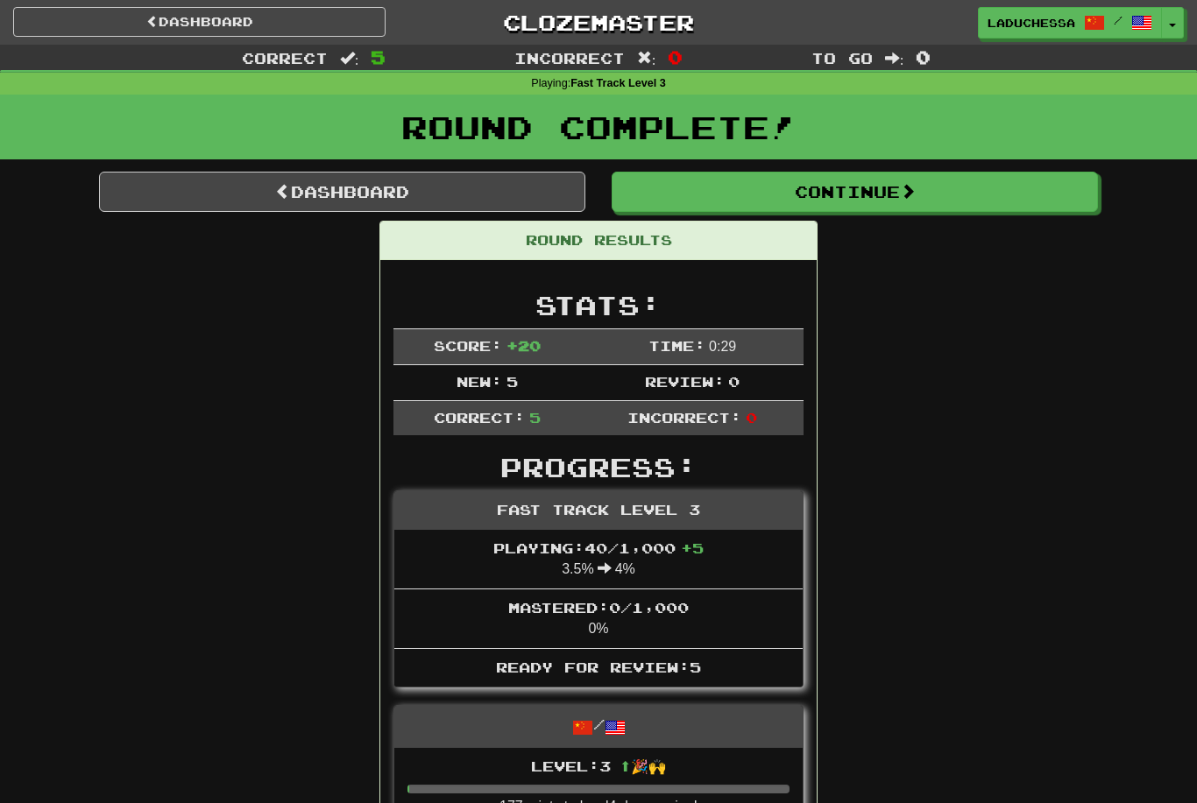
click at [350, 199] on link "Dashboard" at bounding box center [342, 192] width 486 height 40
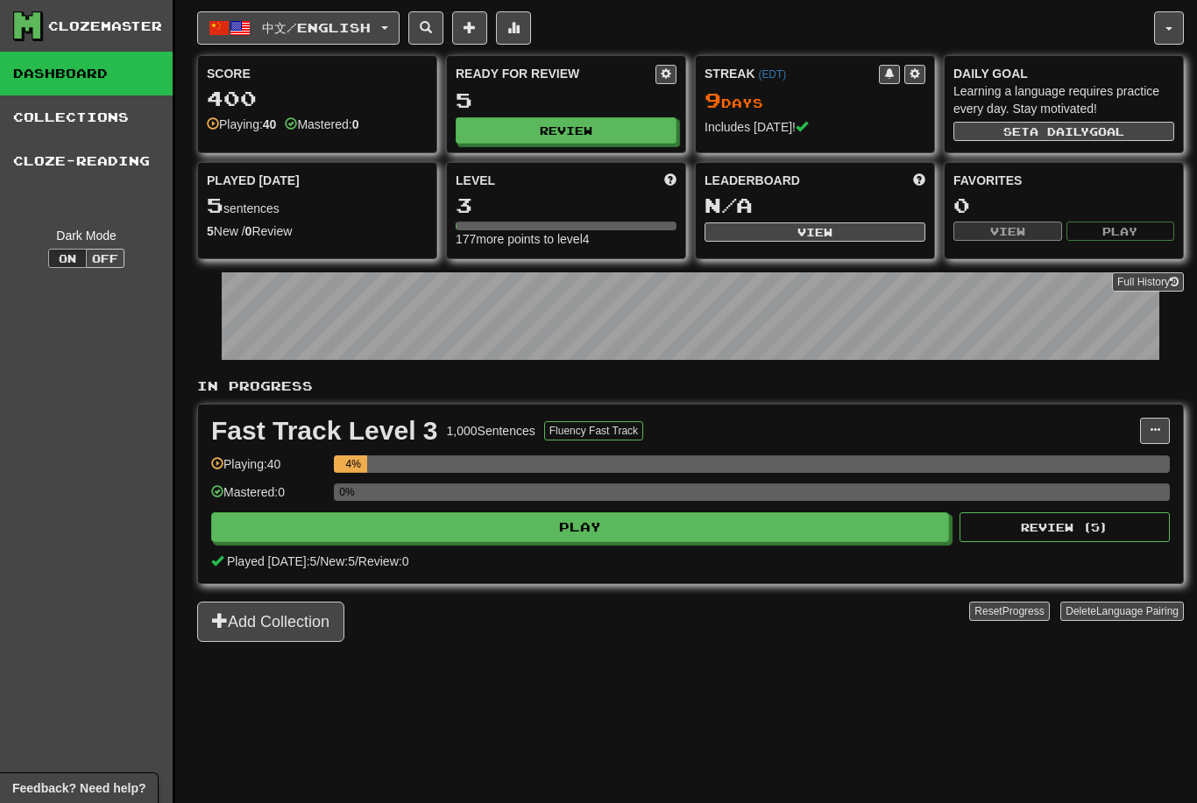
click at [588, 123] on button "Review" at bounding box center [566, 130] width 221 height 26
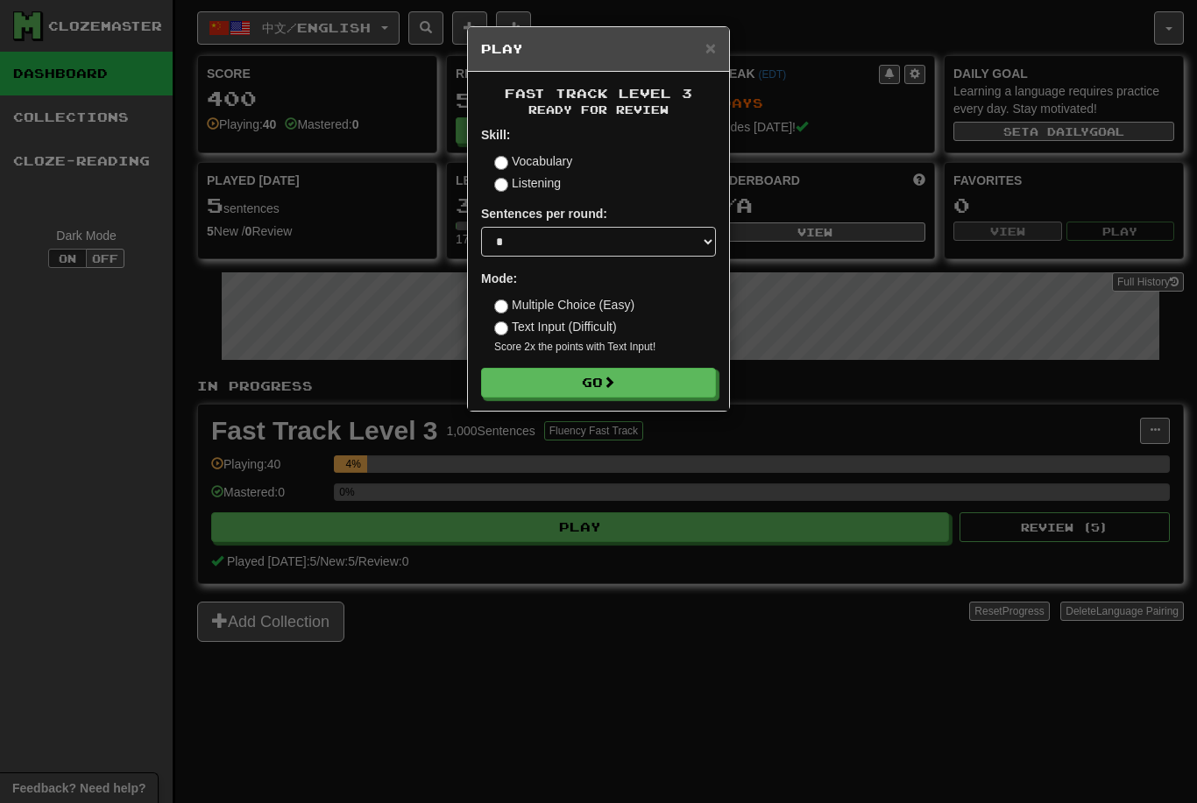
click at [617, 354] on form "Skill: Vocabulary Listening Sentences per round: * ** ** ** ** ** *** ******** …" at bounding box center [598, 262] width 235 height 272
click at [632, 381] on button "Go" at bounding box center [598, 383] width 235 height 30
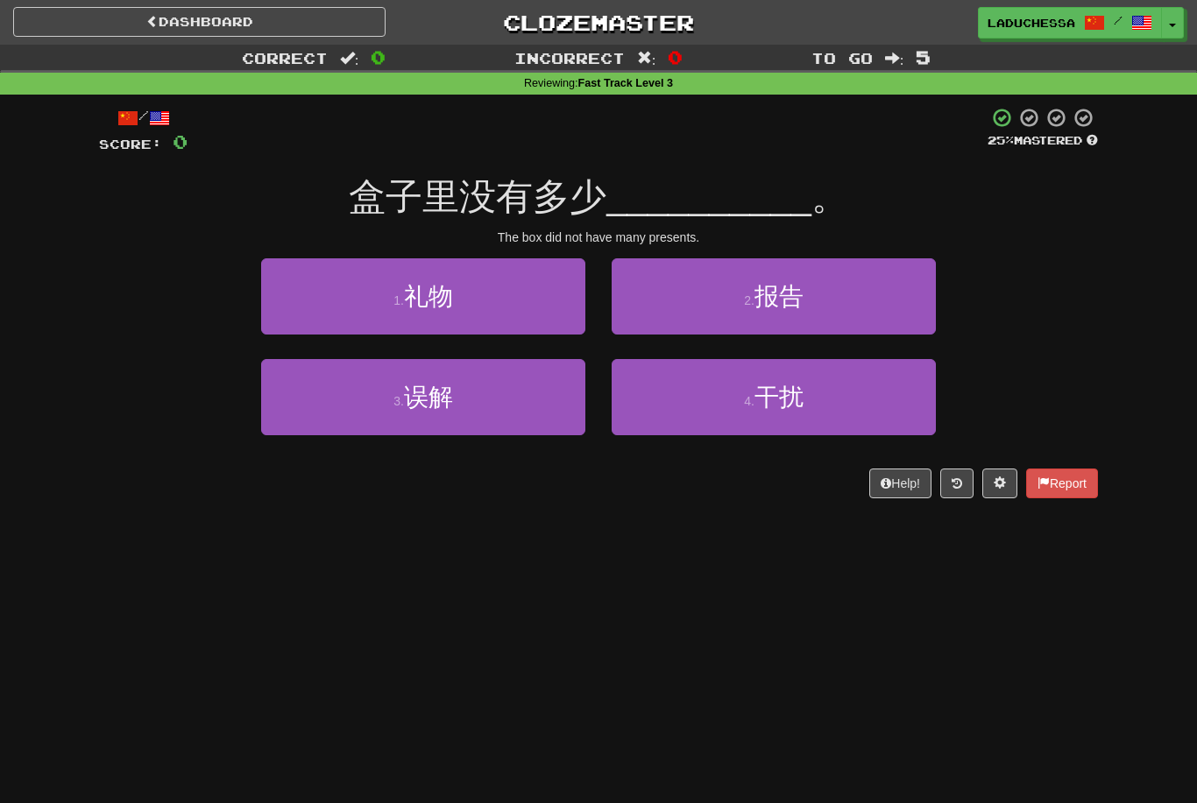
click at [535, 300] on button "1 . 礼物" at bounding box center [423, 296] width 324 height 76
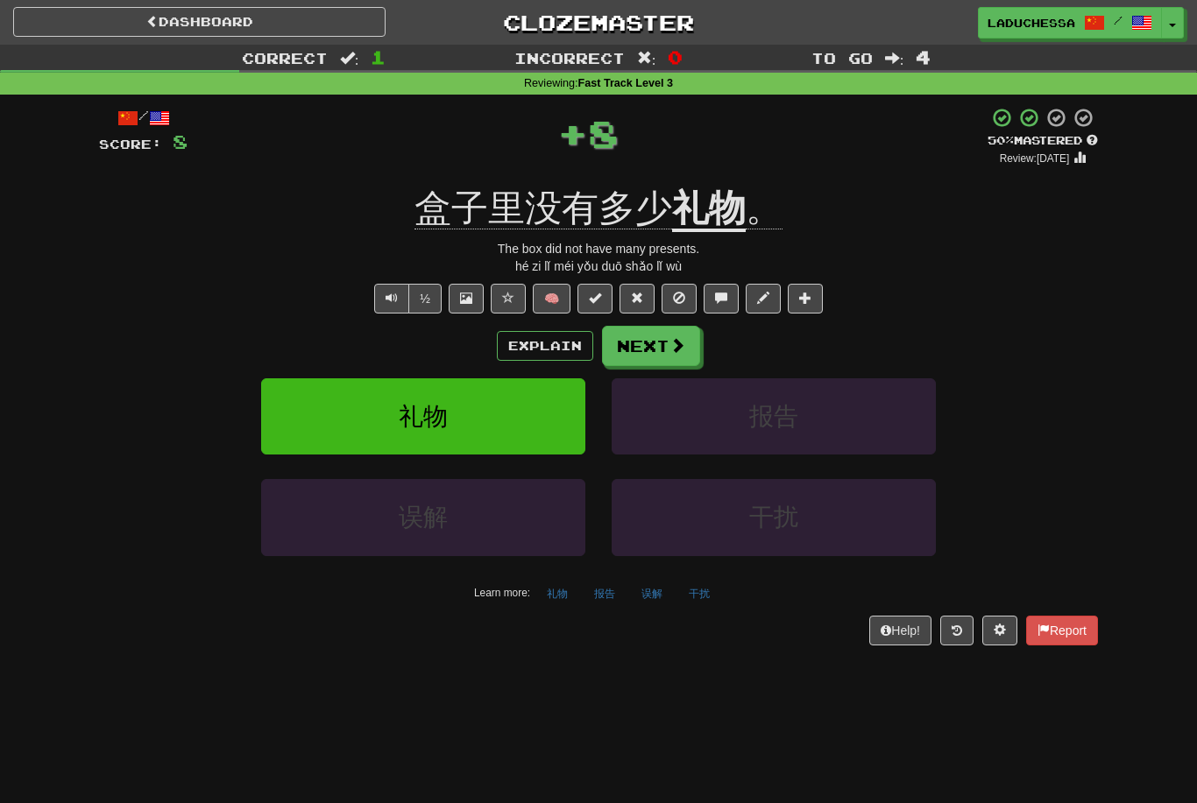
click at [659, 330] on button "Next" at bounding box center [651, 346] width 98 height 40
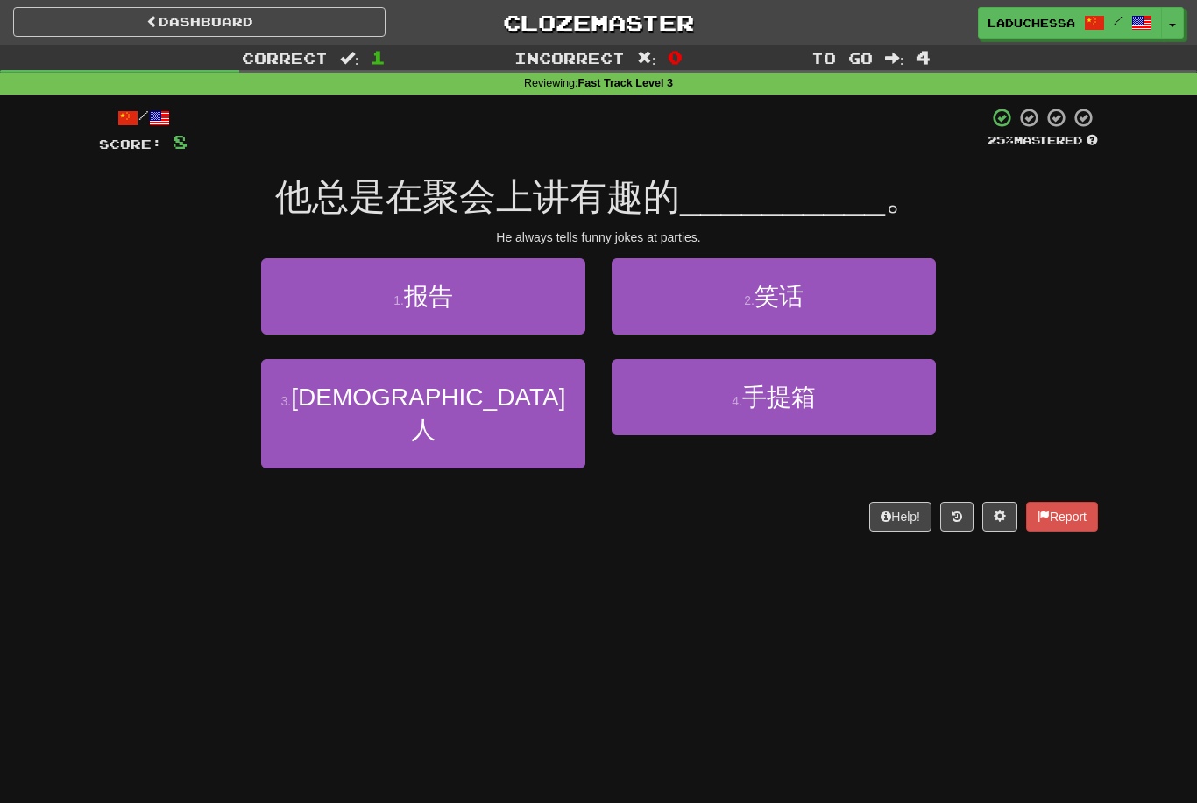
click at [826, 299] on button "2 . 笑话" at bounding box center [773, 296] width 324 height 76
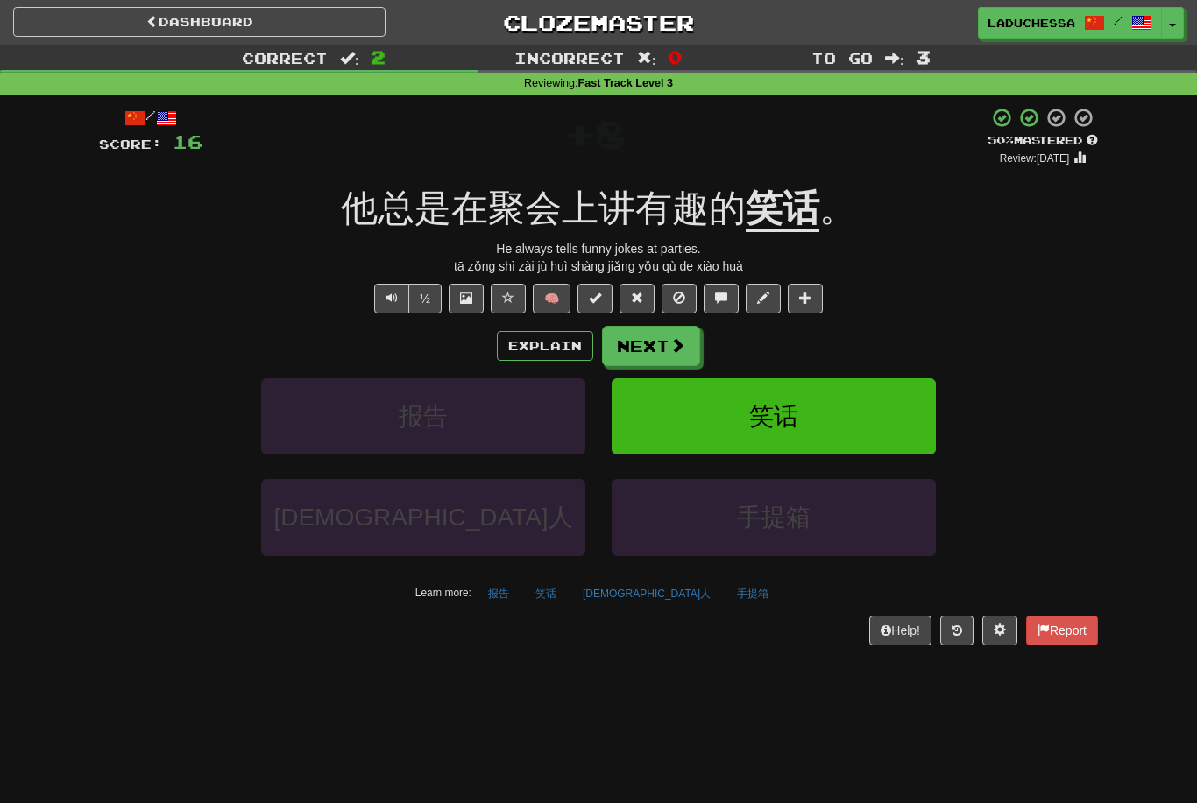
click at [674, 326] on button "Next" at bounding box center [651, 346] width 98 height 40
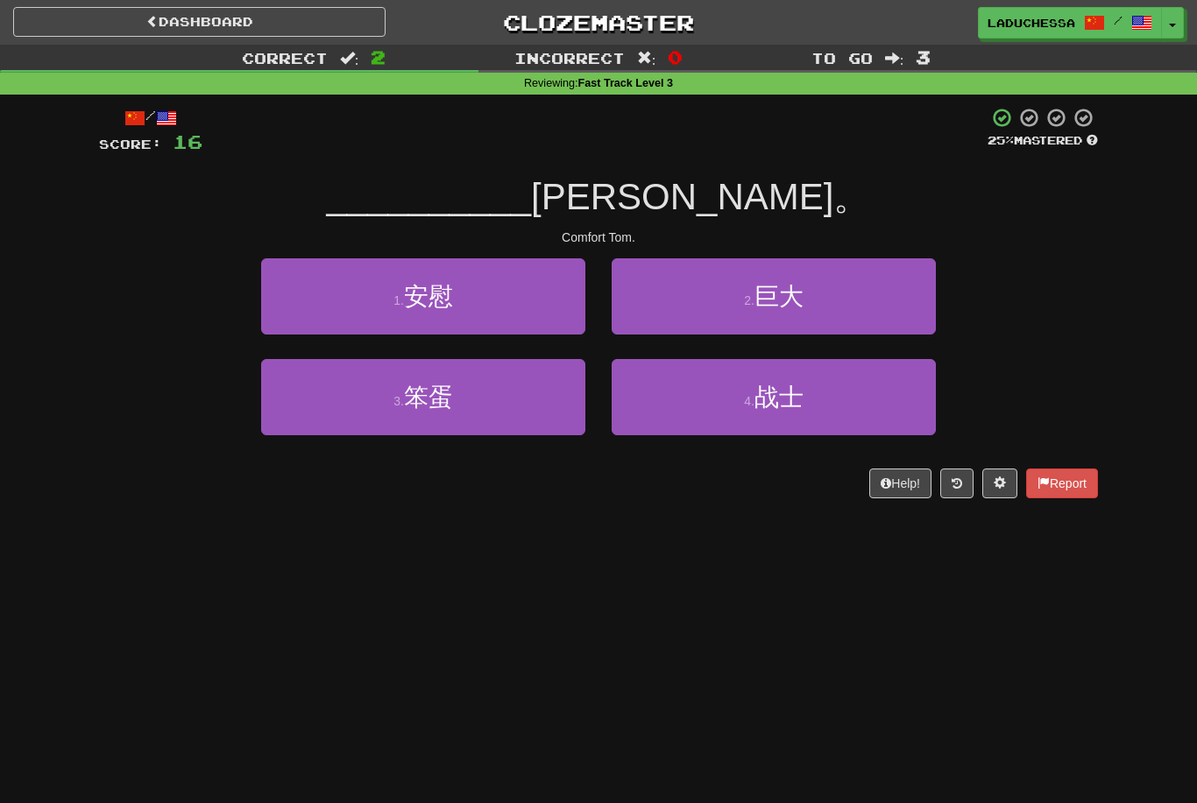
click at [510, 313] on button "1 . 安慰" at bounding box center [423, 296] width 324 height 76
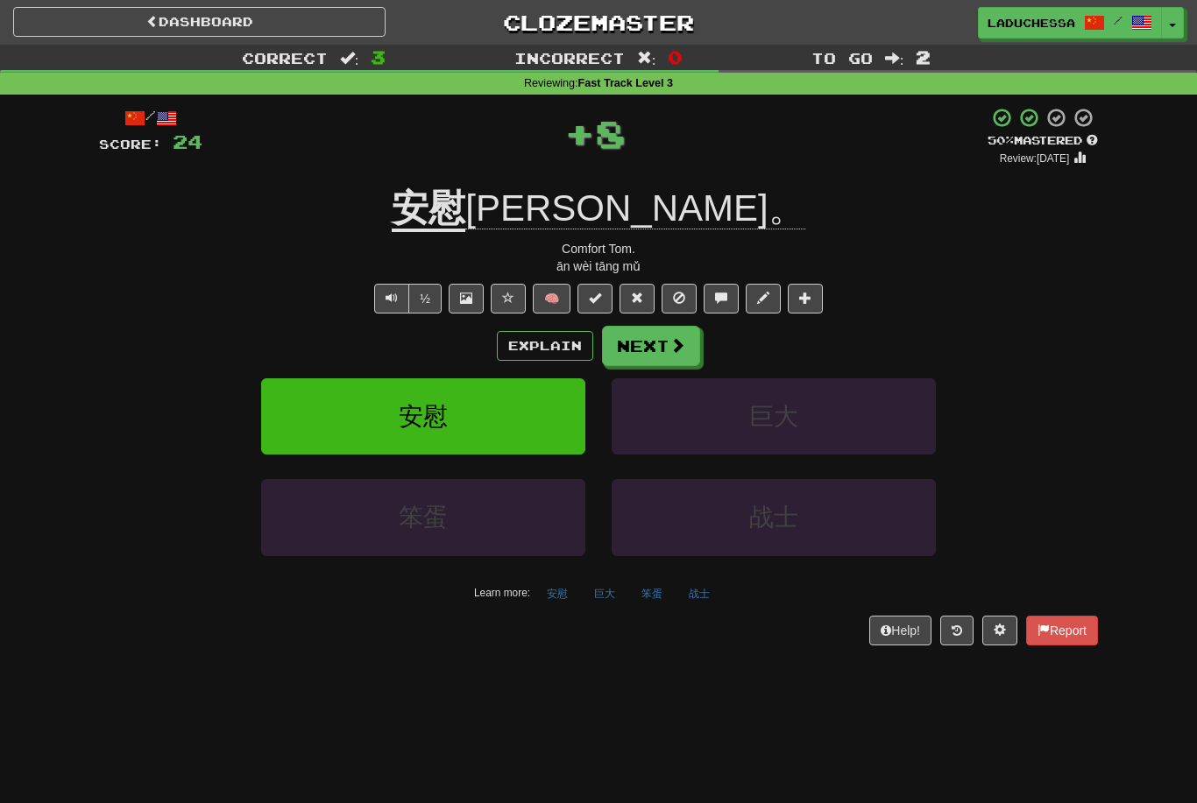
click at [675, 337] on span at bounding box center [677, 345] width 16 height 16
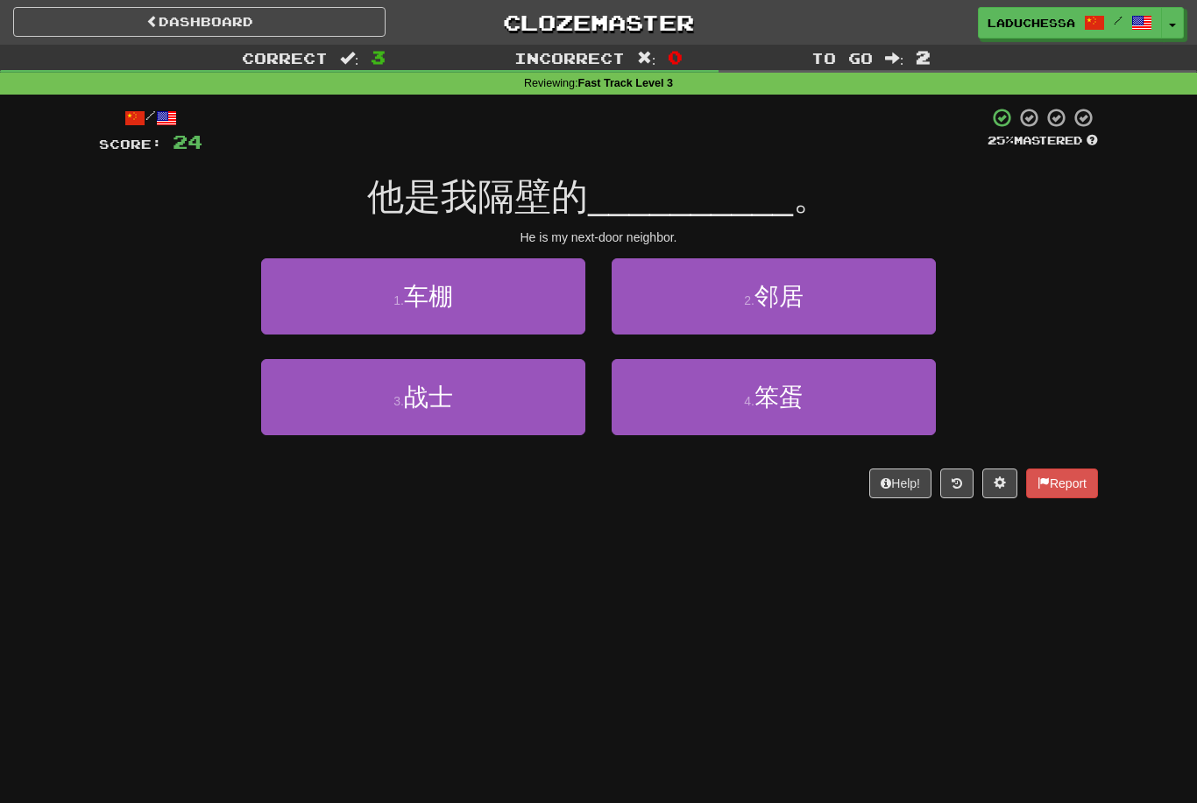
click at [858, 300] on button "2 . 邻居" at bounding box center [773, 296] width 324 height 76
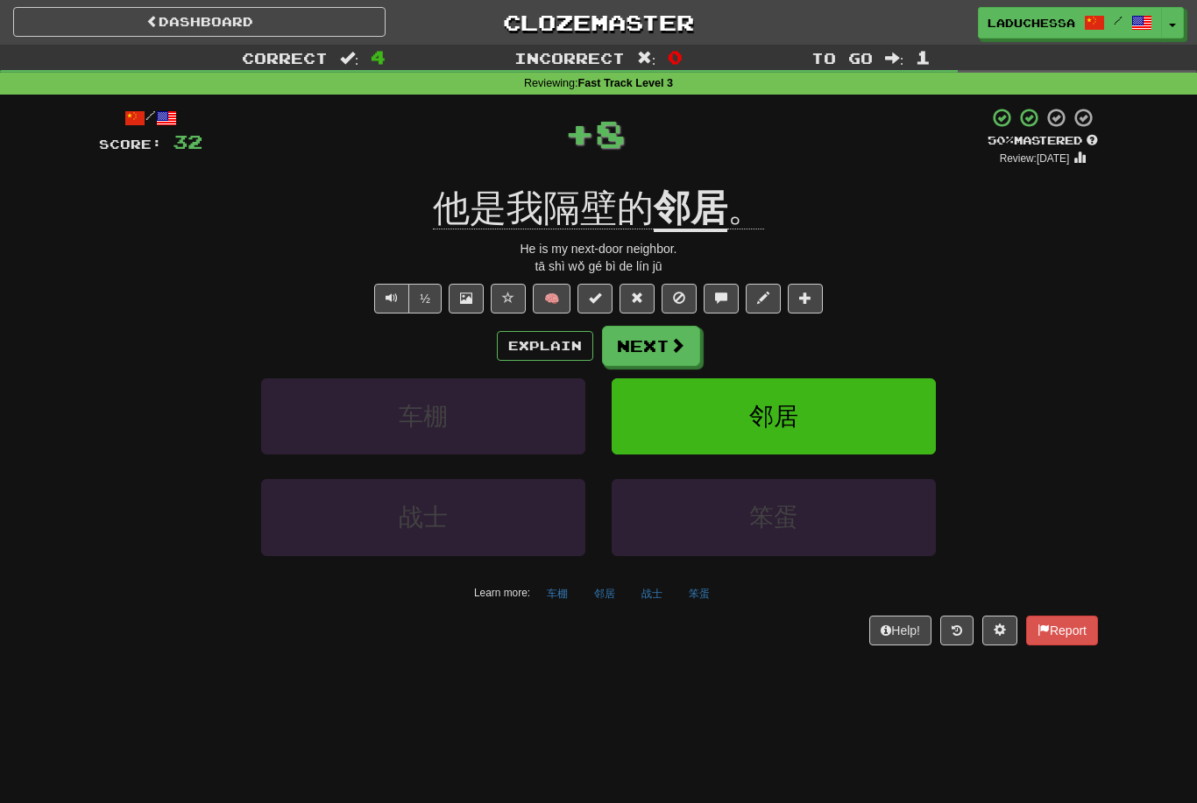
click at [662, 332] on button "Next" at bounding box center [651, 346] width 98 height 40
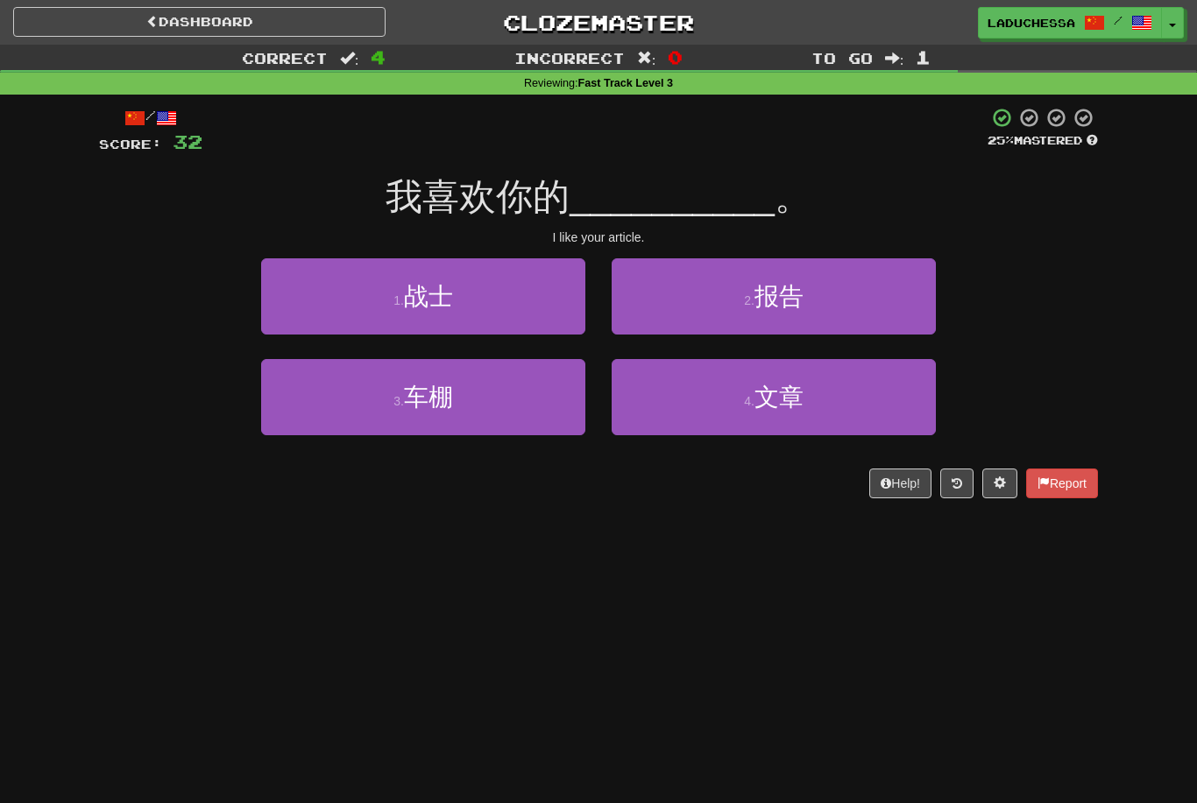
click at [811, 393] on button "4 . 文章" at bounding box center [773, 397] width 324 height 76
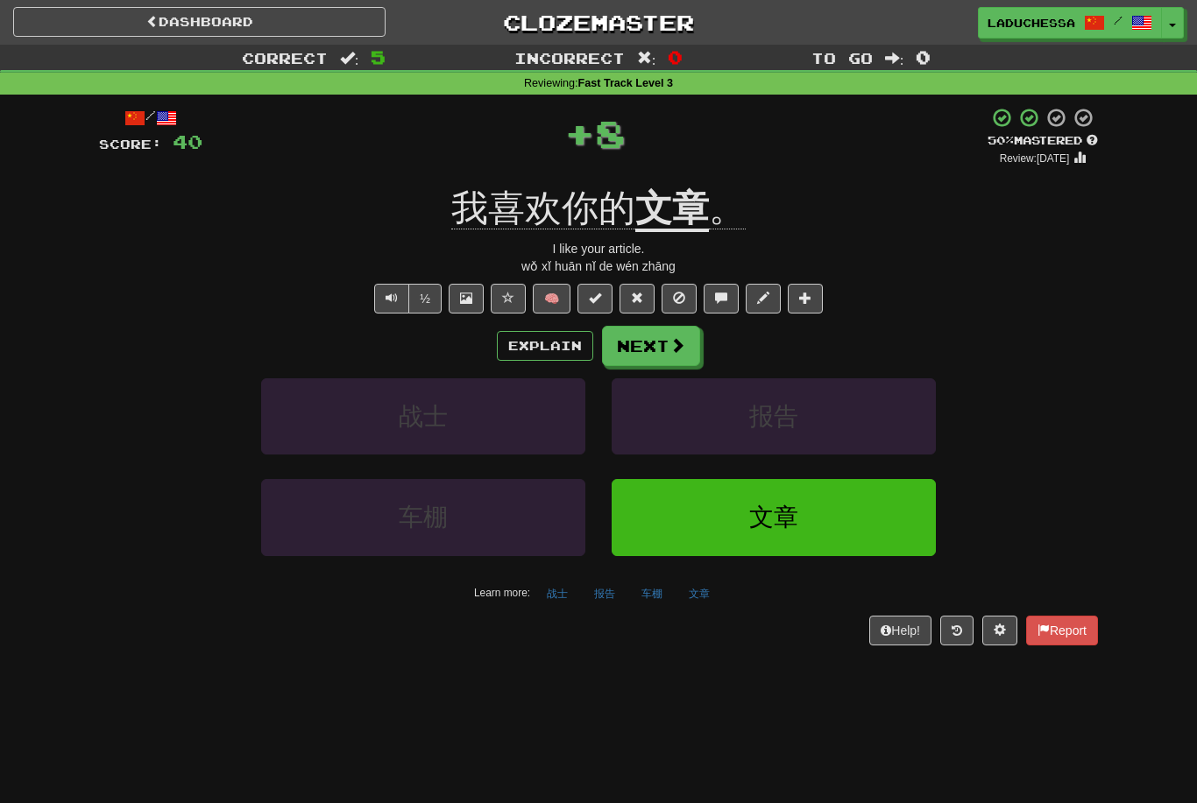
click at [661, 339] on button "Next" at bounding box center [651, 346] width 98 height 40
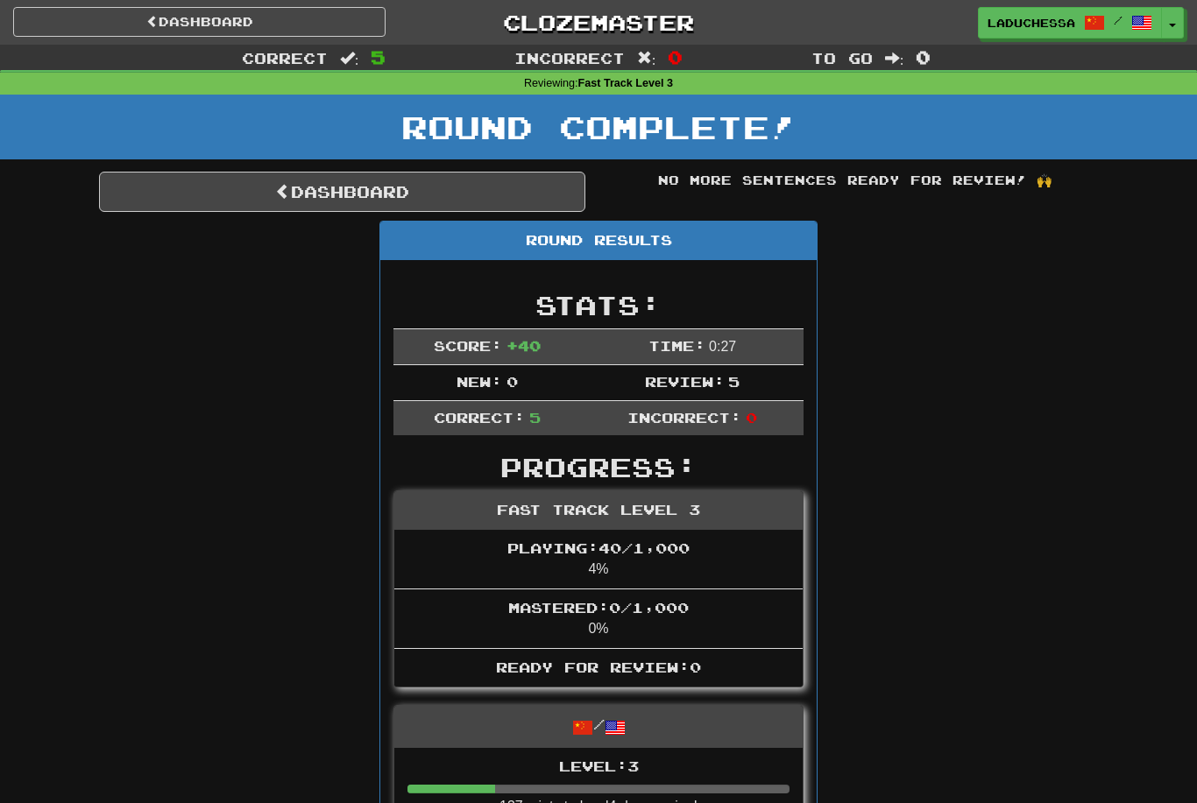
click at [346, 186] on link "Dashboard" at bounding box center [342, 192] width 486 height 40
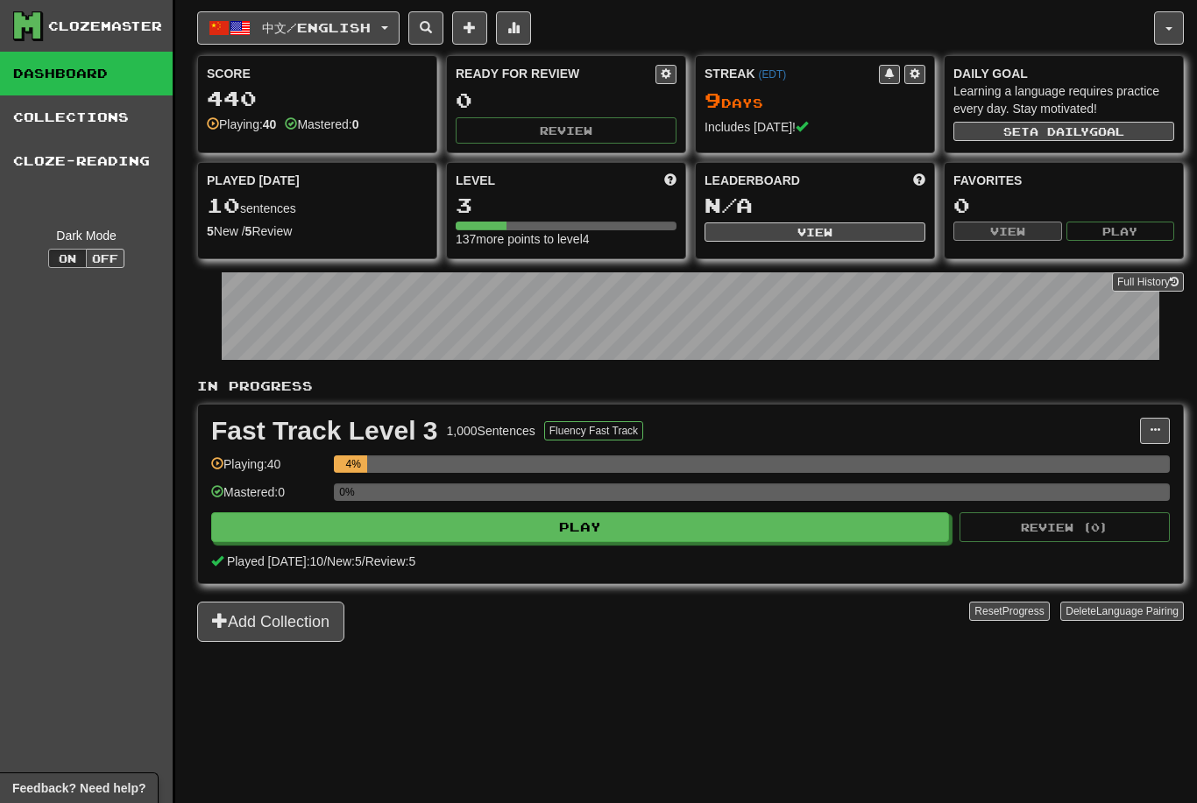
click at [370, 22] on span "中文 / English" at bounding box center [316, 27] width 109 height 15
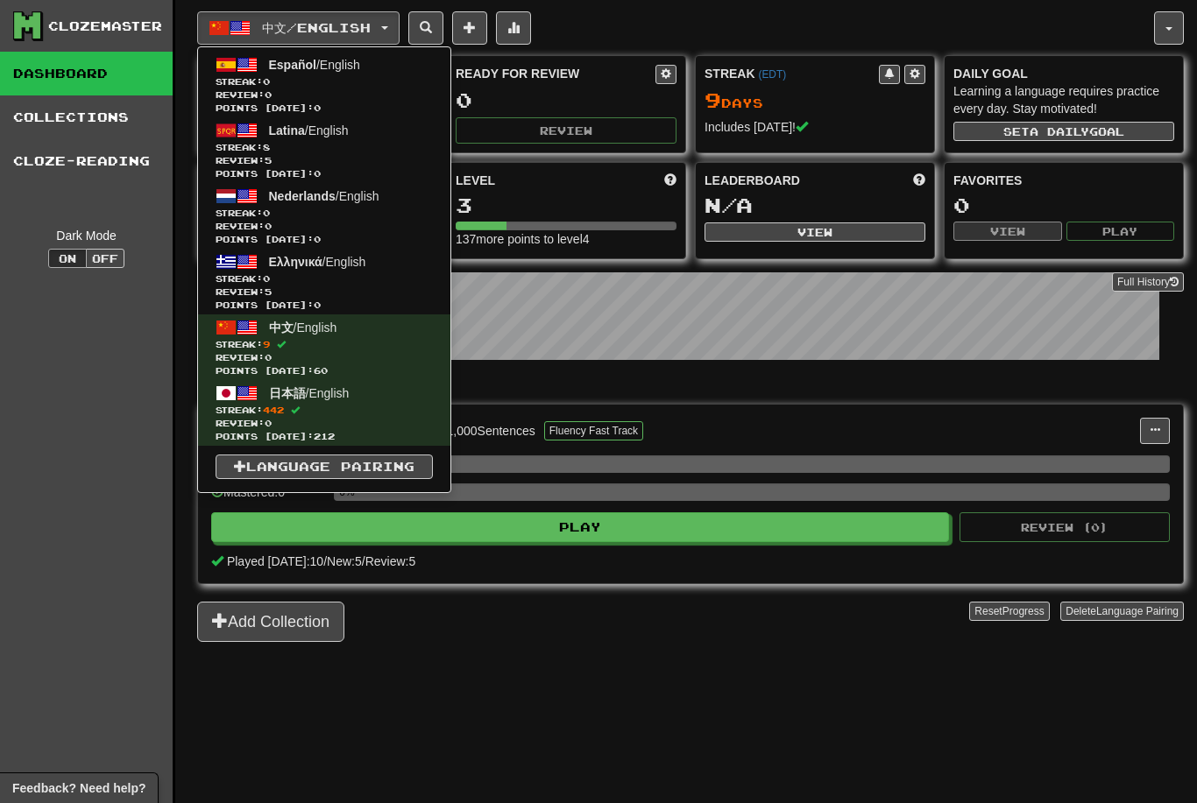
click at [344, 133] on span "Latina / English" at bounding box center [309, 131] width 80 height 14
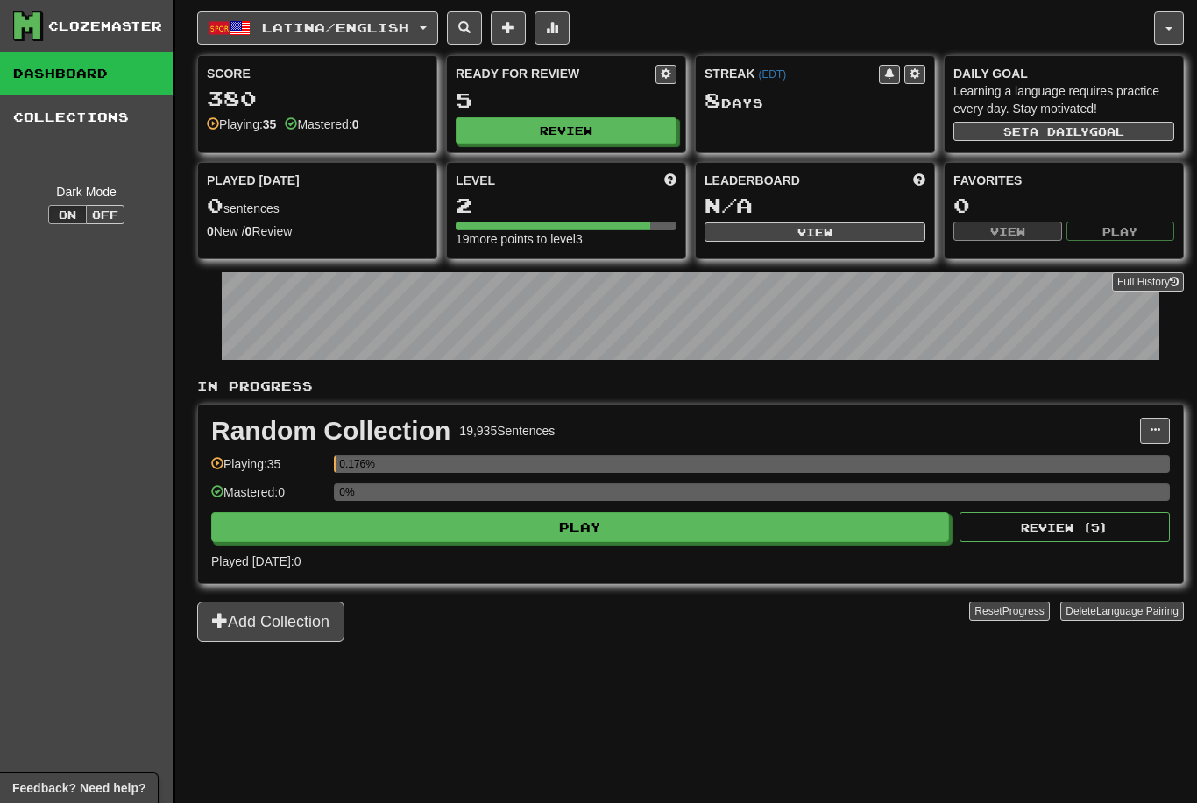
click at [605, 526] on button "Play" at bounding box center [580, 527] width 738 height 30
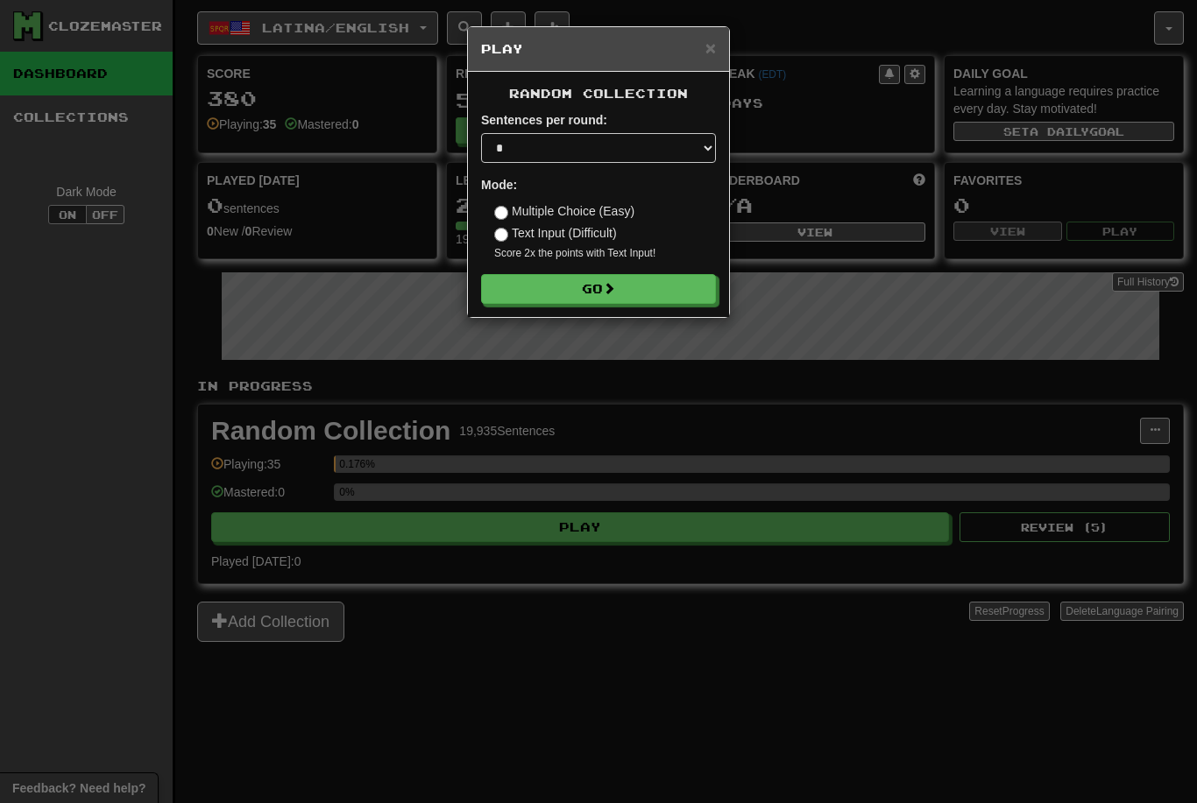
click at [619, 278] on button "Go" at bounding box center [598, 289] width 235 height 30
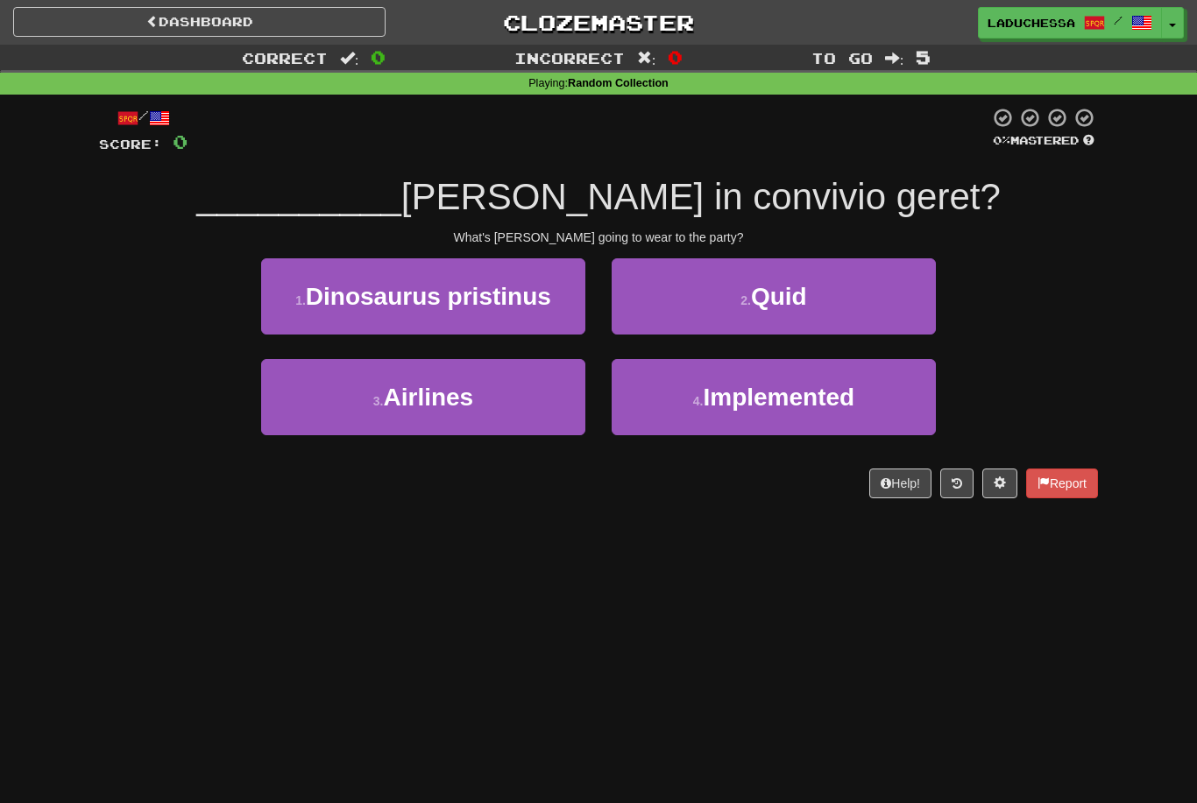
click at [840, 303] on button "2 . Quid" at bounding box center [773, 296] width 324 height 76
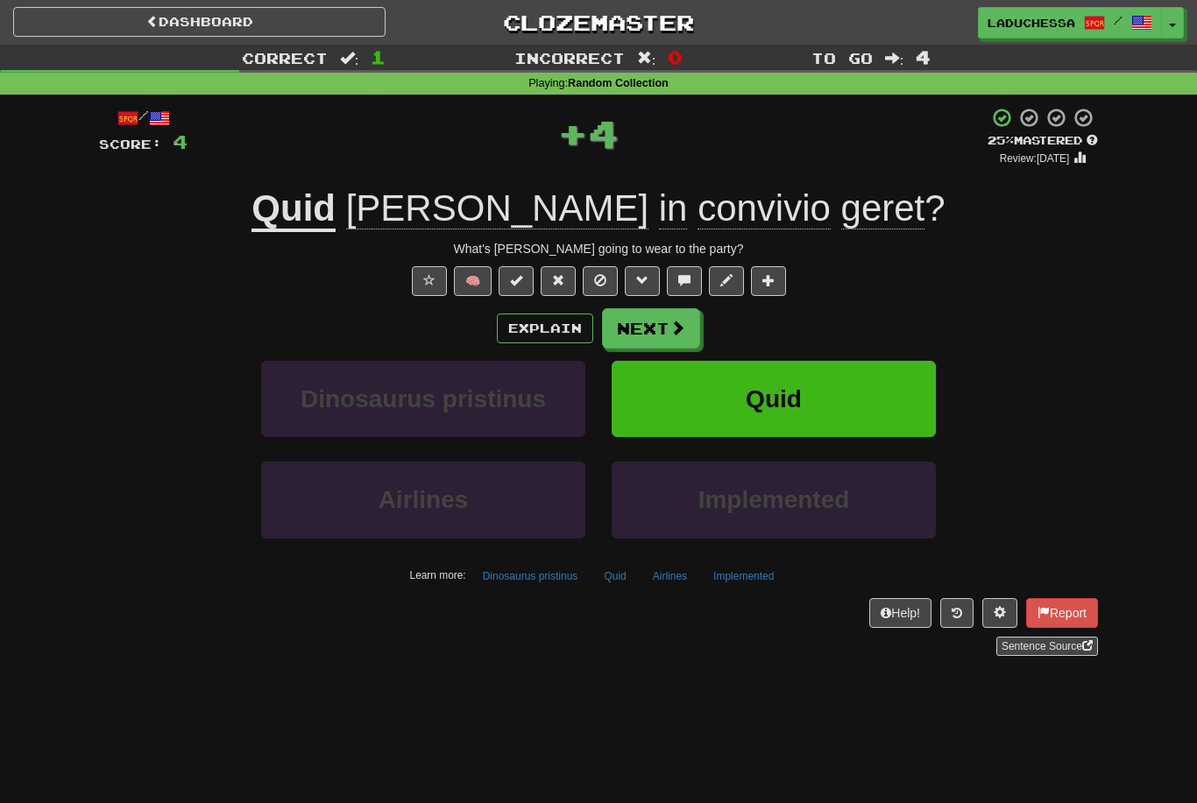
click at [666, 323] on button "Next" at bounding box center [651, 328] width 98 height 40
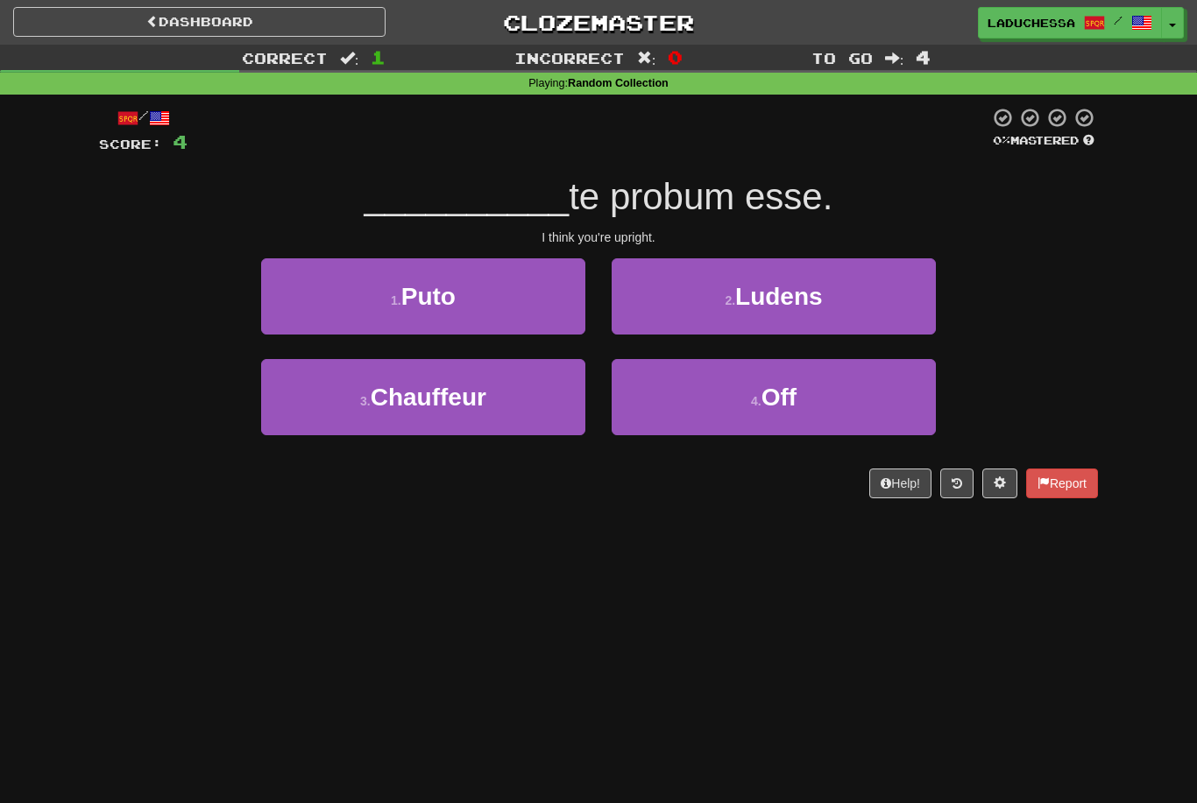
click at [510, 298] on button "1 . Puto" at bounding box center [423, 296] width 324 height 76
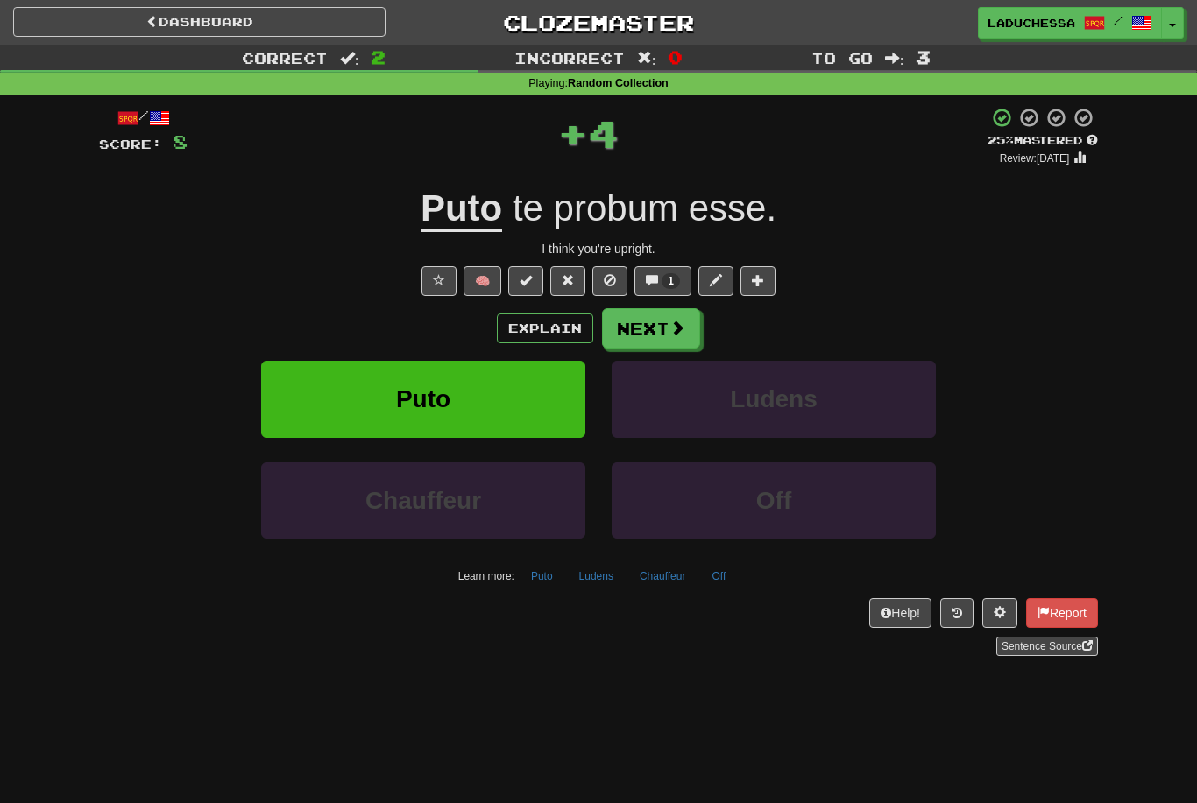
click at [661, 329] on button "Next" at bounding box center [651, 328] width 98 height 40
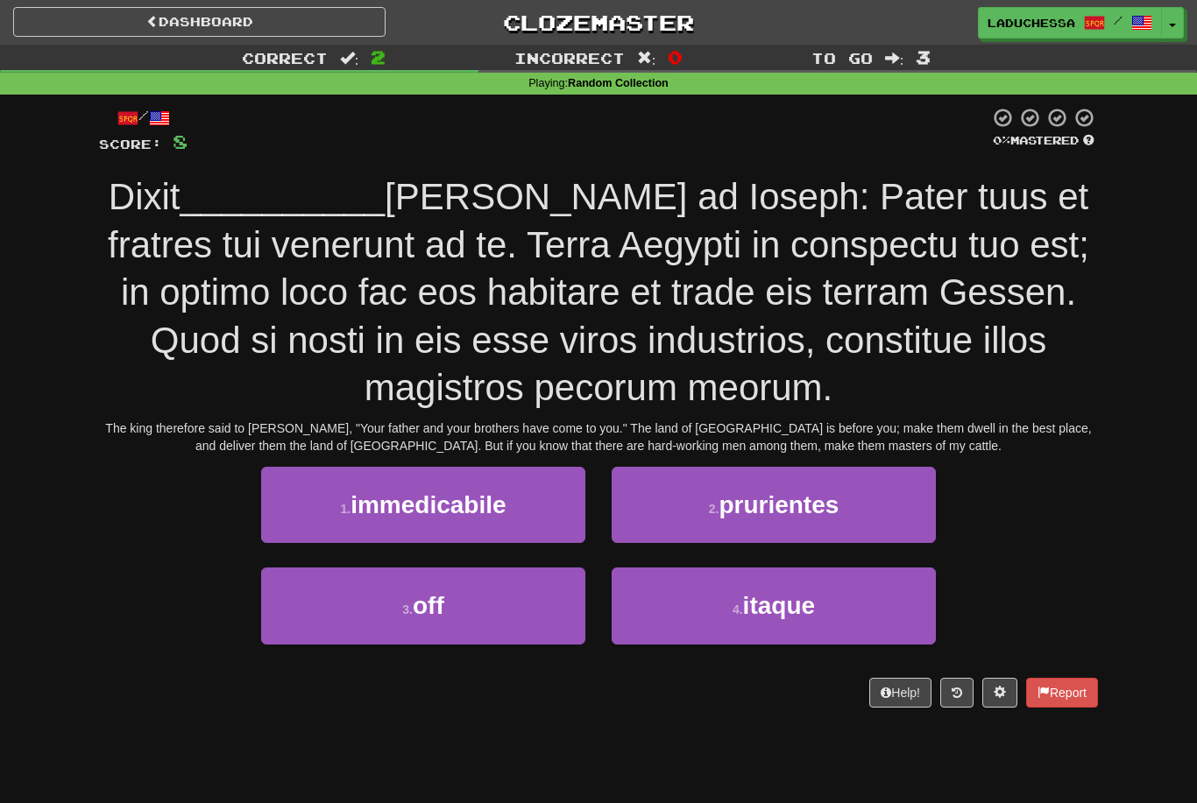
click at [783, 592] on span "itaque" at bounding box center [779, 605] width 72 height 27
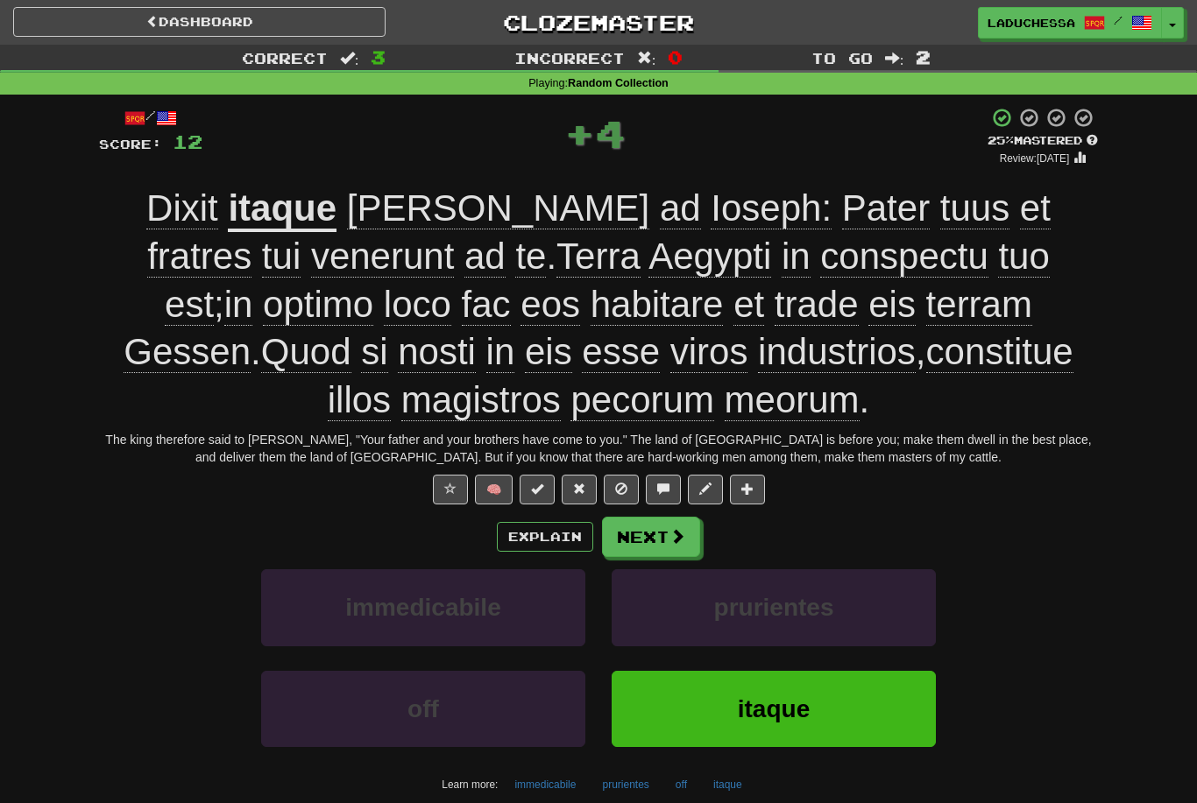
click at [662, 517] on button "Next" at bounding box center [651, 537] width 98 height 40
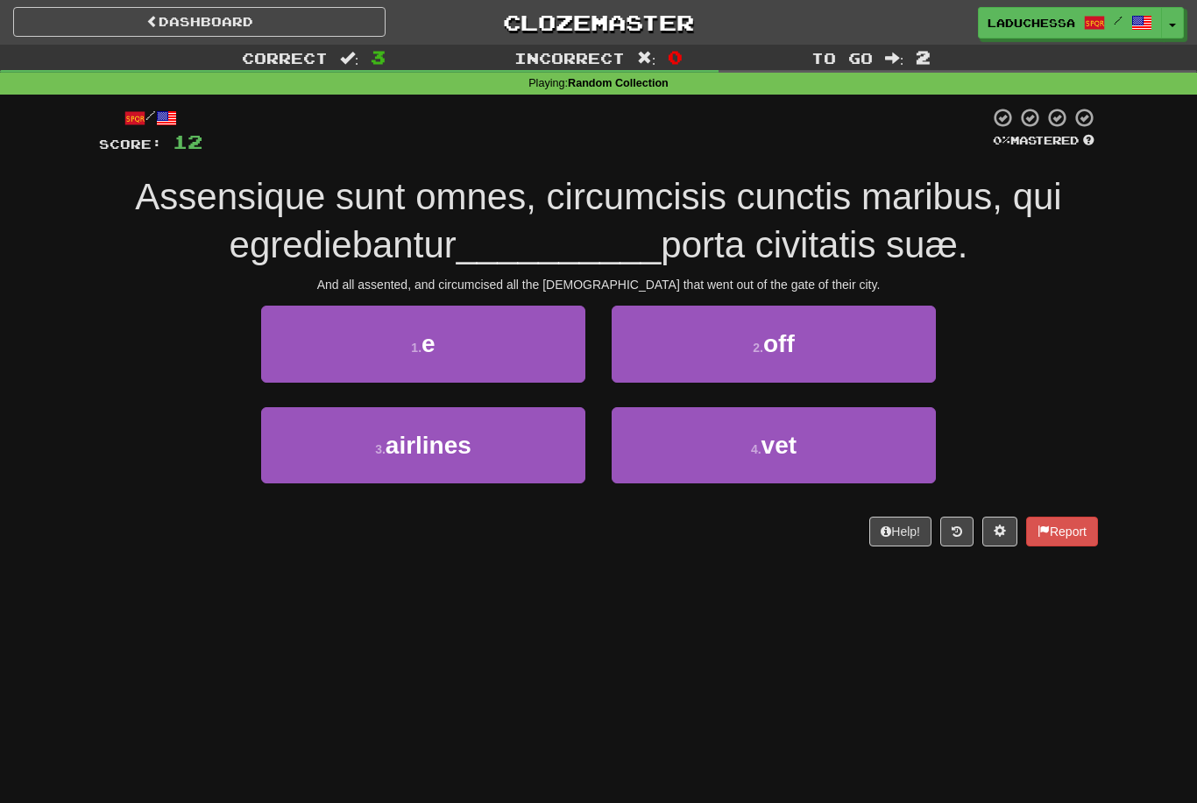
click at [526, 350] on button "1 . e" at bounding box center [423, 344] width 324 height 76
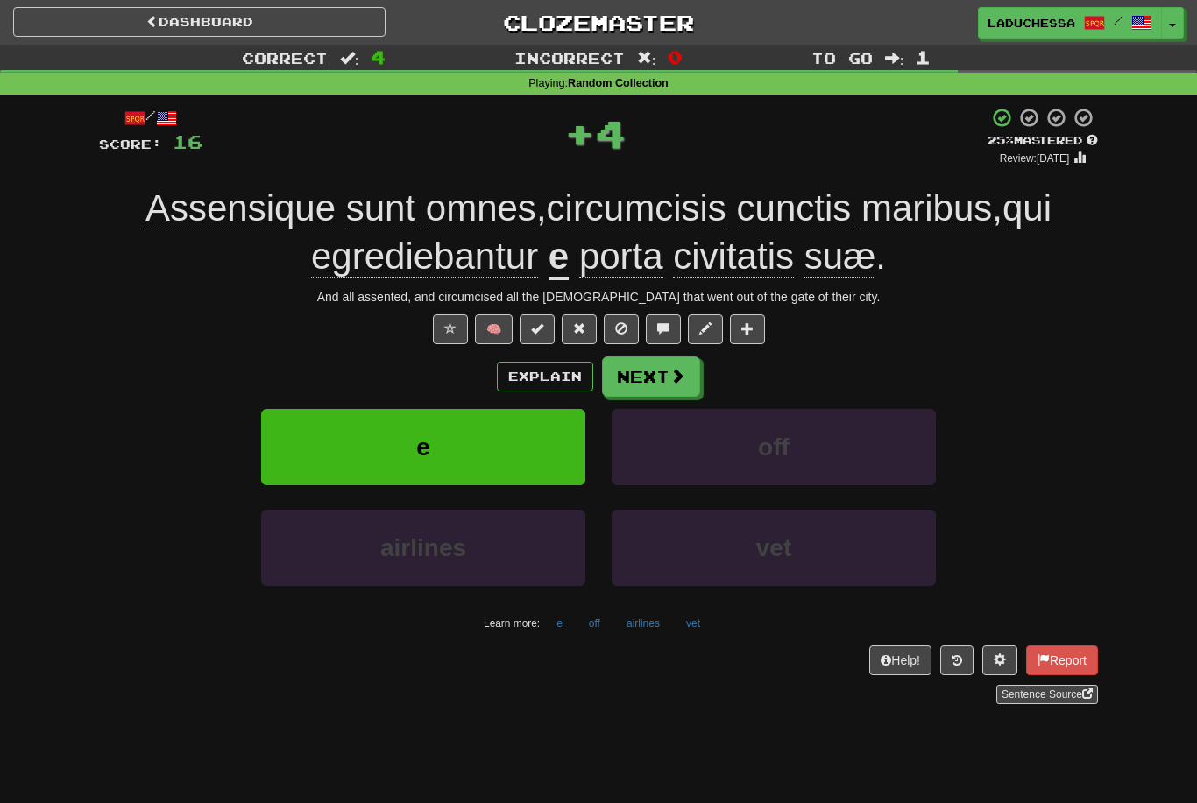
click at [656, 375] on button "Next" at bounding box center [651, 377] width 98 height 40
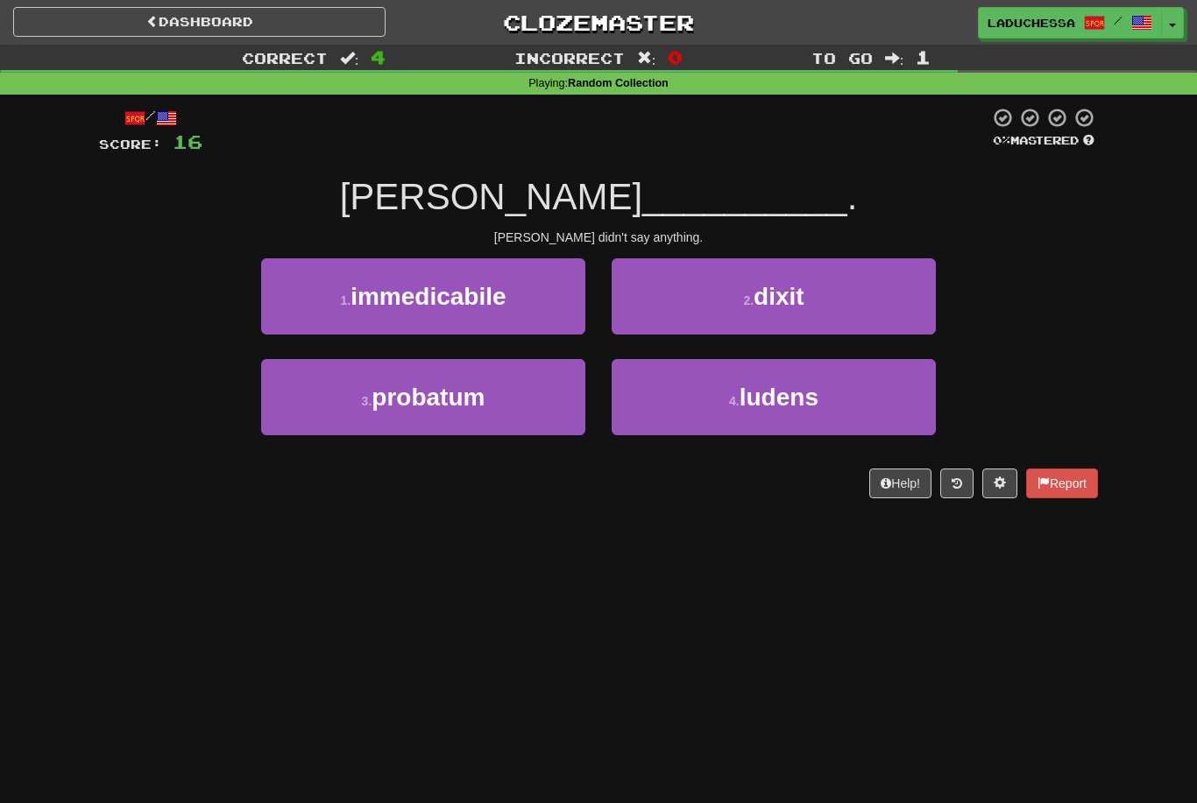
click at [823, 313] on button "2 . dixit" at bounding box center [773, 296] width 324 height 76
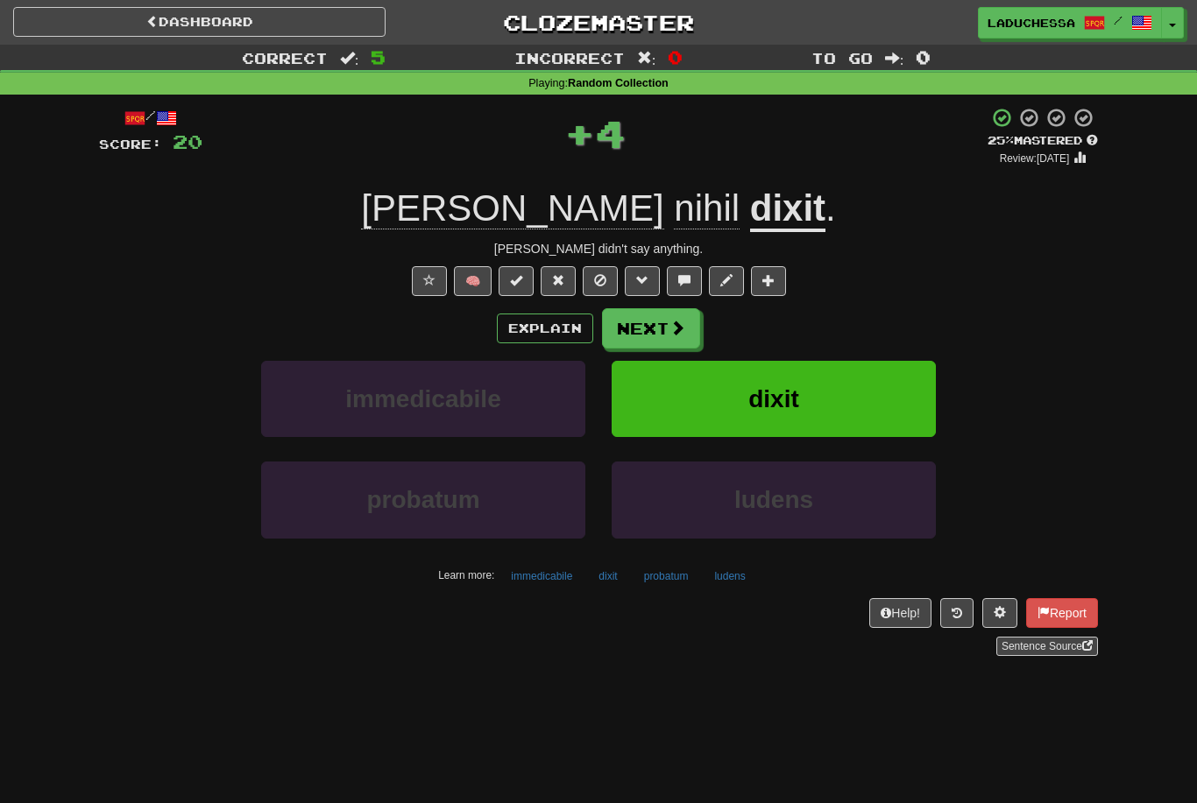
click at [665, 326] on button "Next" at bounding box center [651, 328] width 98 height 40
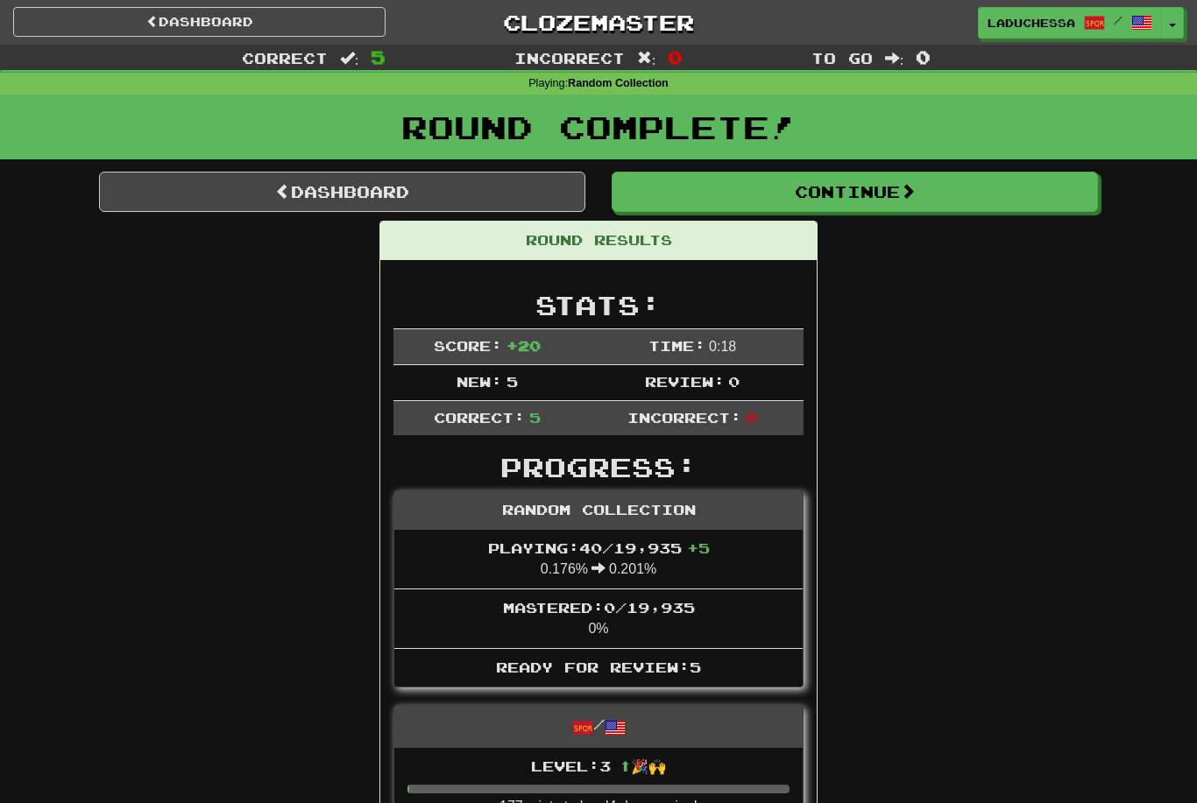
click at [379, 179] on link "Dashboard" at bounding box center [342, 192] width 486 height 40
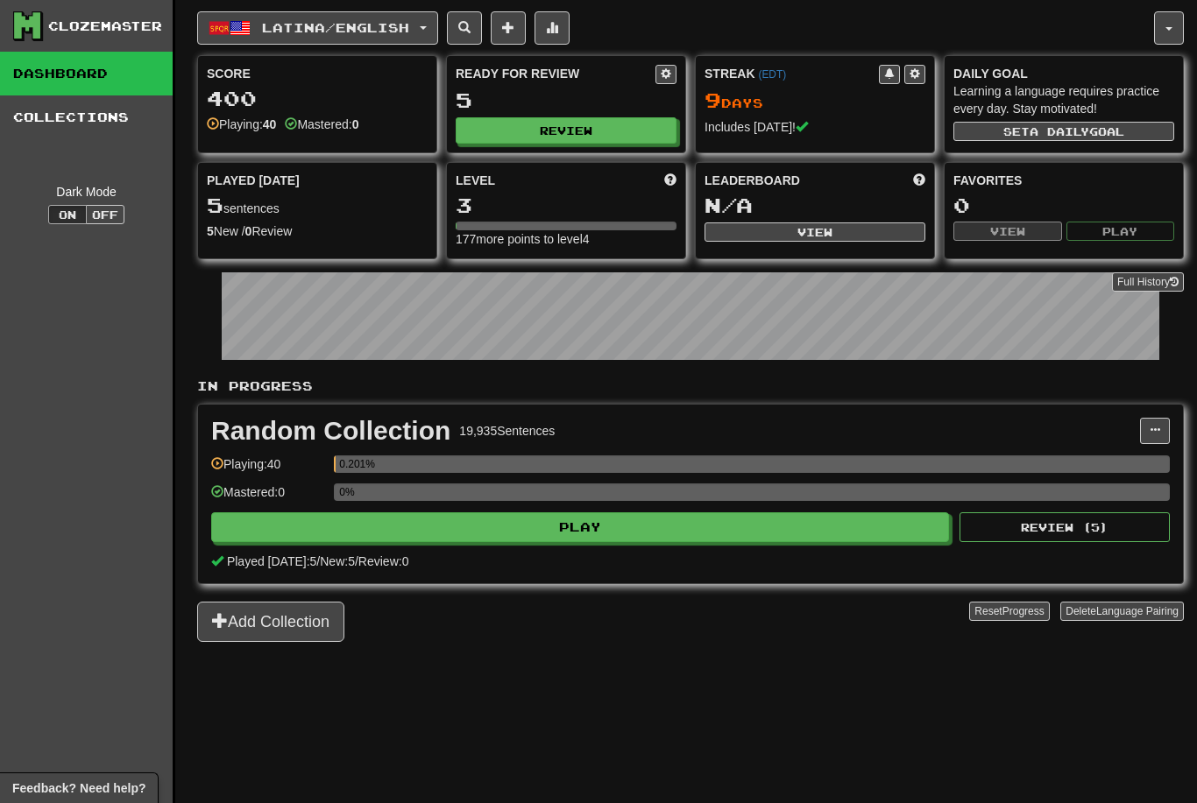
click at [583, 128] on button "Review" at bounding box center [566, 130] width 221 height 26
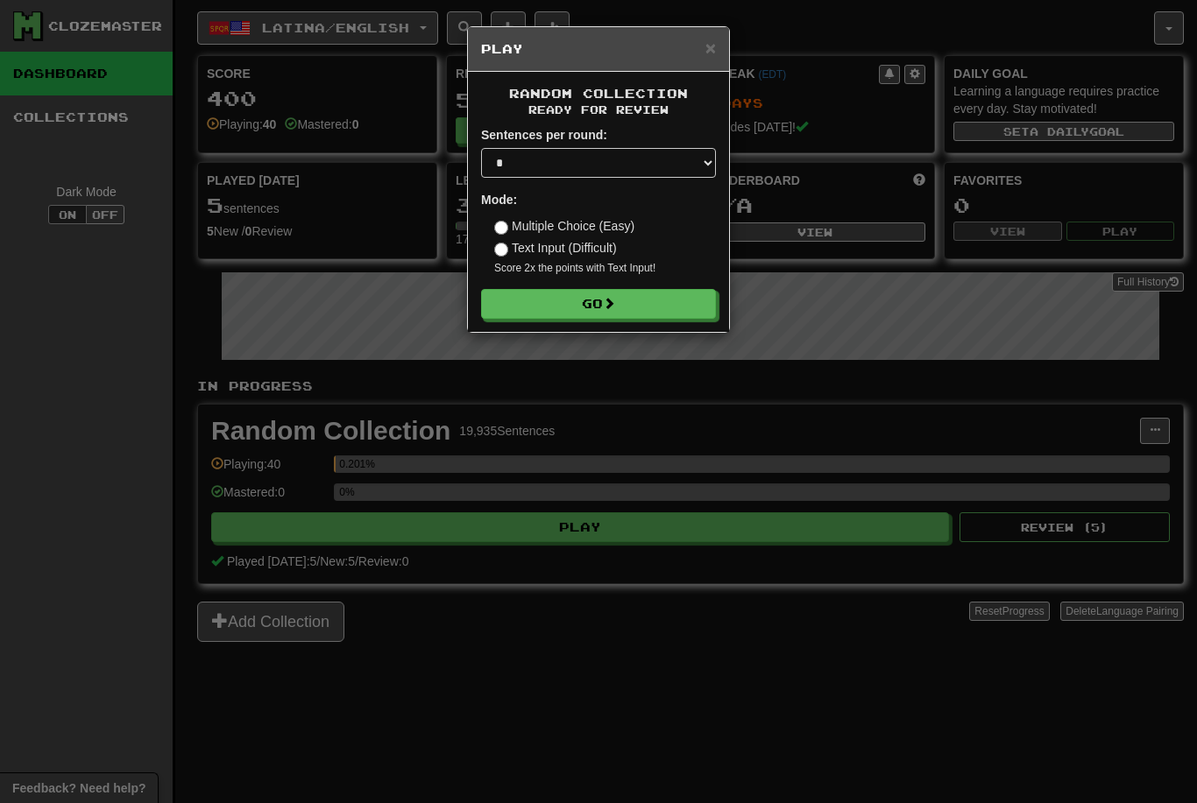
click at [623, 295] on button "Go" at bounding box center [598, 304] width 235 height 30
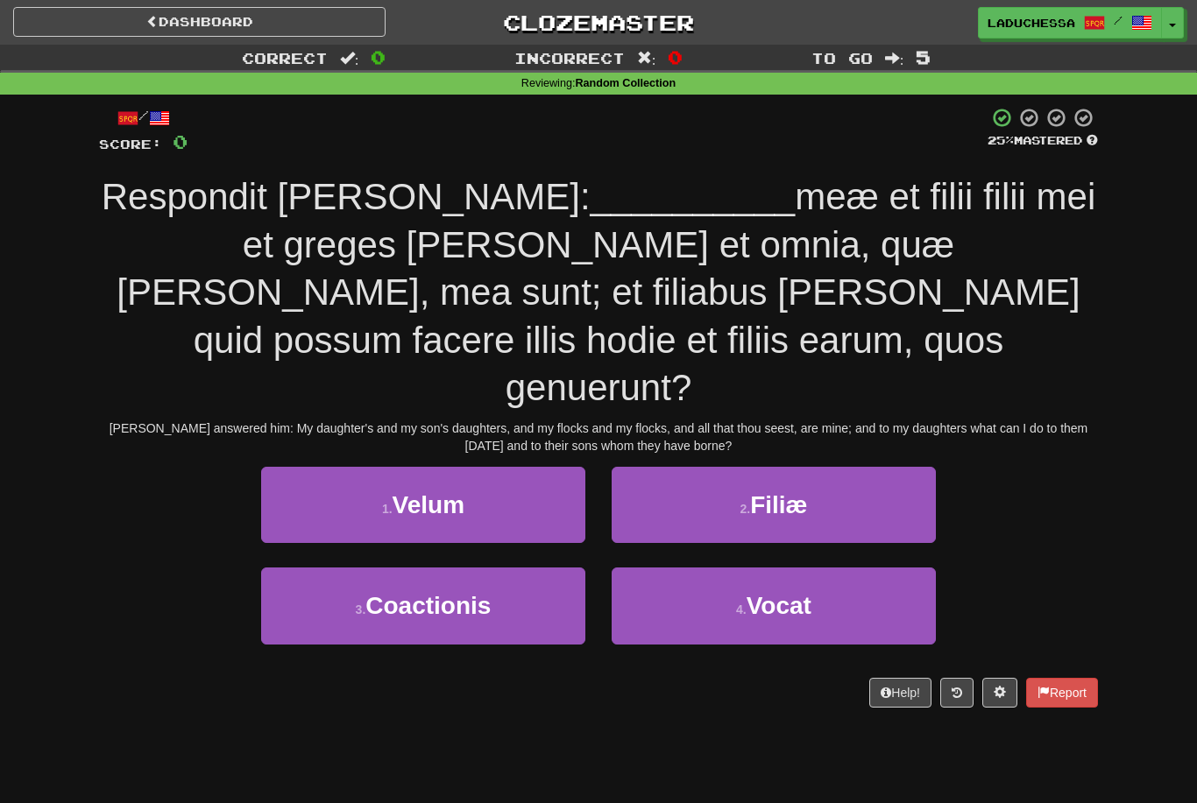
click at [920, 467] on button "2 . Filiæ" at bounding box center [773, 505] width 324 height 76
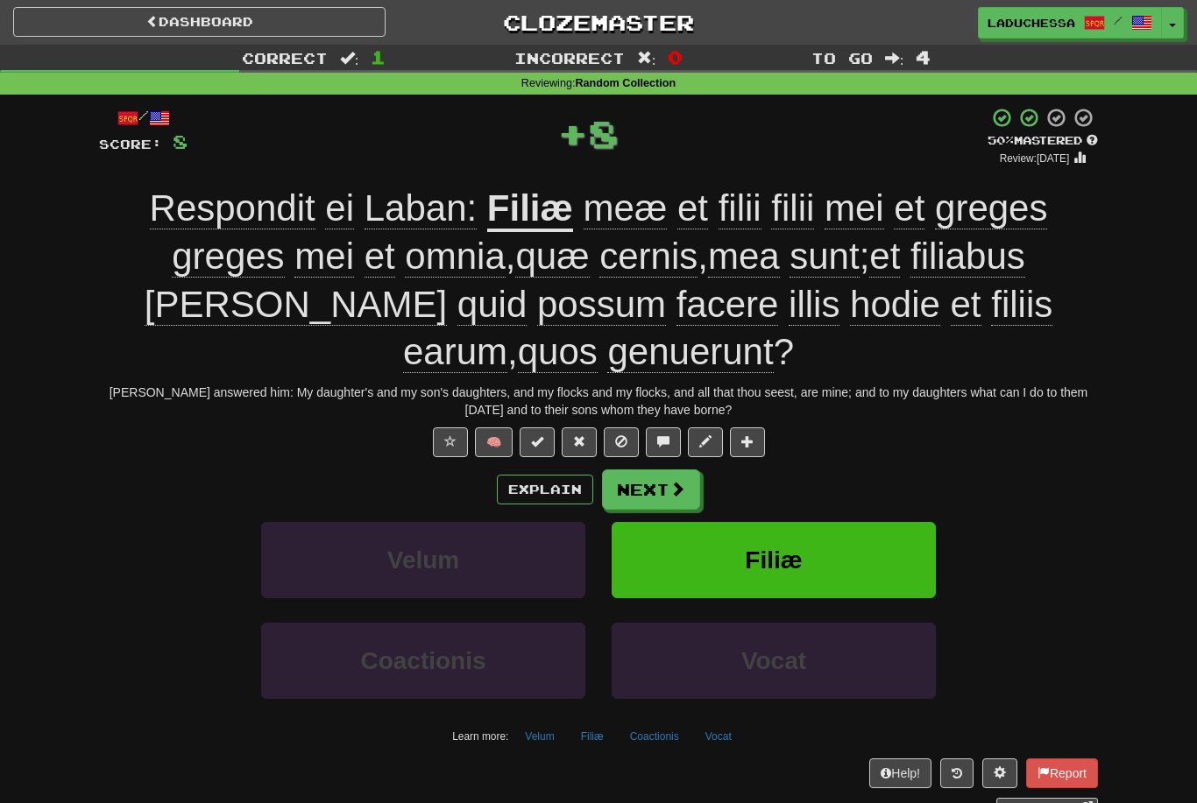
click at [649, 477] on button "Next" at bounding box center [651, 490] width 98 height 40
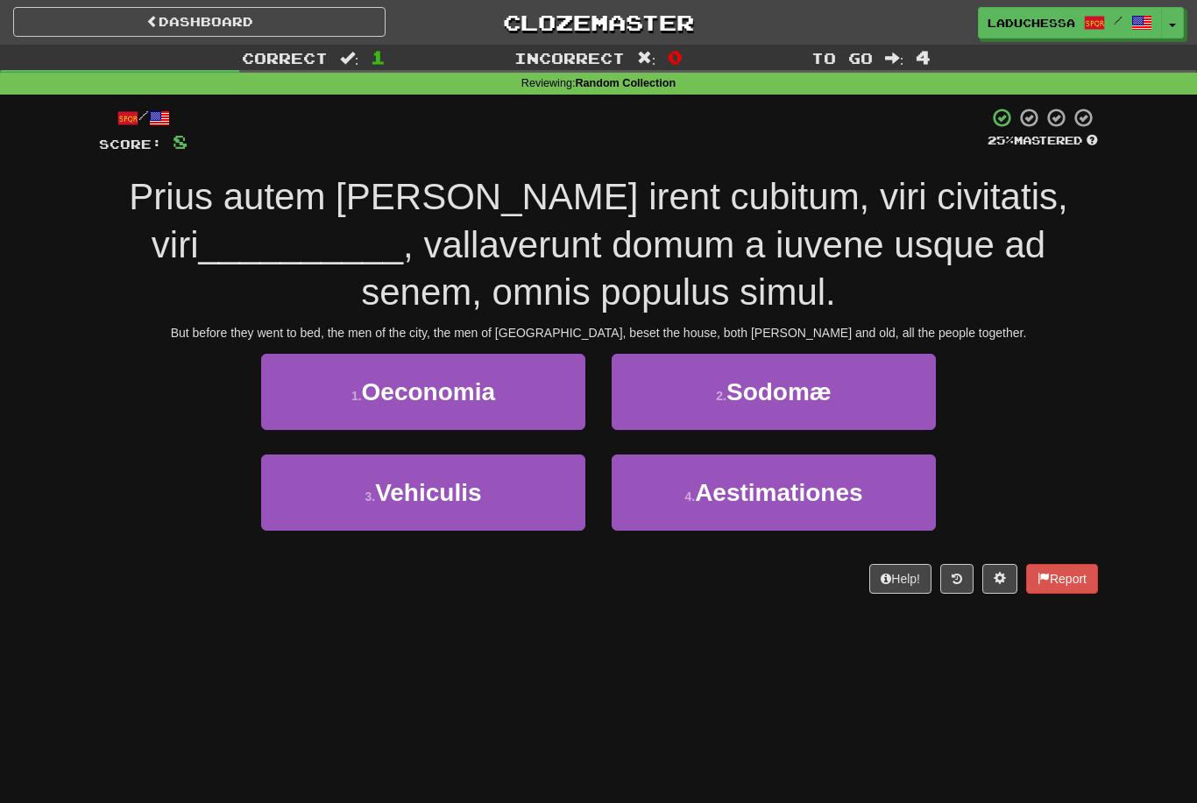
click at [856, 415] on button "2 . Sodomæ" at bounding box center [773, 392] width 324 height 76
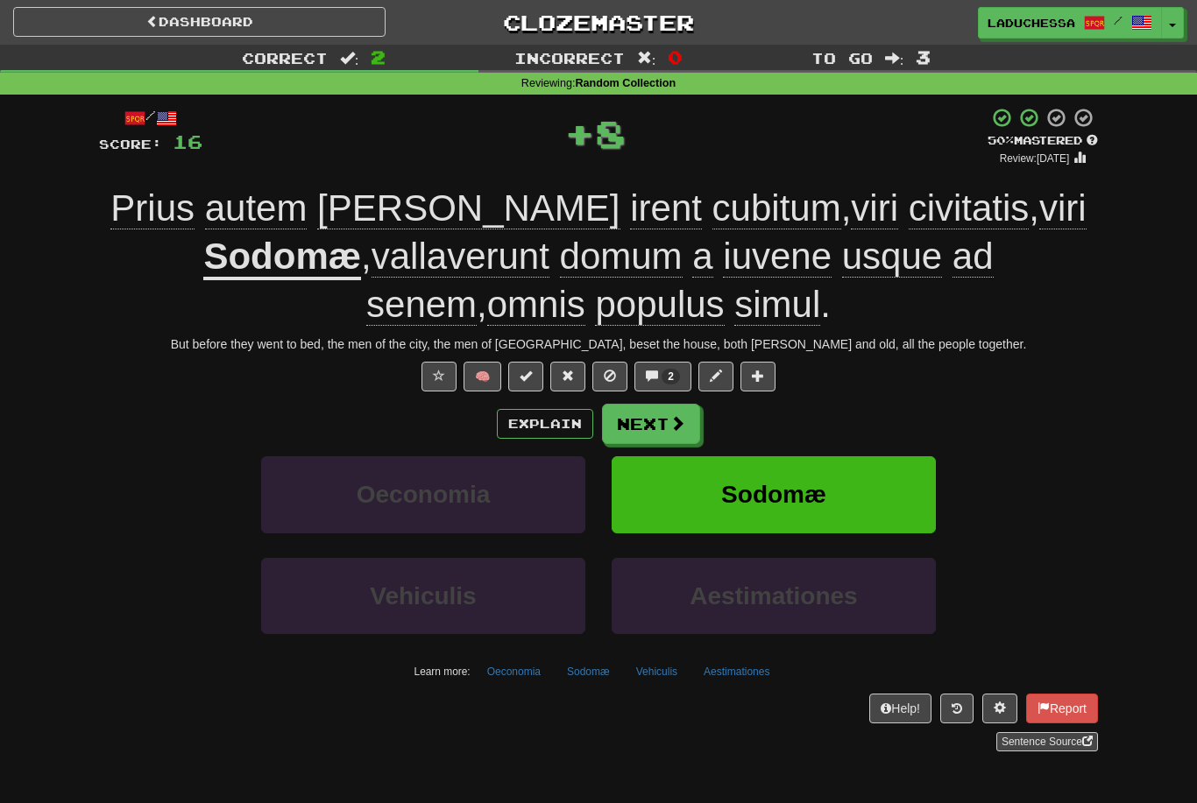
click at [667, 418] on button "Next" at bounding box center [651, 424] width 98 height 40
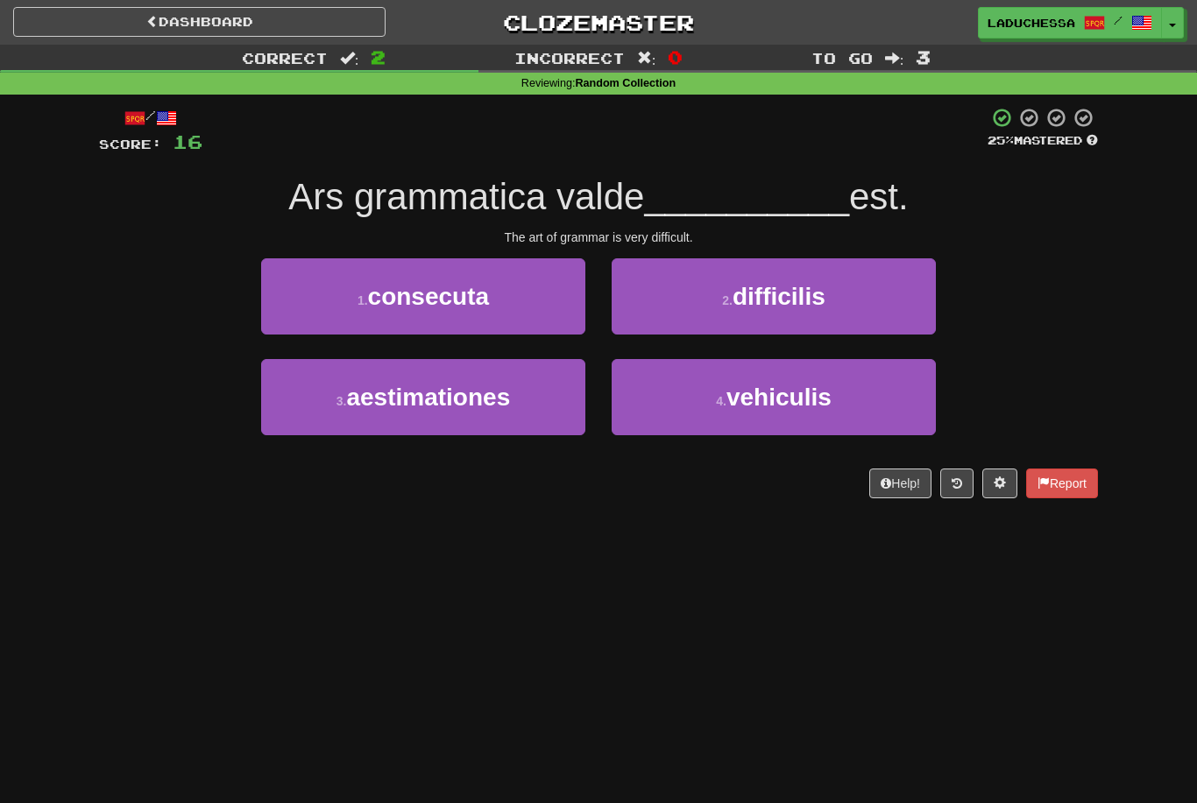
click at [835, 314] on button "2 . difficilis" at bounding box center [773, 296] width 324 height 76
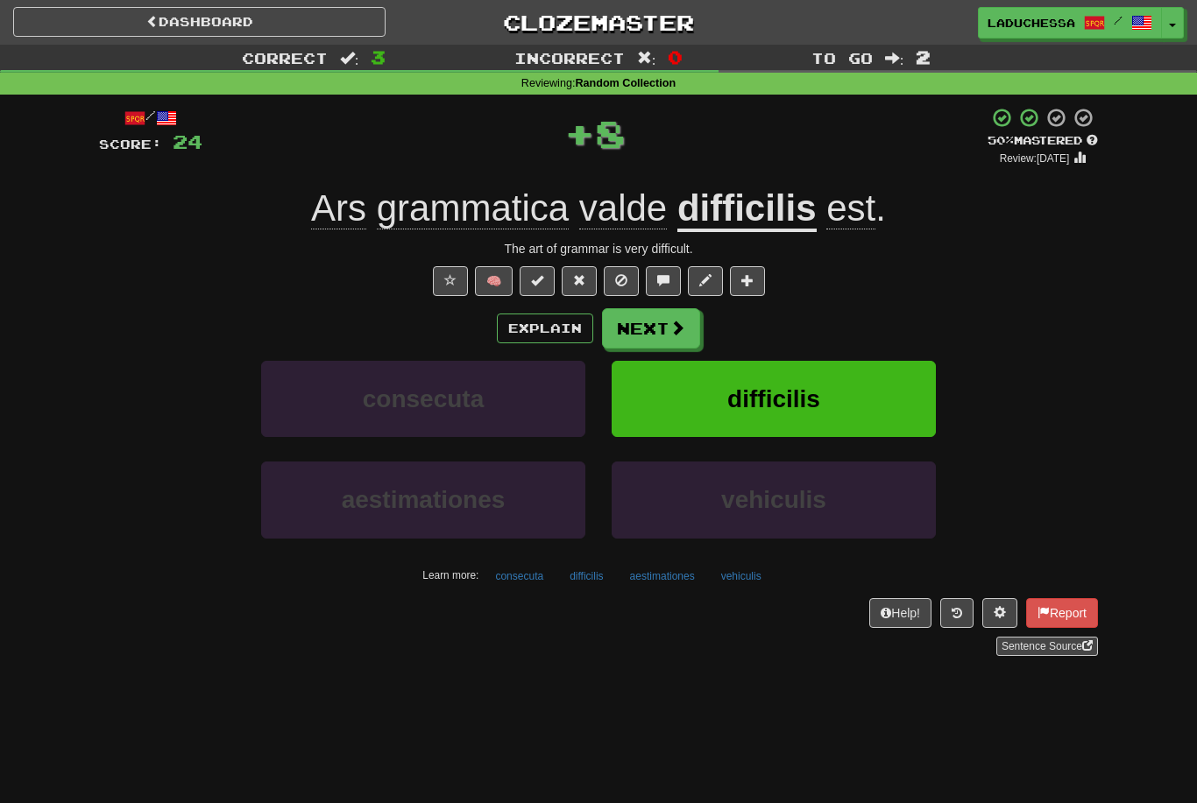
click at [671, 329] on span at bounding box center [677, 328] width 16 height 16
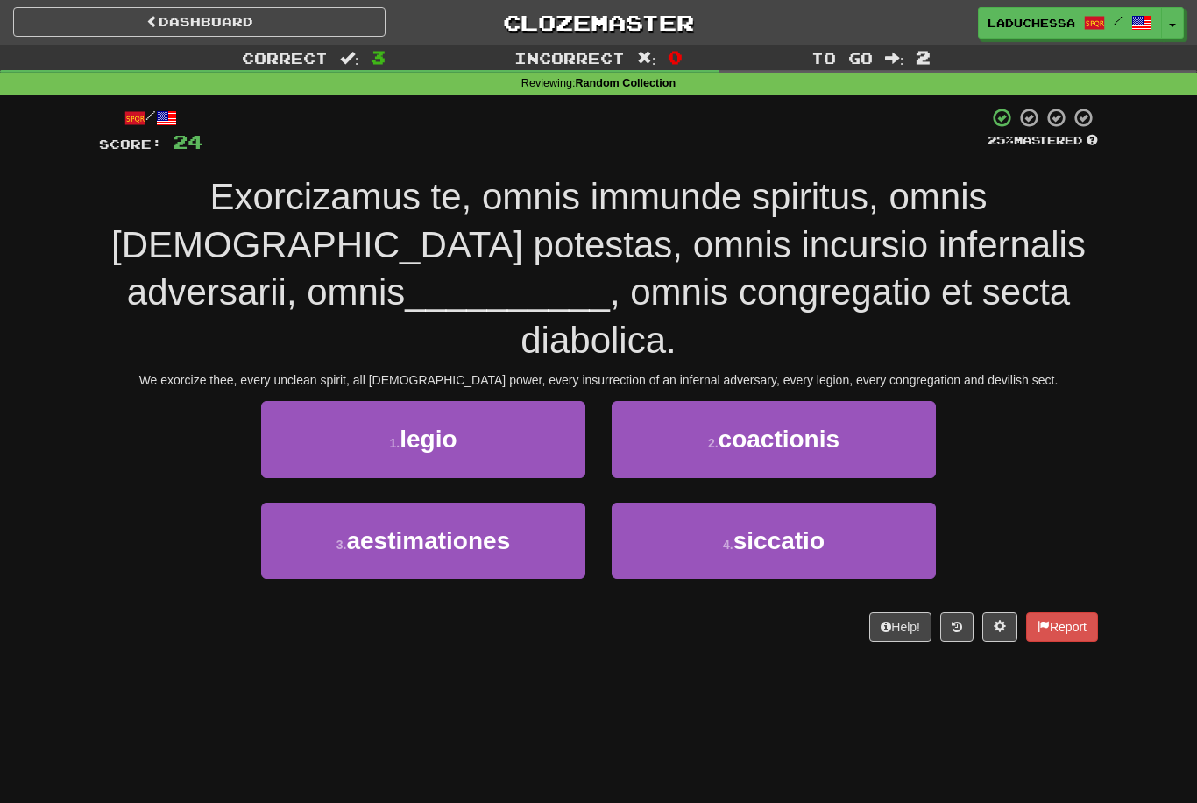
click at [531, 401] on button "1 . legio" at bounding box center [423, 439] width 324 height 76
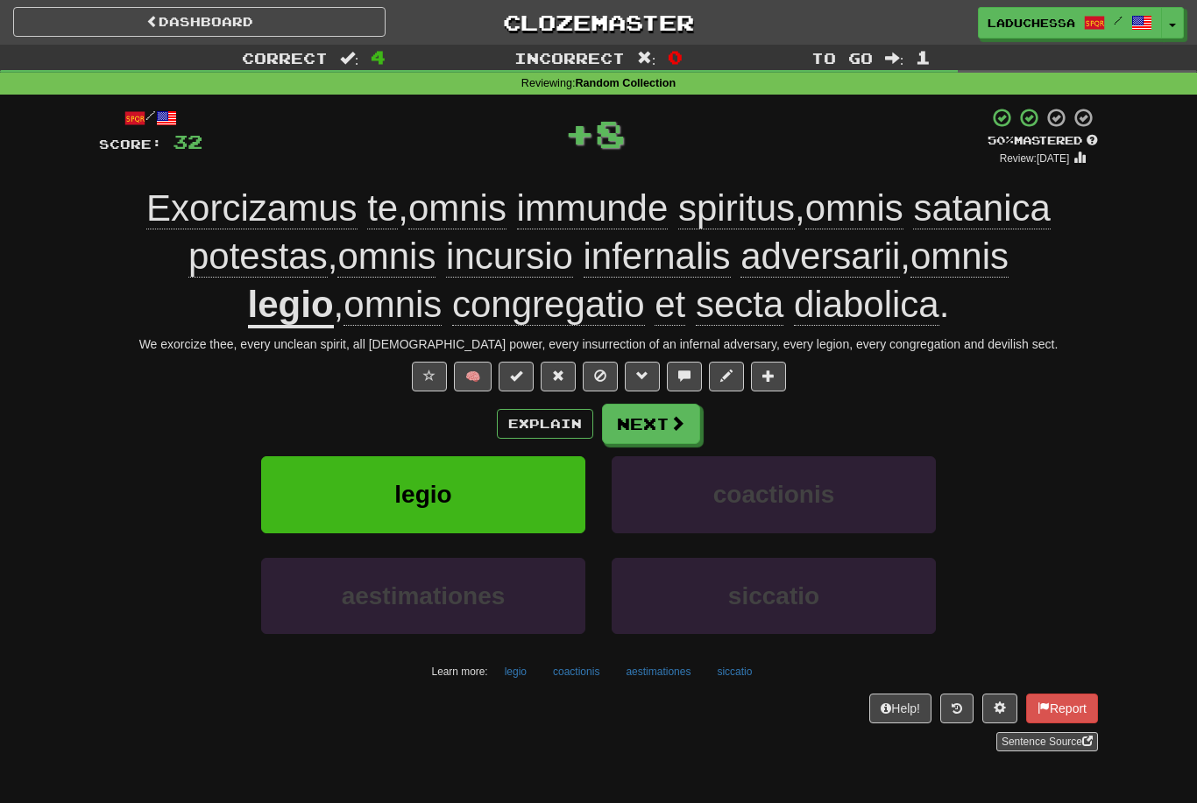
click at [654, 416] on button "Next" at bounding box center [651, 424] width 98 height 40
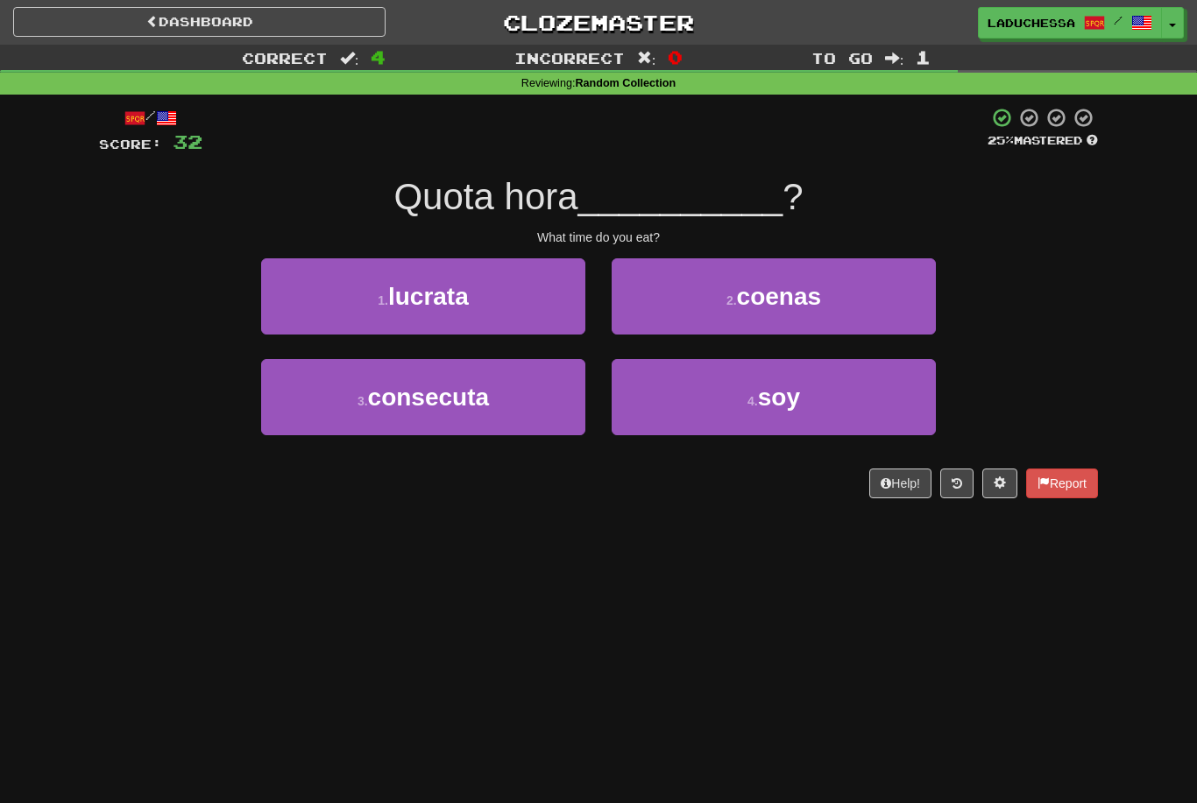
click at [831, 316] on button "2 . coenas" at bounding box center [773, 296] width 324 height 76
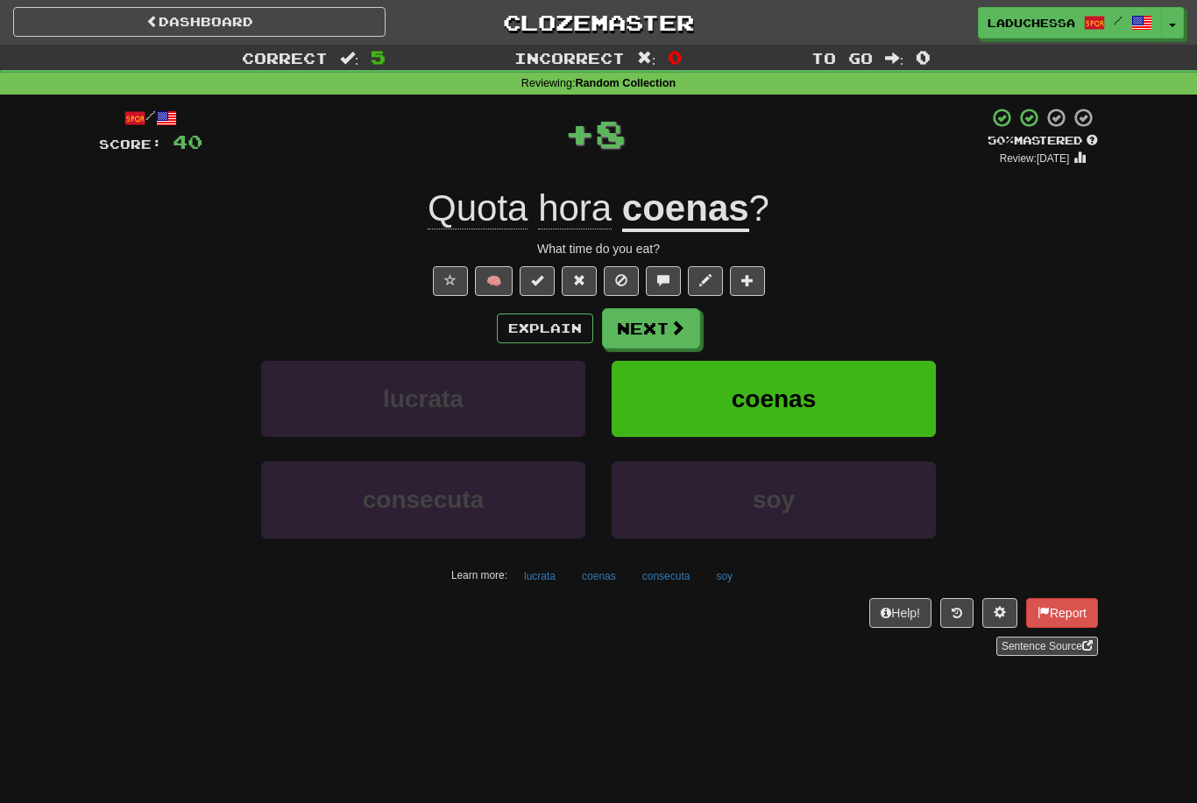
click at [683, 334] on span at bounding box center [677, 328] width 16 height 16
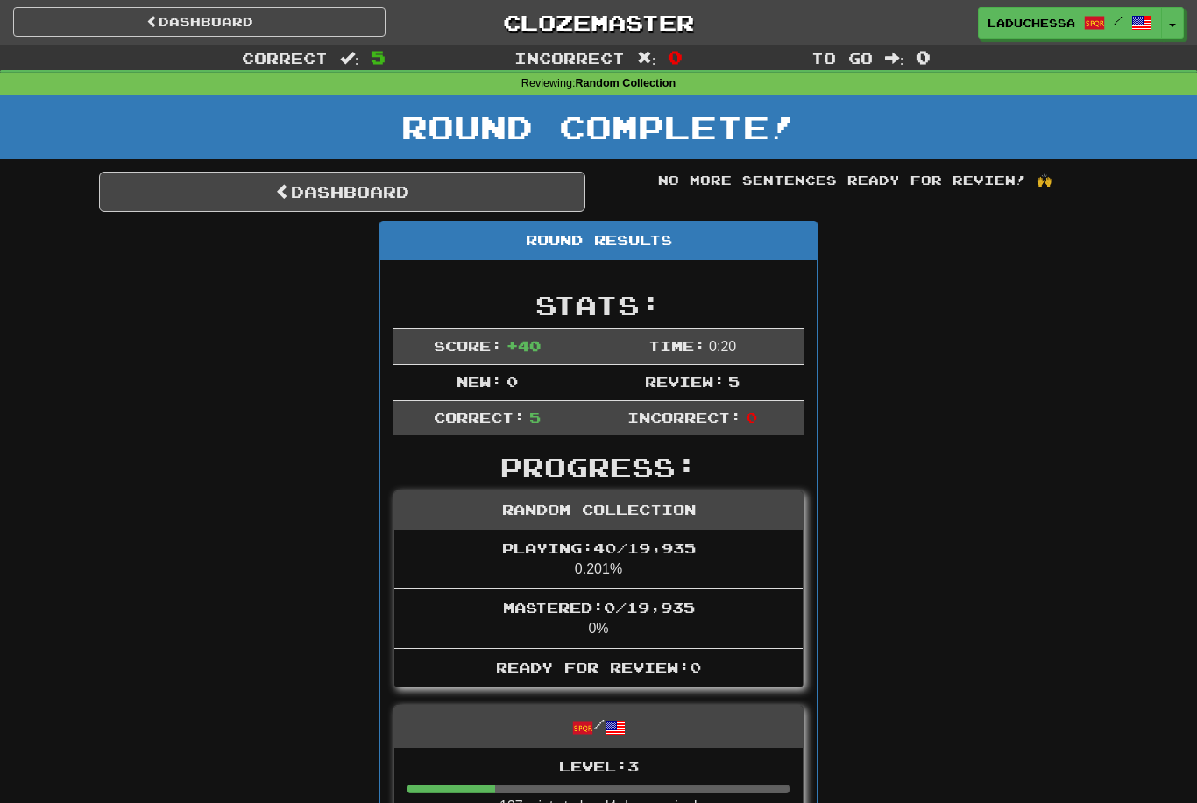
click at [354, 180] on link "Dashboard" at bounding box center [342, 192] width 486 height 40
